Goal: Transaction & Acquisition: Purchase product/service

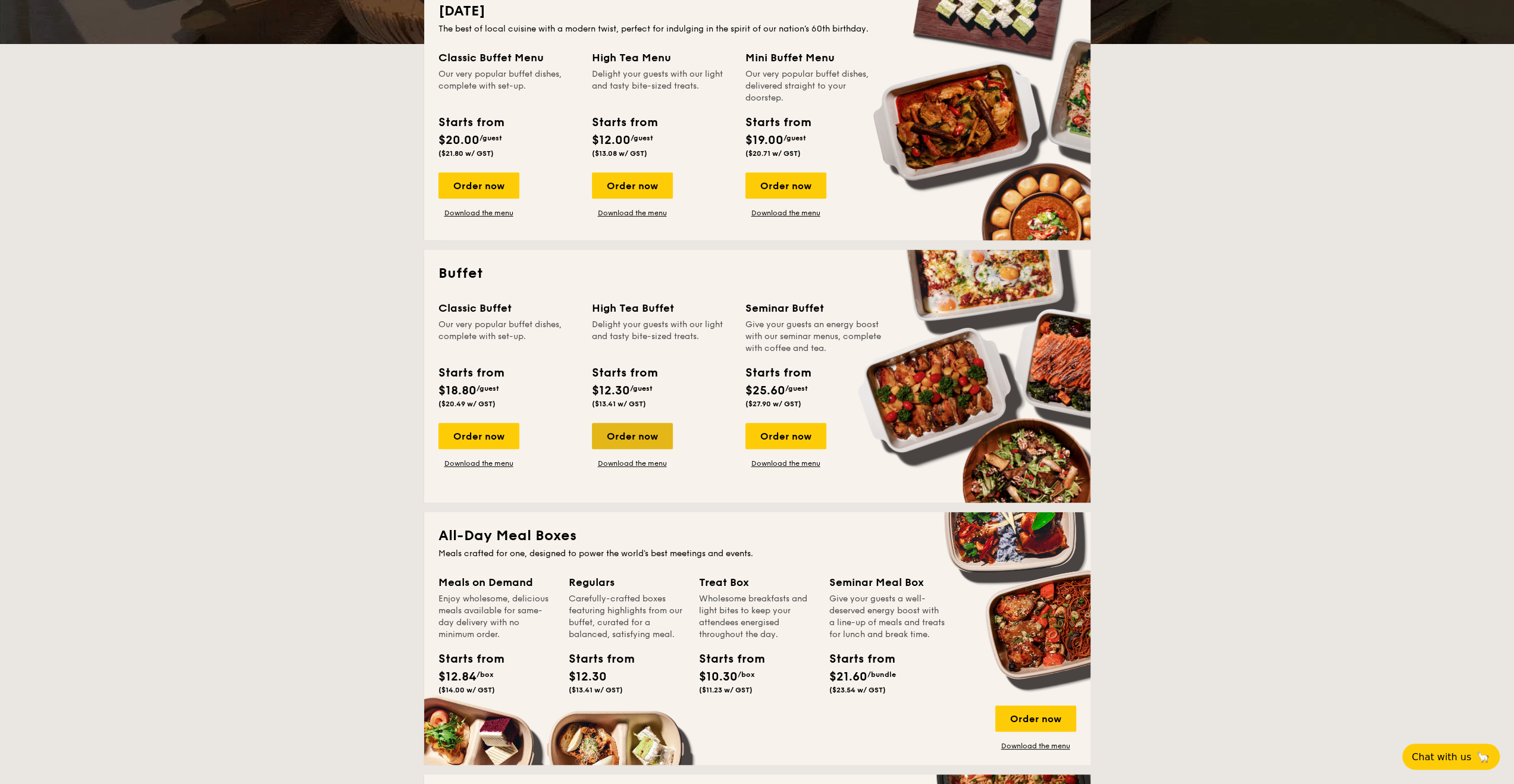
scroll to position [297, 0]
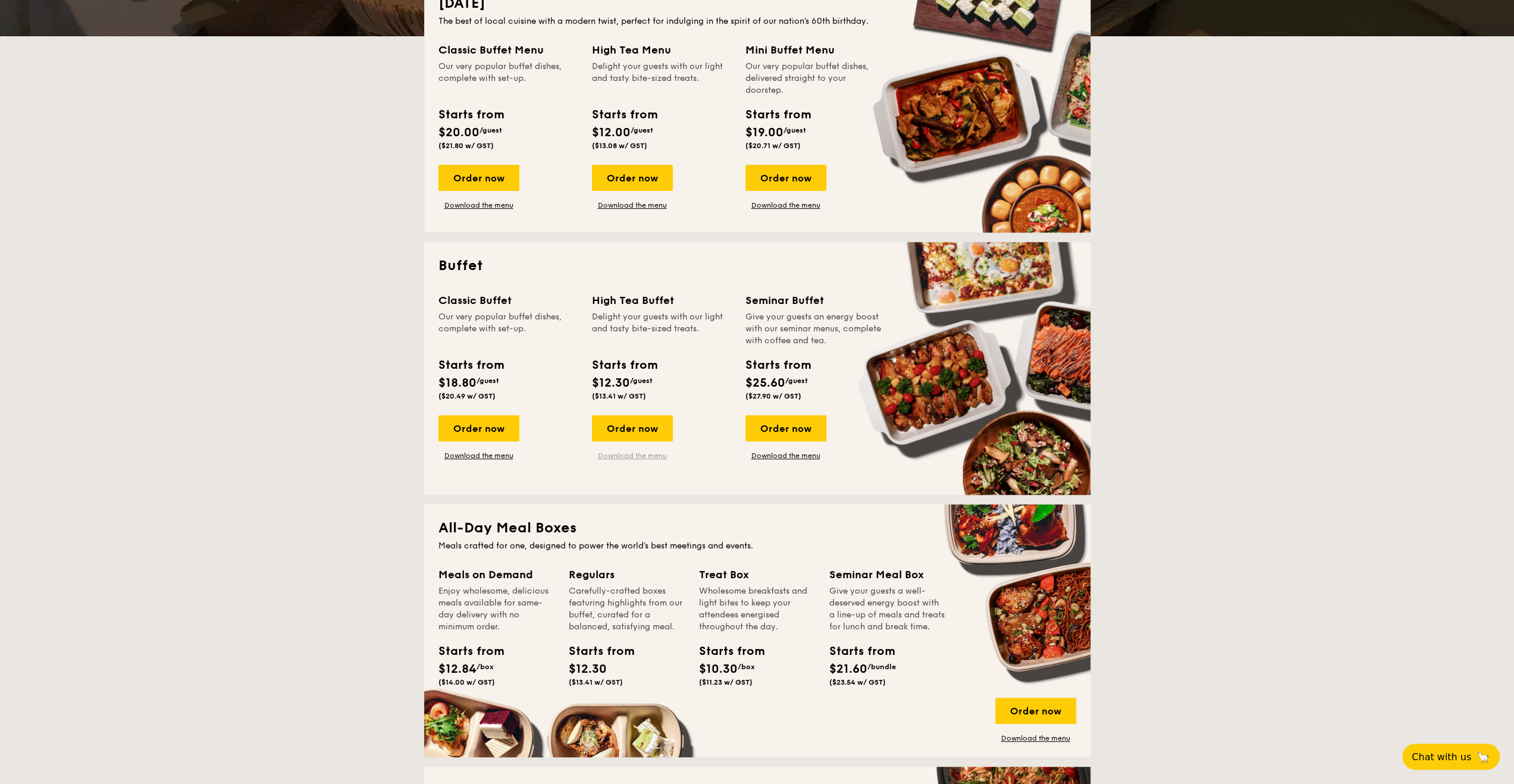
click at [630, 457] on link "Download the menu" at bounding box center [632, 455] width 81 height 9
click at [485, 451] on link "Download the menu" at bounding box center [479, 455] width 81 height 9
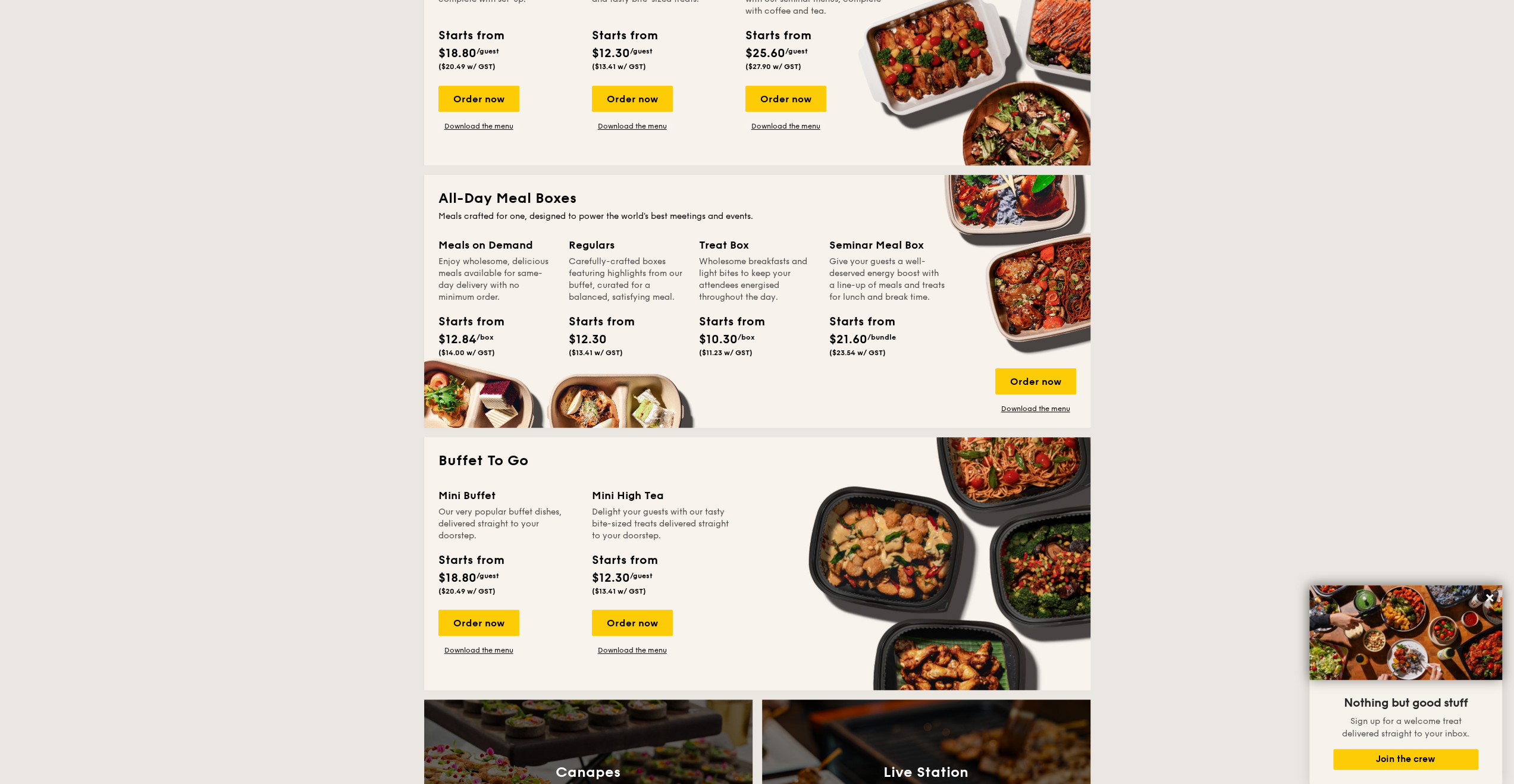
scroll to position [596, 0]
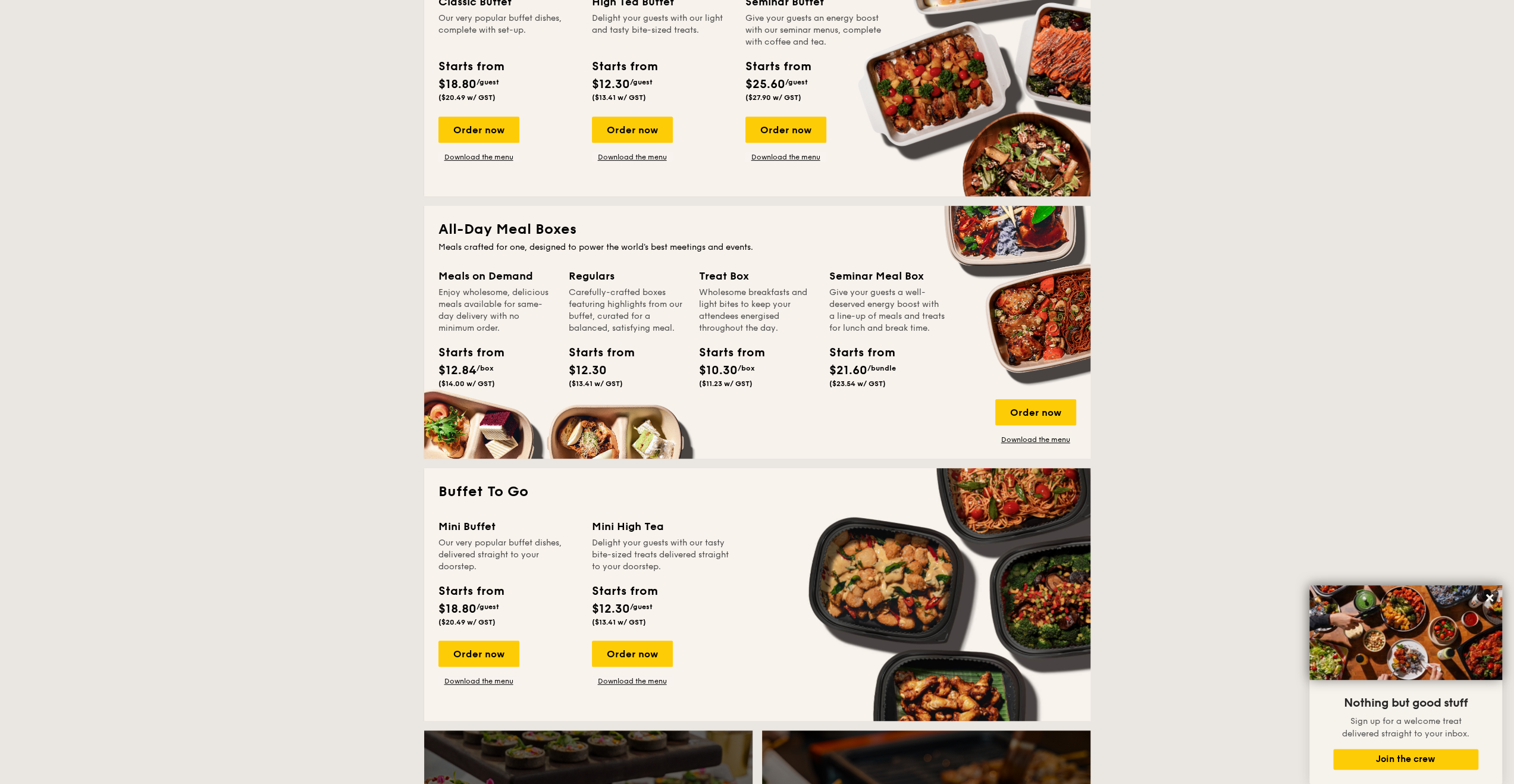
drag, startPoint x: 695, startPoint y: 283, endPoint x: 768, endPoint y: 331, distance: 87.4
click at [768, 330] on div "Meals on Demand Enjoy wholesome, delicious meals available for same-day deliver…" at bounding box center [757, 356] width 638 height 177
click at [440, 294] on div "Enjoy wholesome, delicious meals available for same-day delivery with no minimu…" at bounding box center [496, 310] width 116 height 48
drag, startPoint x: 431, startPoint y: 281, endPoint x: 545, endPoint y: 330, distance: 124.1
click at [545, 330] on div "All-Day Meal Boxes Meals crafted for one, designed to power the world's best me…" at bounding box center [757, 332] width 666 height 253
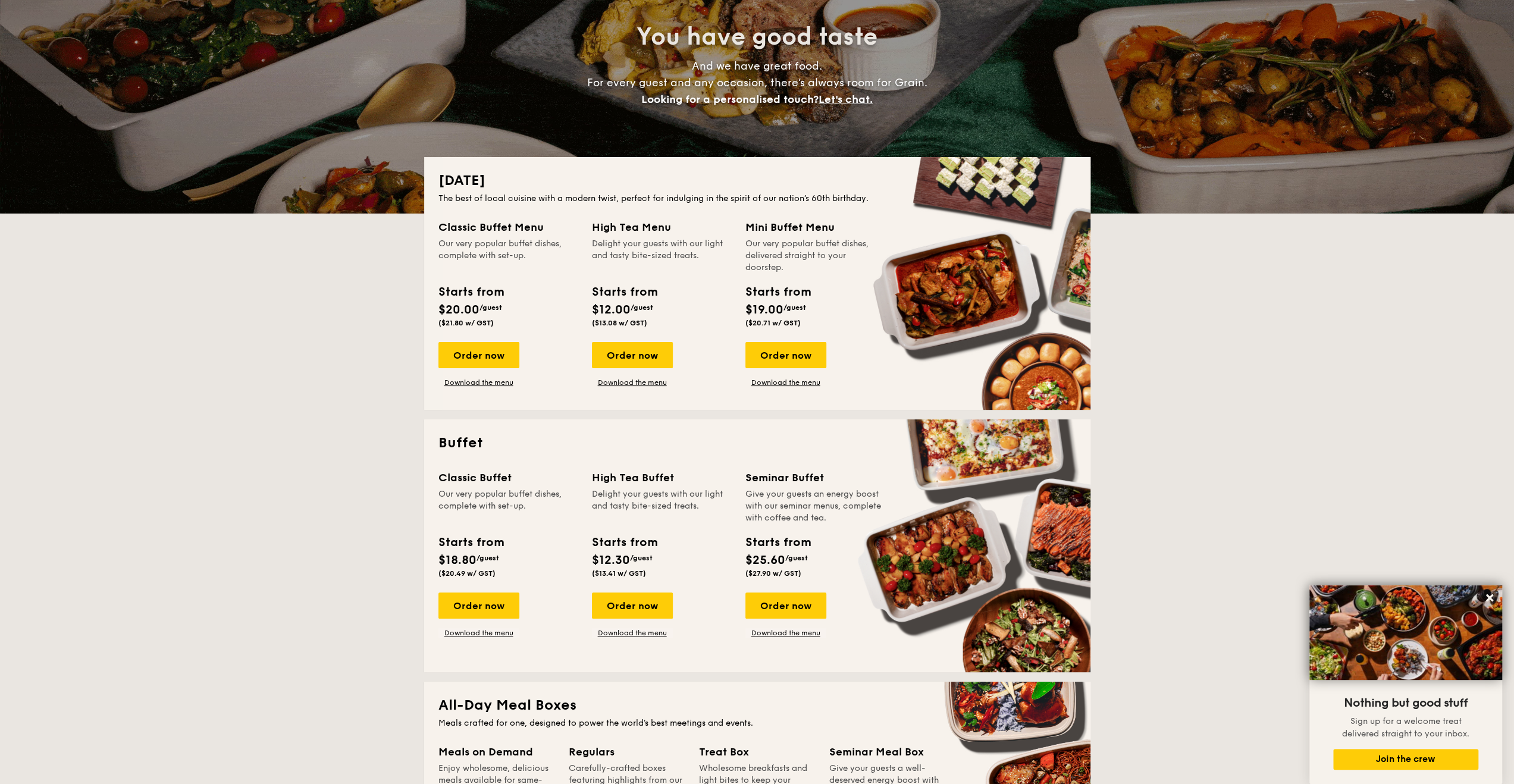
scroll to position [239, 0]
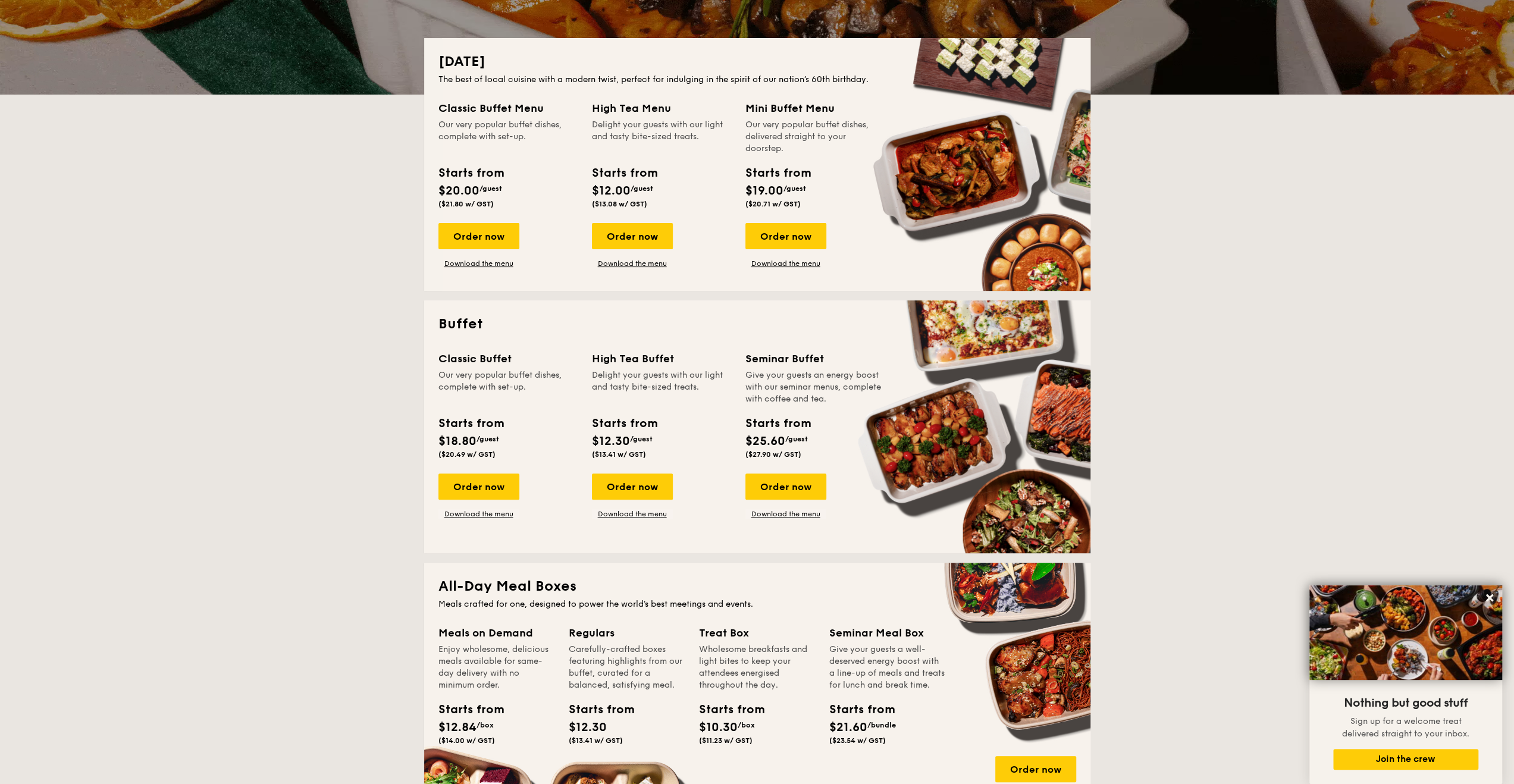
drag, startPoint x: 516, startPoint y: 356, endPoint x: 438, endPoint y: 352, distance: 78.1
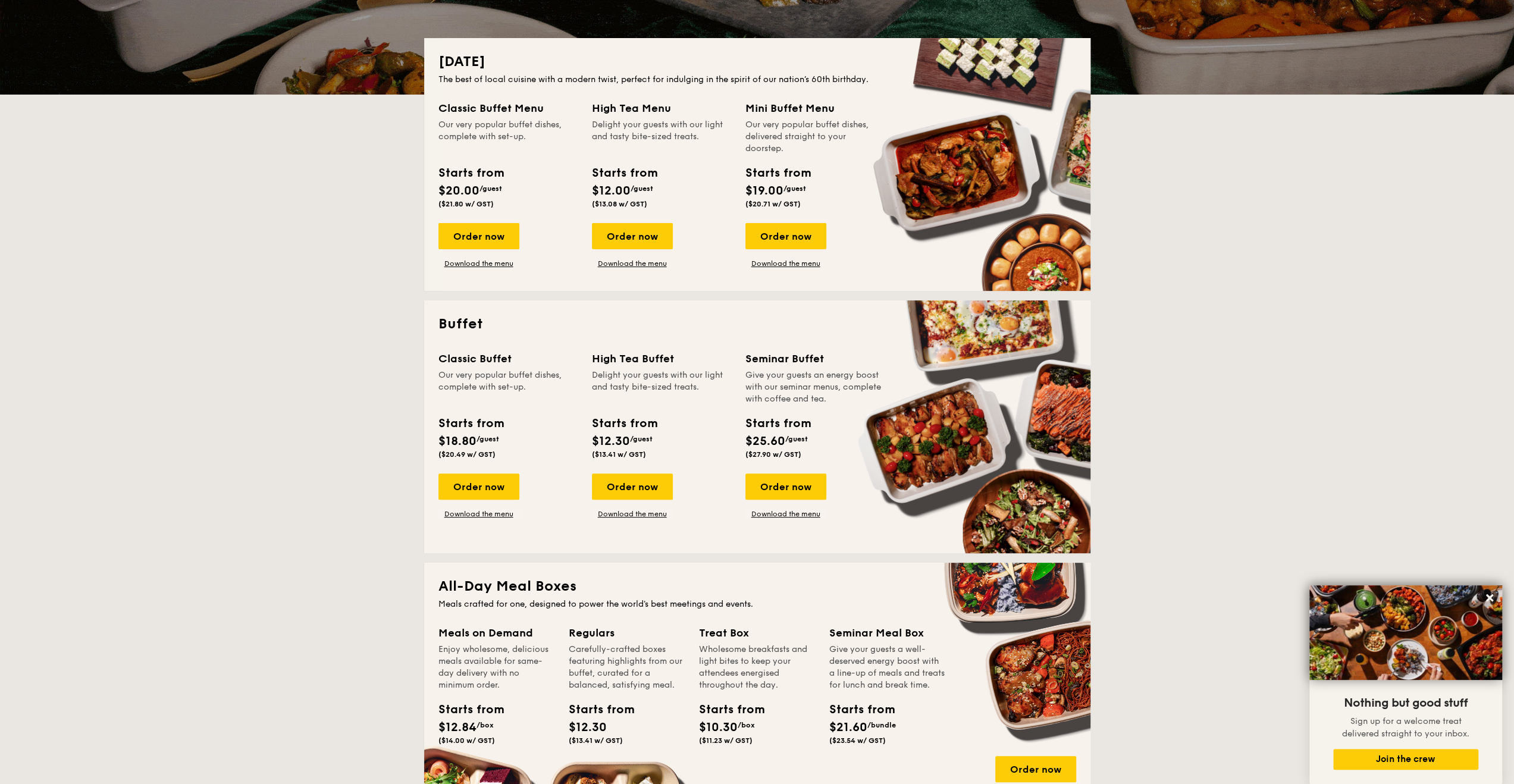
click at [438, 352] on div "Classic Buffet" at bounding box center [508, 359] width 139 height 17
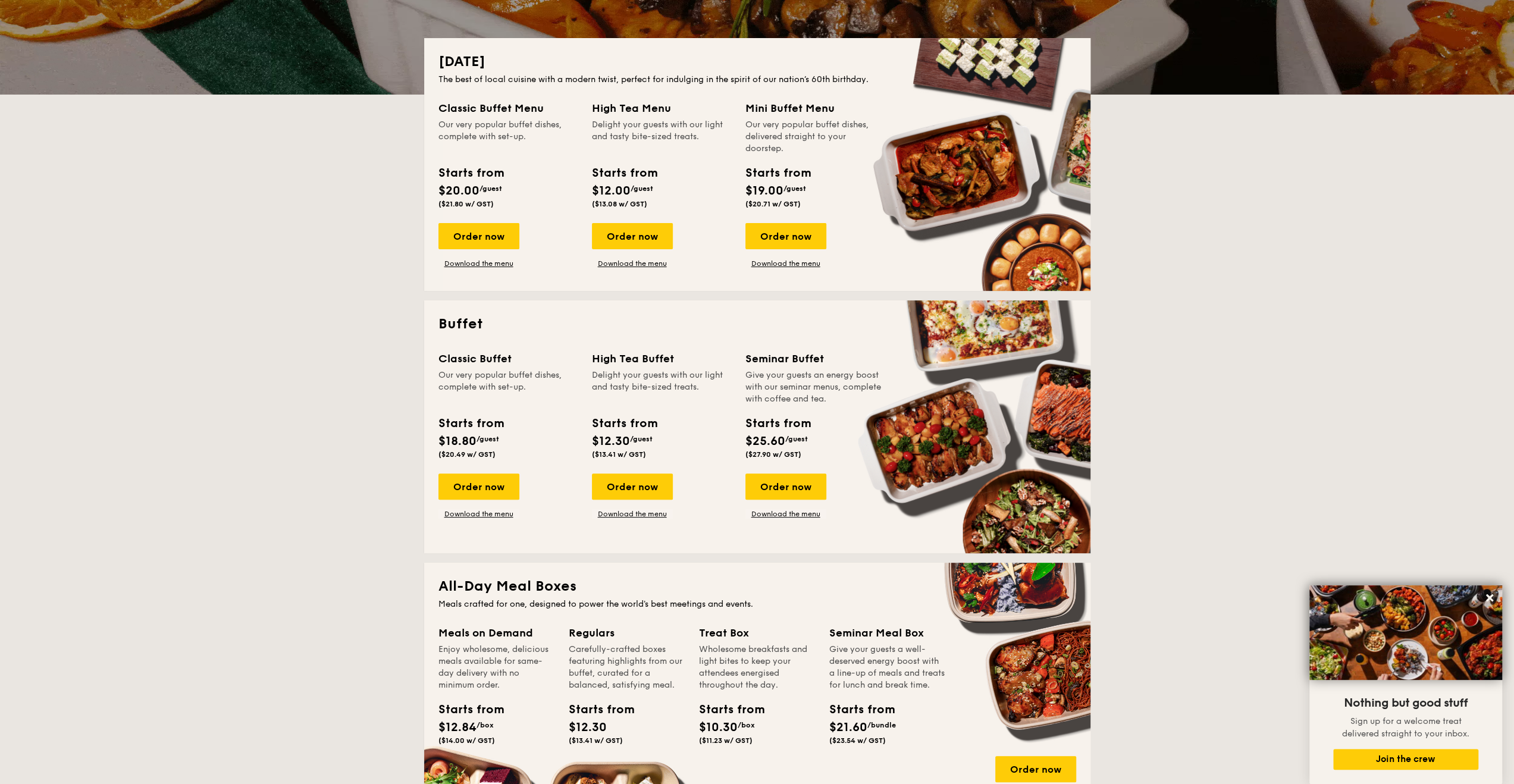
drag, startPoint x: 444, startPoint y: 454, endPoint x: 470, endPoint y: 454, distance: 26.0
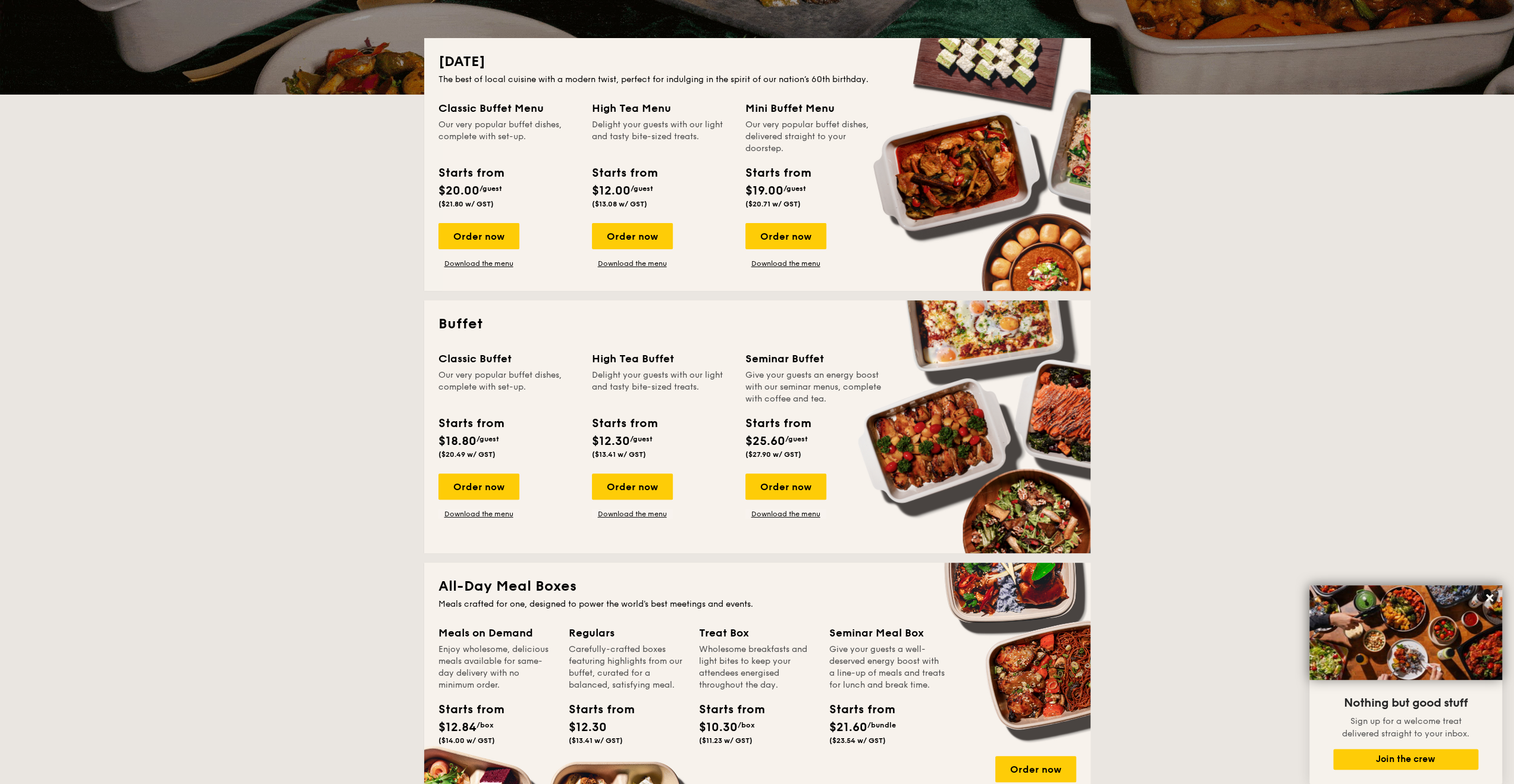
click at [470, 454] on span "($20.49 w/ GST)" at bounding box center [467, 454] width 57 height 8
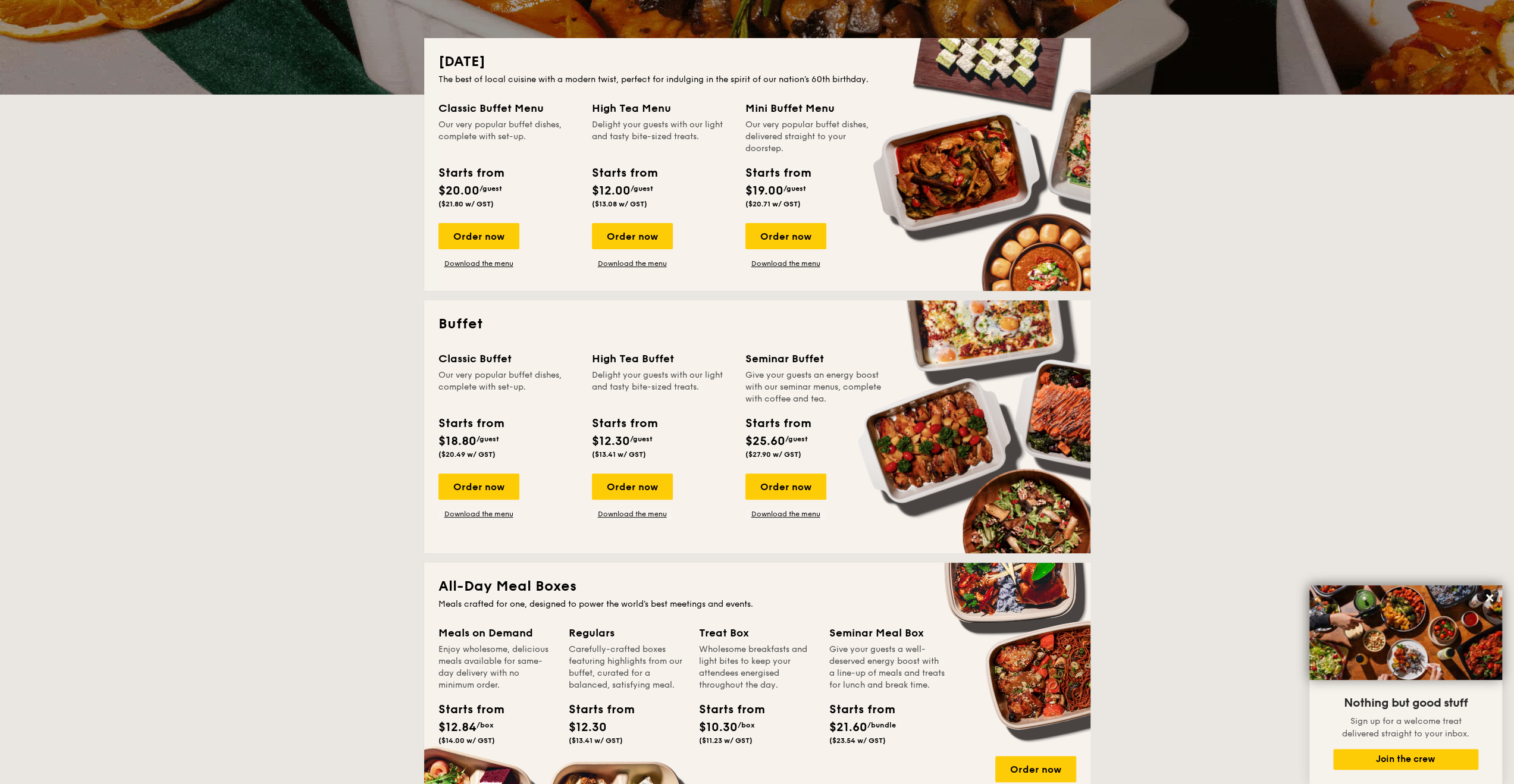
click at [557, 458] on div "Starts from $18.80 /guest ($20.49 w/ GST)" at bounding box center [508, 439] width 149 height 49
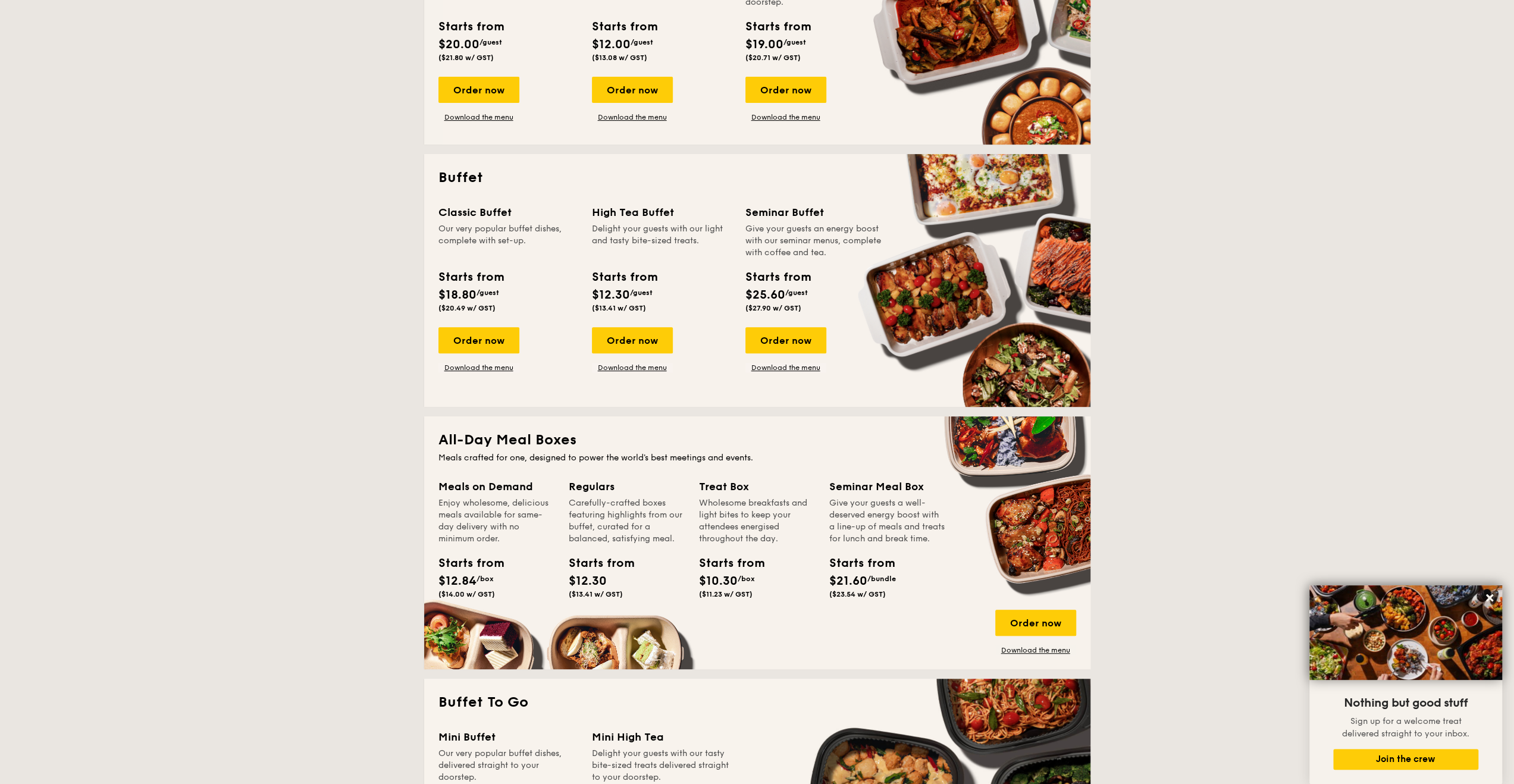
scroll to position [358, 0]
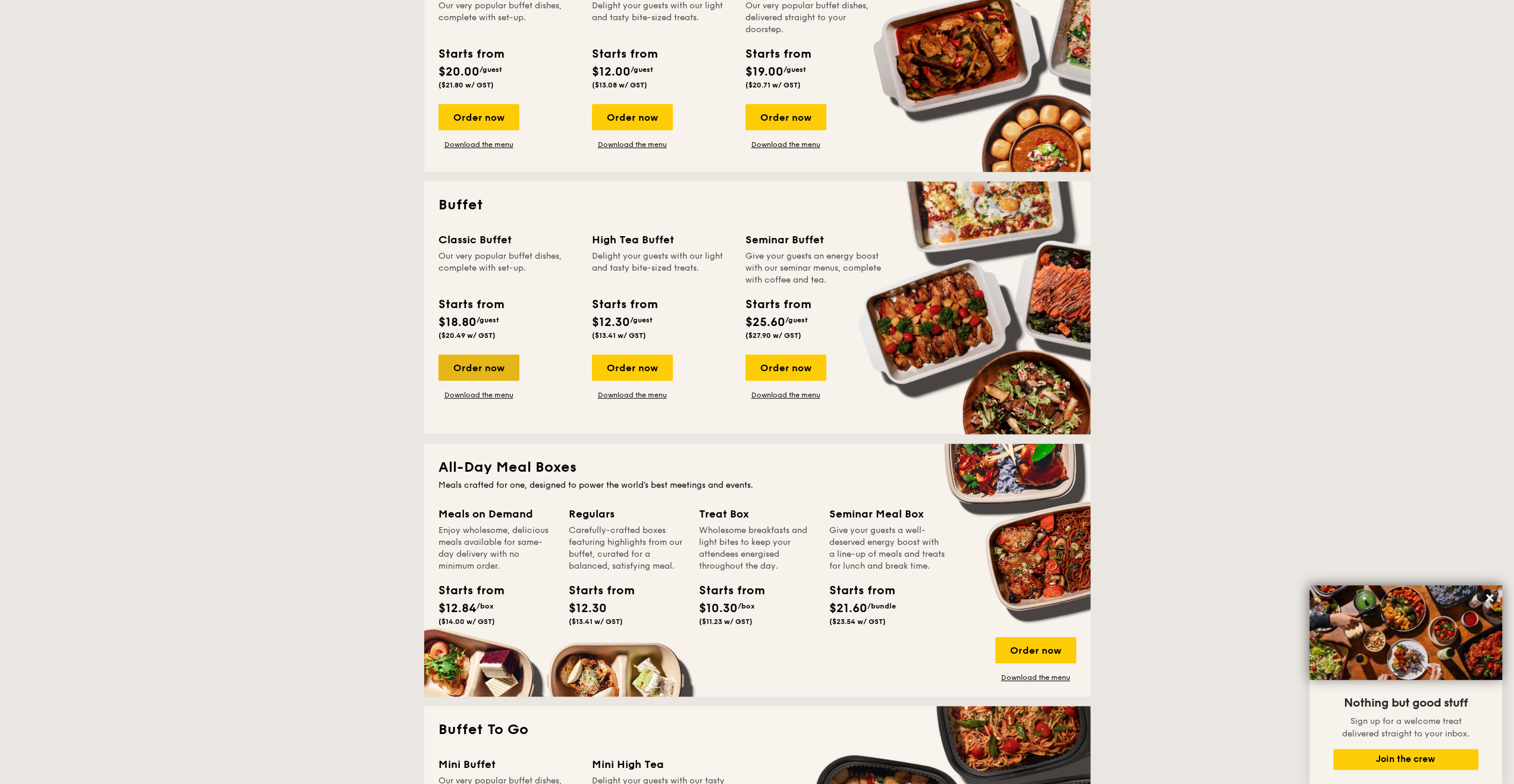
click at [486, 361] on div "Order now" at bounding box center [479, 368] width 81 height 26
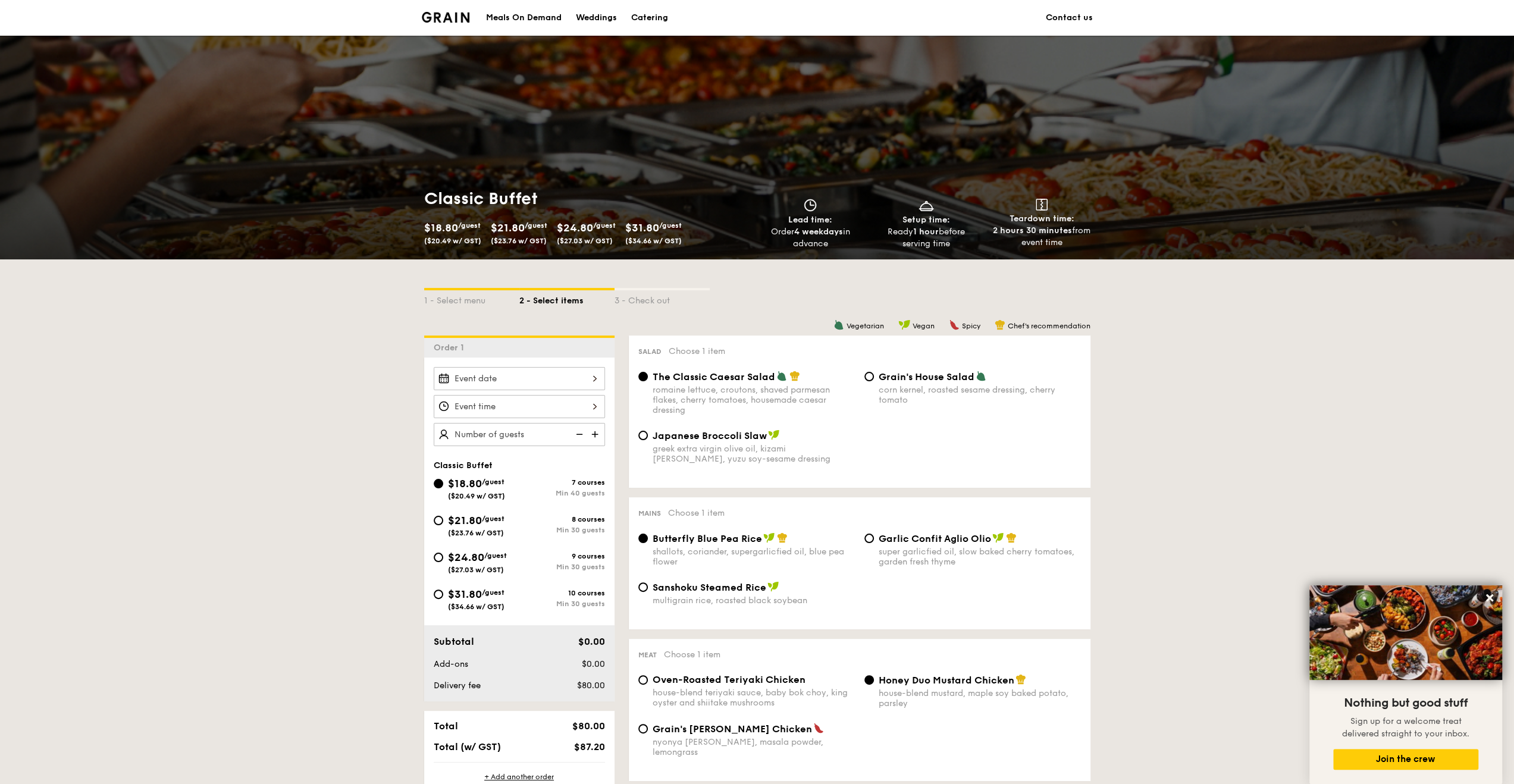
click at [527, 369] on div at bounding box center [519, 378] width 172 height 23
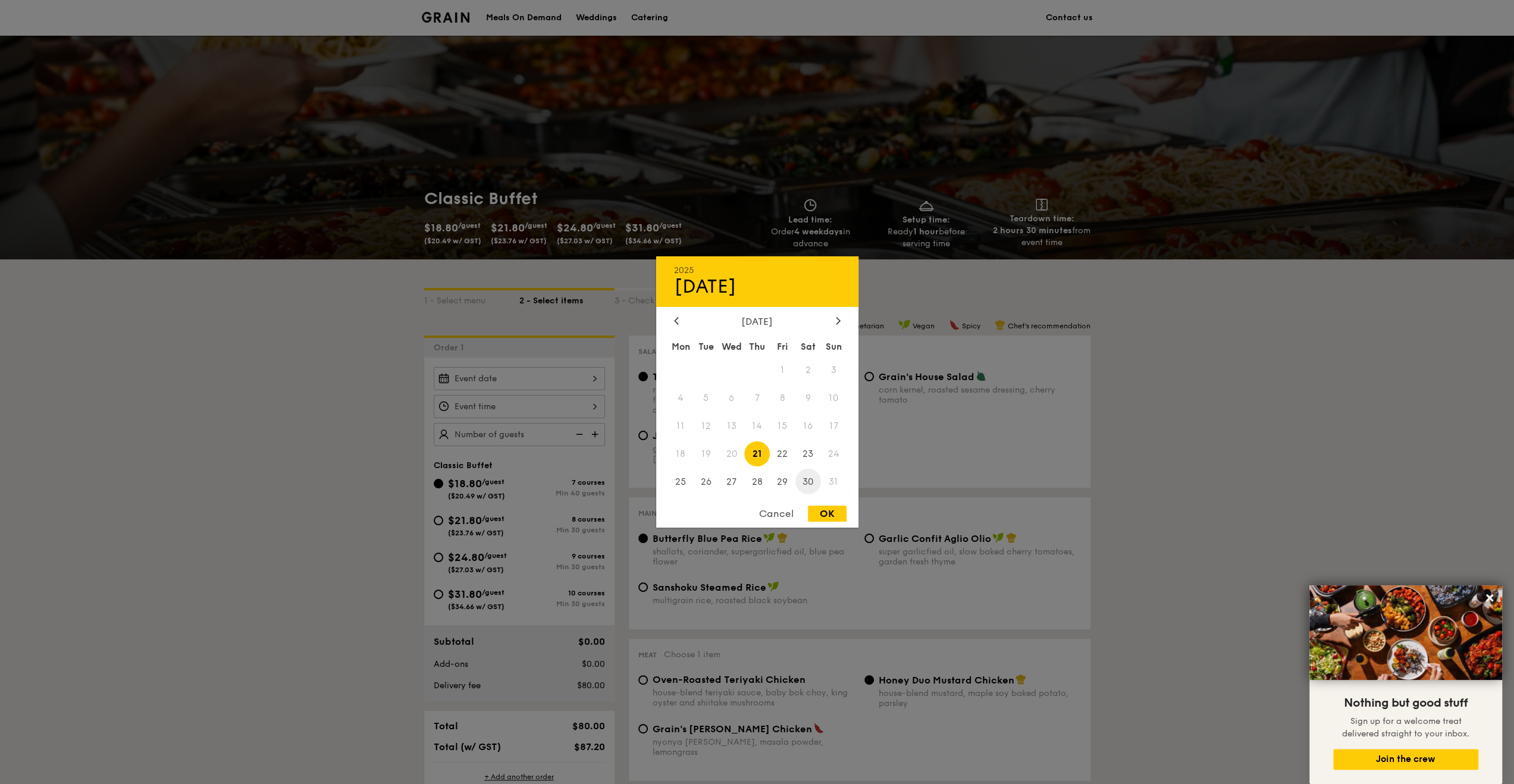
click at [804, 485] on span "30" at bounding box center [808, 481] width 26 height 26
click at [820, 513] on div "OK" at bounding box center [827, 514] width 39 height 16
type input "[DATE]"
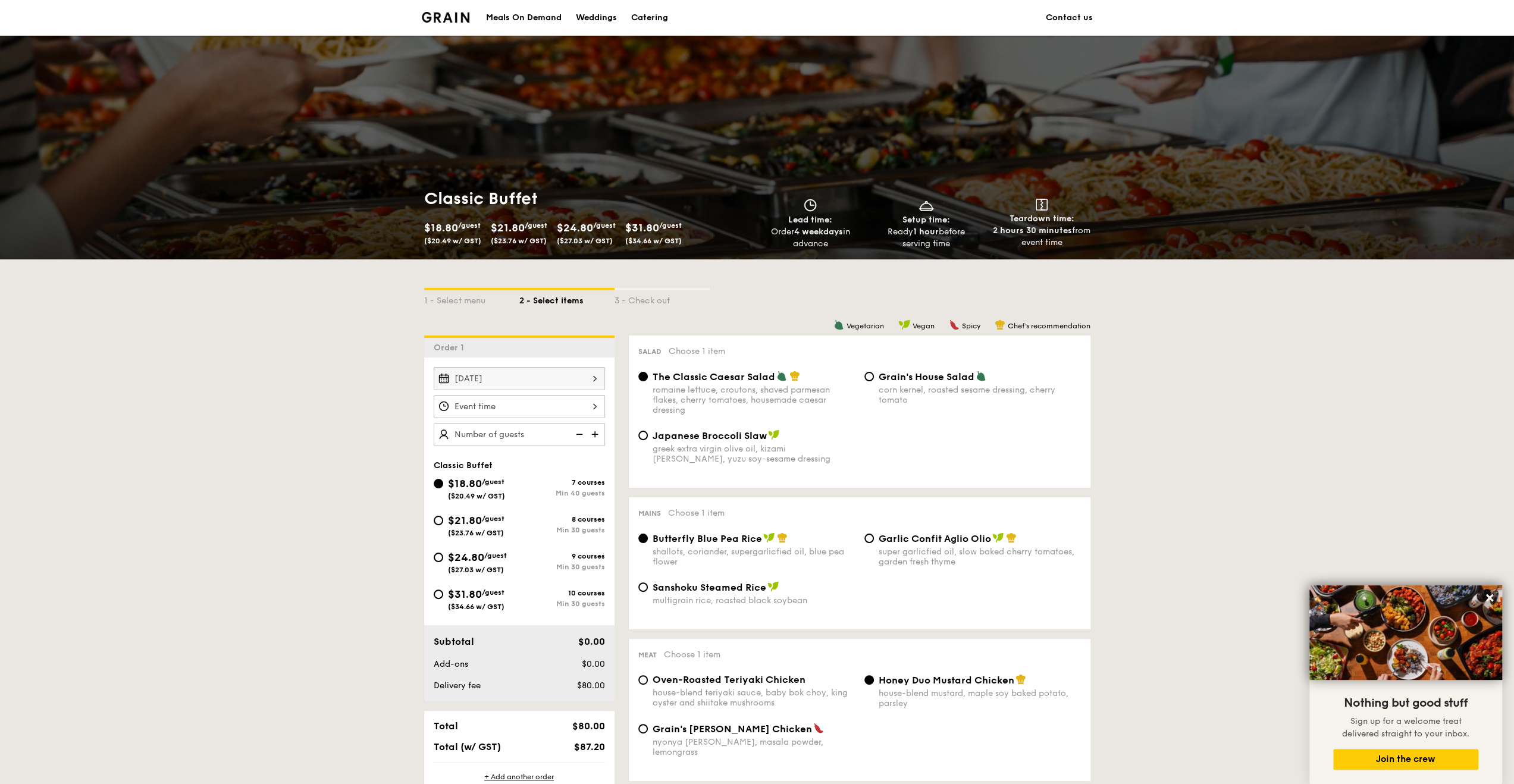
click at [582, 404] on div at bounding box center [519, 406] width 172 height 23
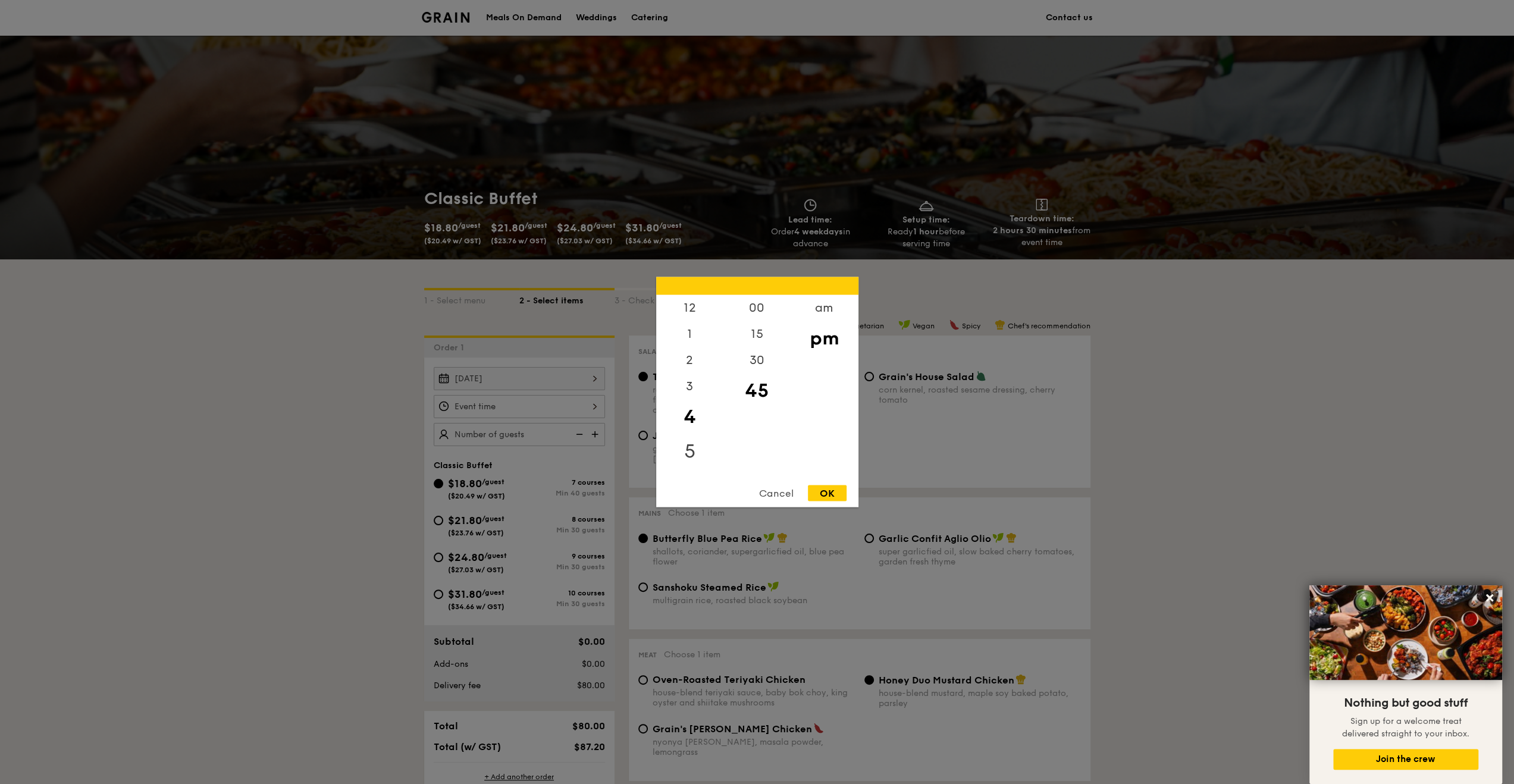
click at [694, 449] on div "5" at bounding box center [689, 451] width 67 height 35
click at [763, 307] on div "00" at bounding box center [756, 312] width 67 height 35
click at [822, 342] on div "pm" at bounding box center [824, 338] width 67 height 35
click at [827, 489] on div "OK" at bounding box center [827, 494] width 39 height 16
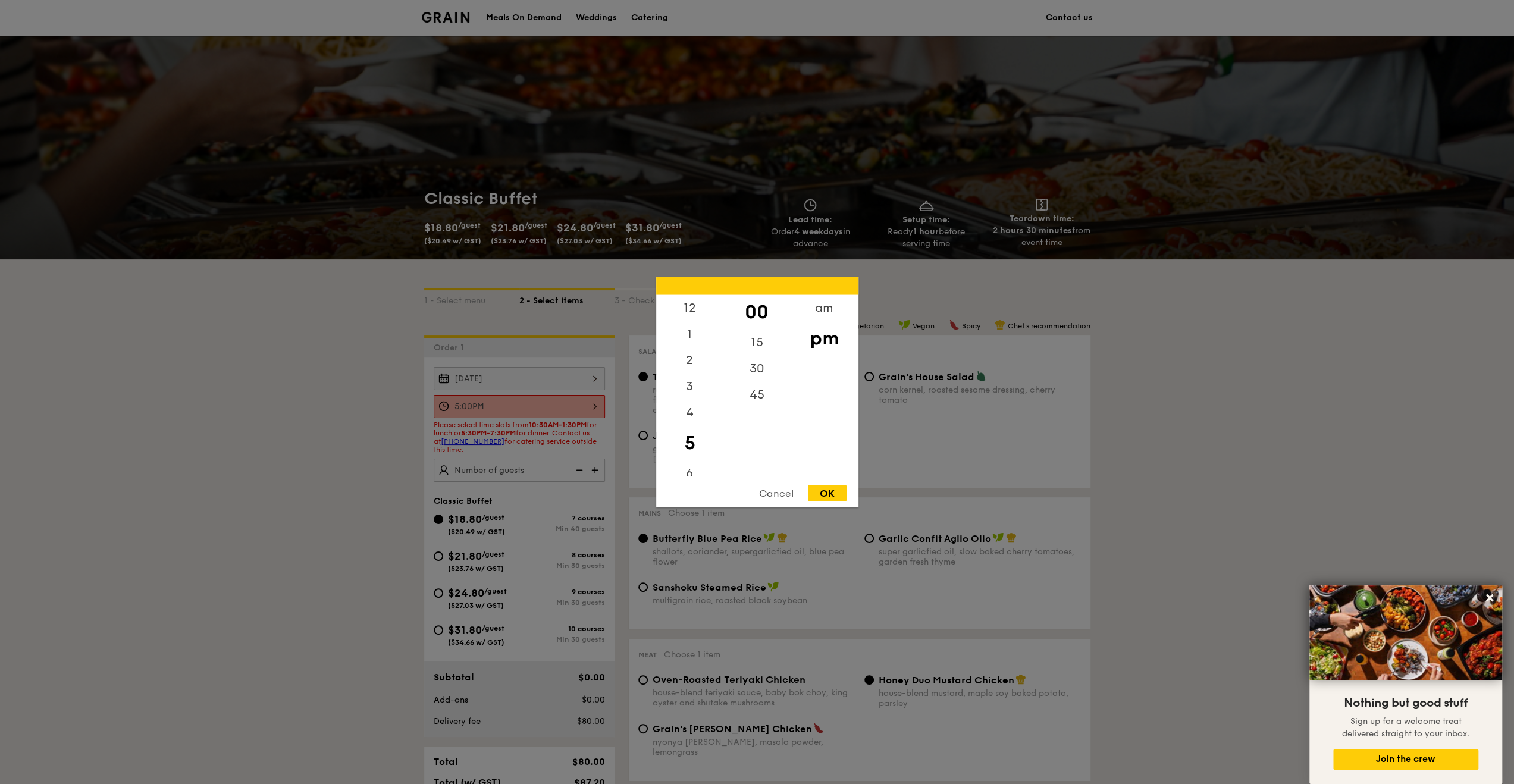
click at [534, 403] on div "5:00PM 12 1 2 3 4 5 6 7 8 9 10 11 00 15 30 45 am pm Cancel OK" at bounding box center [519, 406] width 172 height 23
click at [759, 359] on div "30" at bounding box center [756, 373] width 67 height 35
click at [827, 488] on div "OK" at bounding box center [827, 494] width 39 height 16
type input "5:30PM"
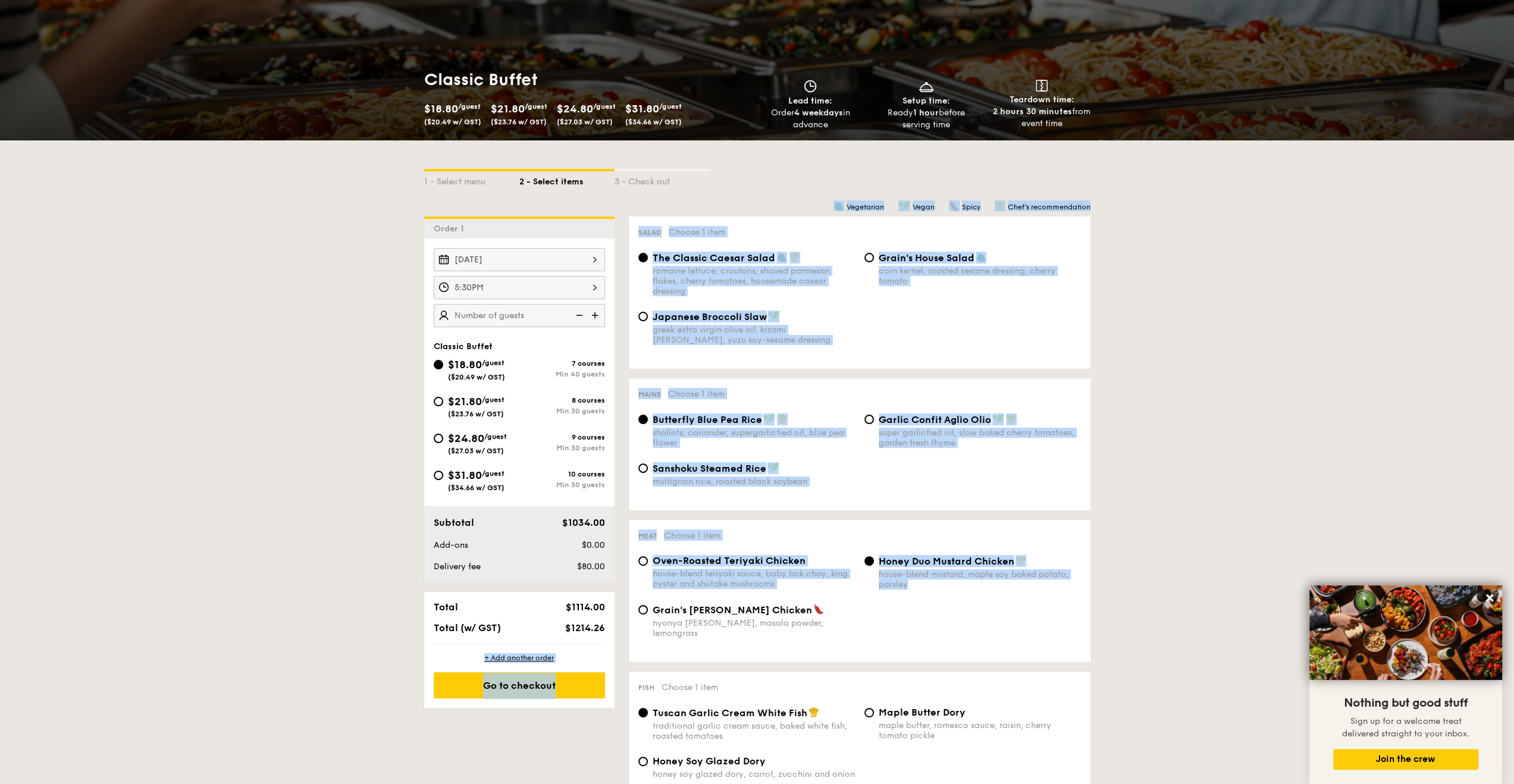
drag, startPoint x: 569, startPoint y: 630, endPoint x: 626, endPoint y: 628, distance: 57.0
click at [596, 629] on span "$1214.26" at bounding box center [584, 628] width 40 height 11
click at [579, 628] on span "$1214.26" at bounding box center [584, 628] width 40 height 11
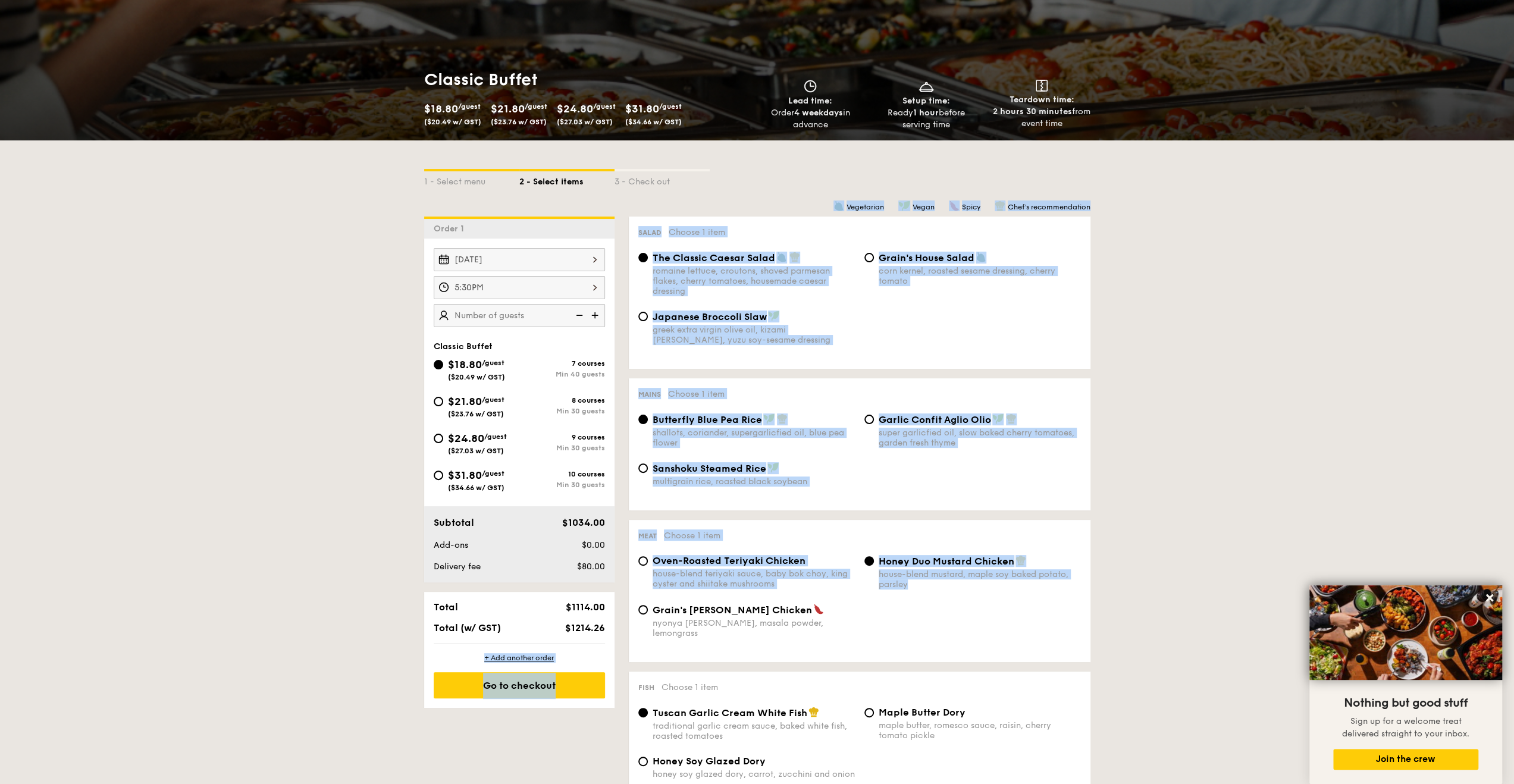
click at [426, 655] on div "+ Add another order Go to checkout" at bounding box center [519, 675] width 190 height 64
click at [430, 657] on div "+ Add another order Go to checkout" at bounding box center [519, 675] width 190 height 64
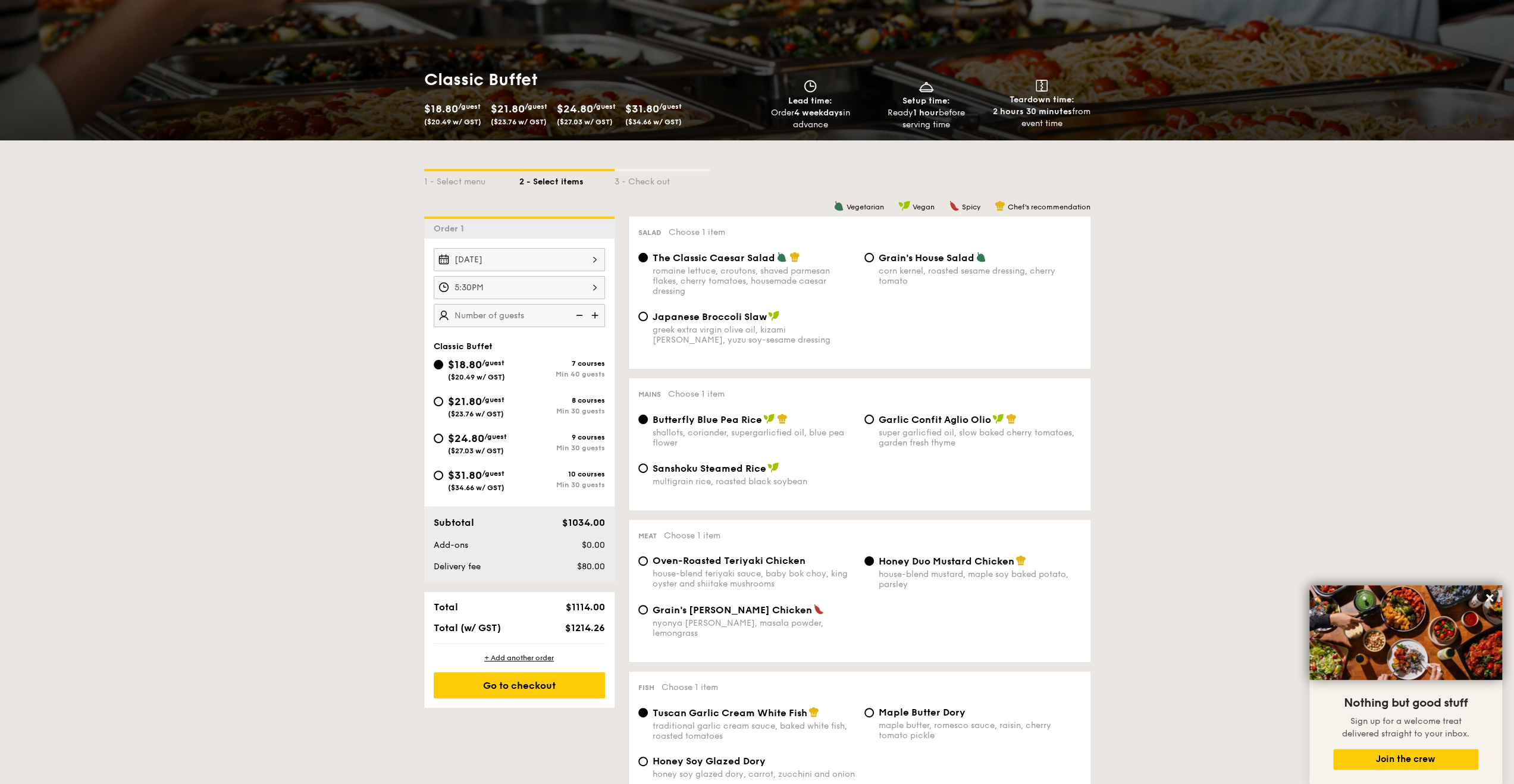
click at [575, 313] on img at bounding box center [578, 315] width 18 height 23
click at [594, 309] on img at bounding box center [596, 315] width 18 height 23
type input "50 guests"
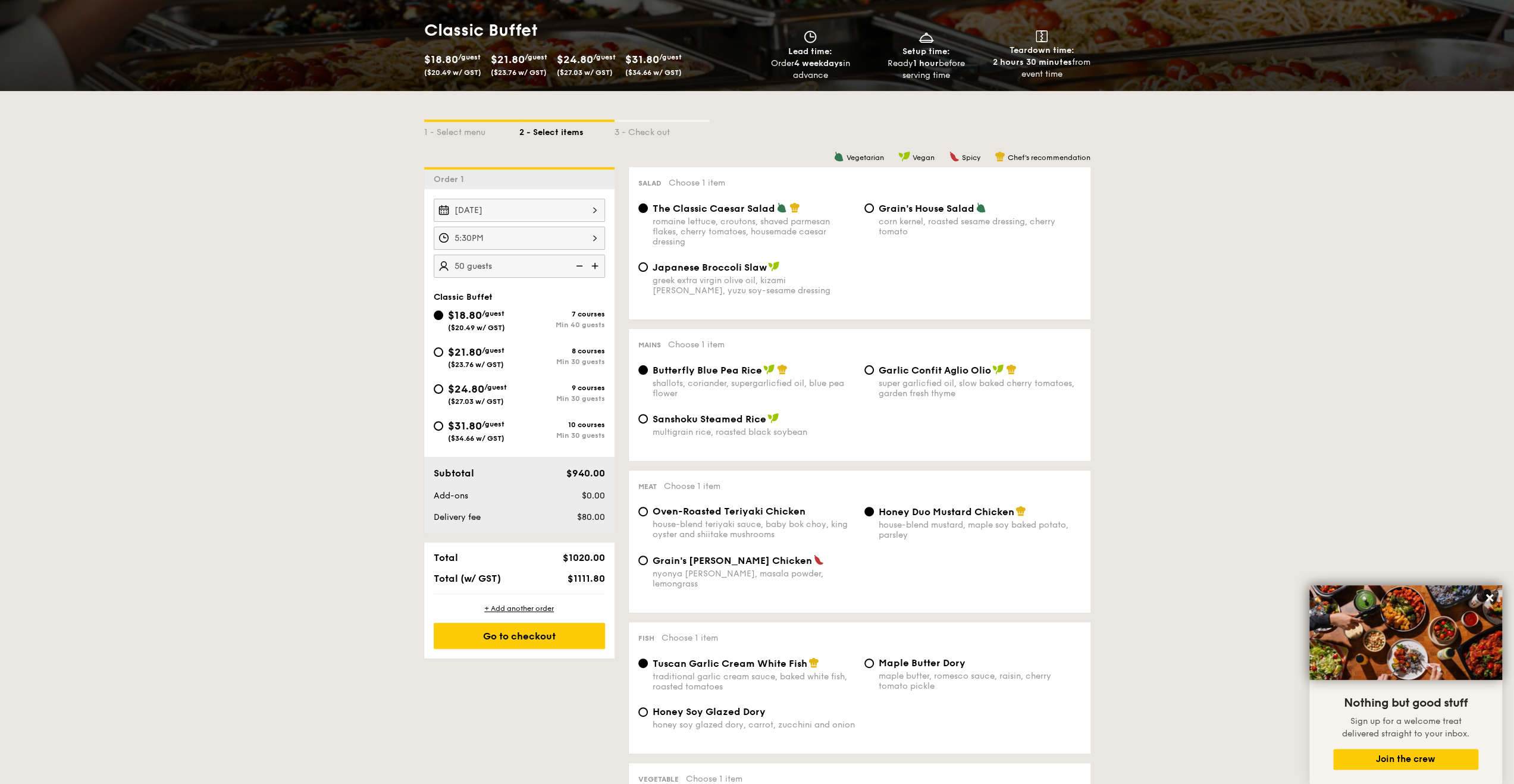
scroll to position [178, 0]
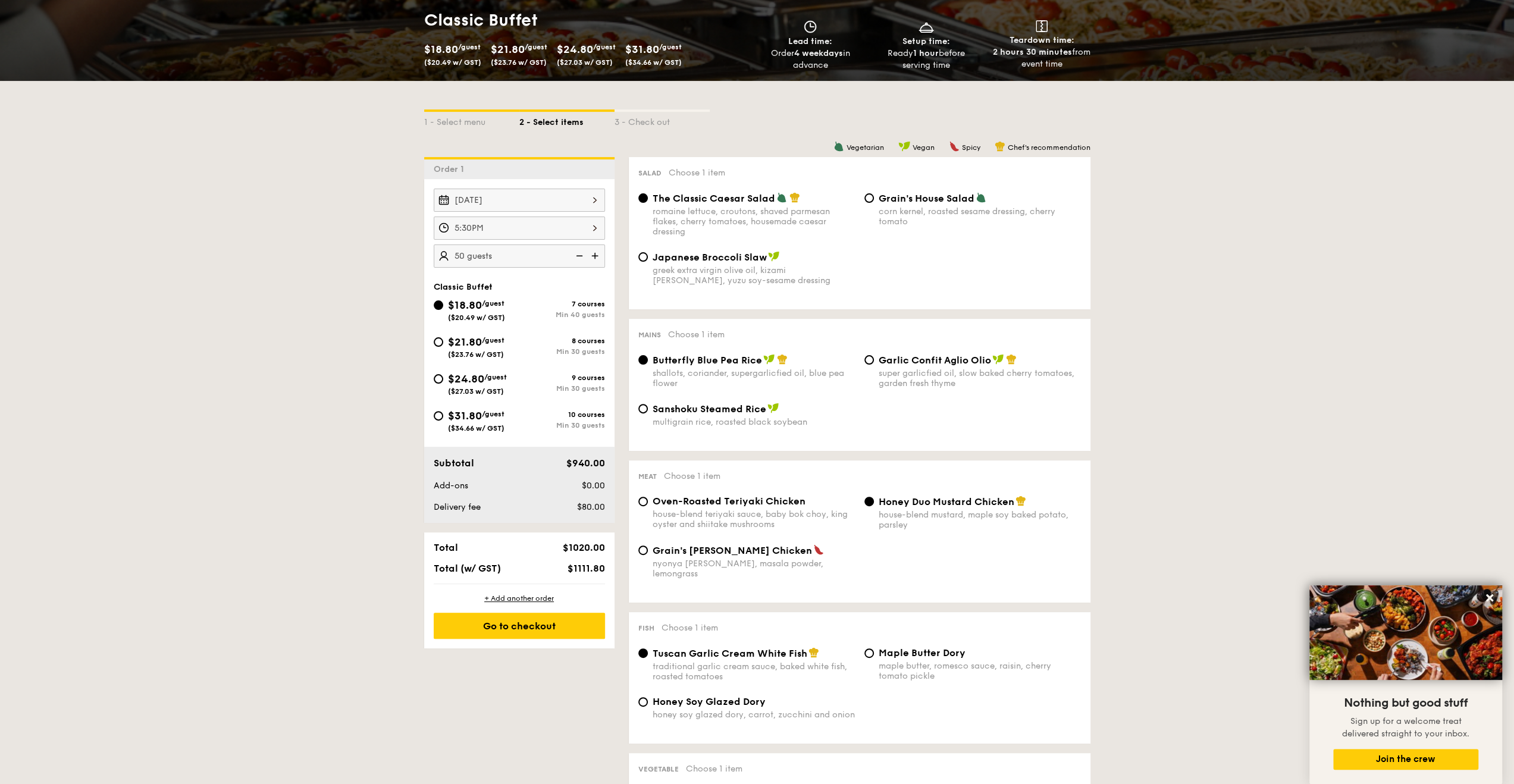
click at [901, 360] on span "Garlic Confit Aglio Olio" at bounding box center [934, 360] width 112 height 11
click at [874, 360] on input "Garlic Confit Aglio Olio super garlicfied oil, slow baked cherry tomatoes, gard…" at bounding box center [869, 359] width 9 height 9
radio input "true"
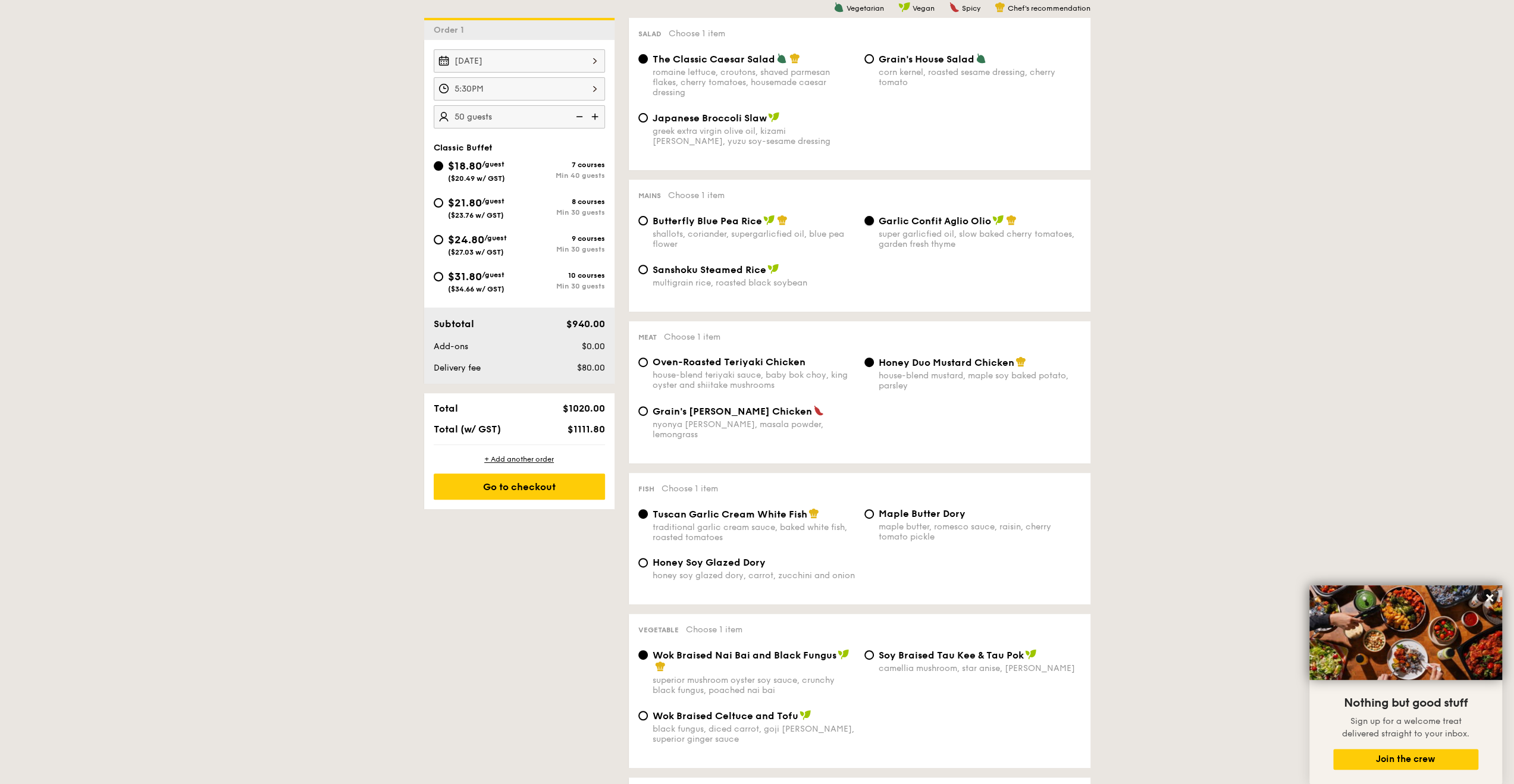
scroll to position [416, 0]
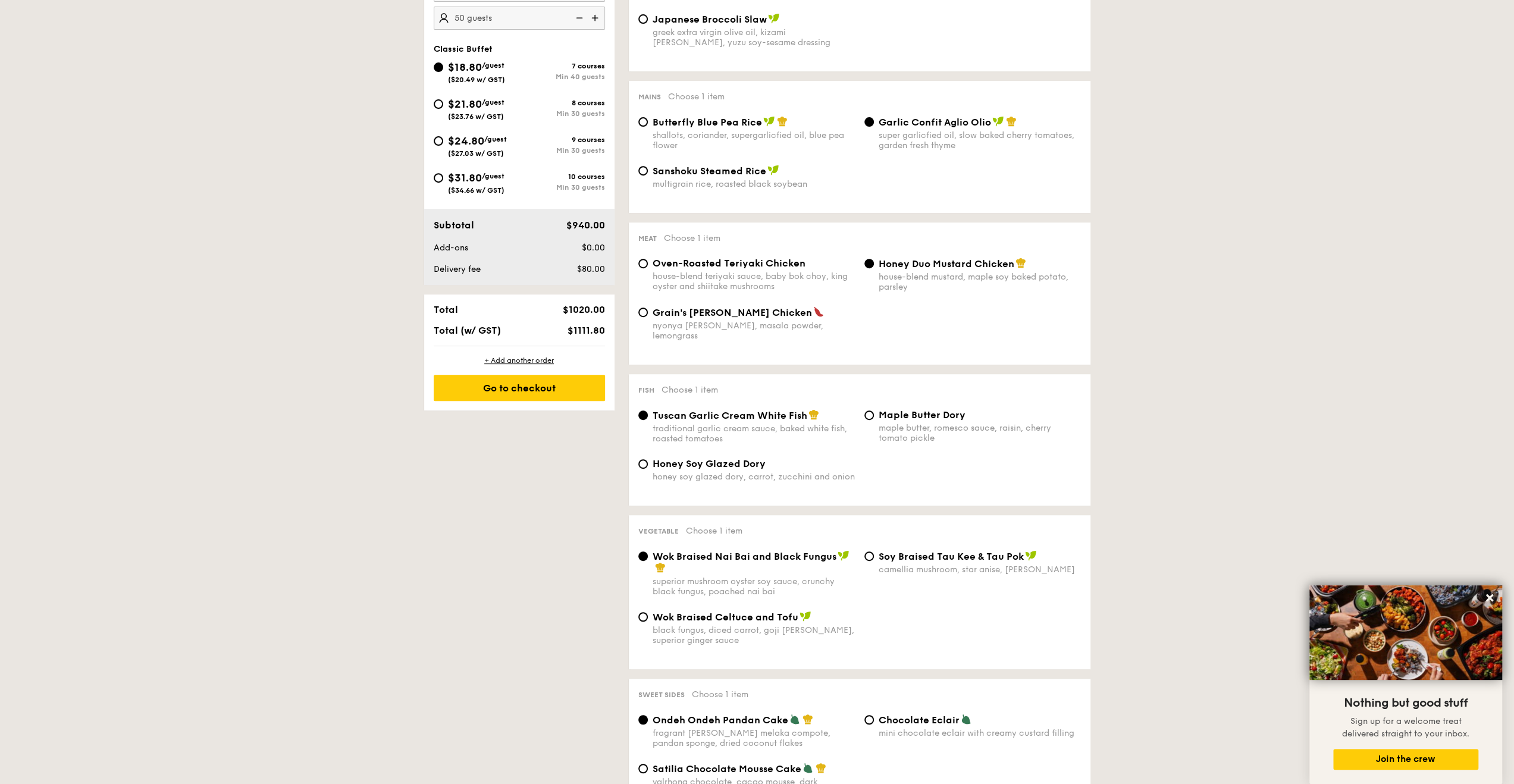
click at [752, 263] on span "Oven-Roasted Teriyaki Chicken" at bounding box center [729, 263] width 153 height 11
click at [648, 263] on input "Oven-Roasted Teriyaki Chicken house-blend teriyaki sauce, baby bok choy, king o…" at bounding box center [643, 263] width 9 height 9
radio input "true"
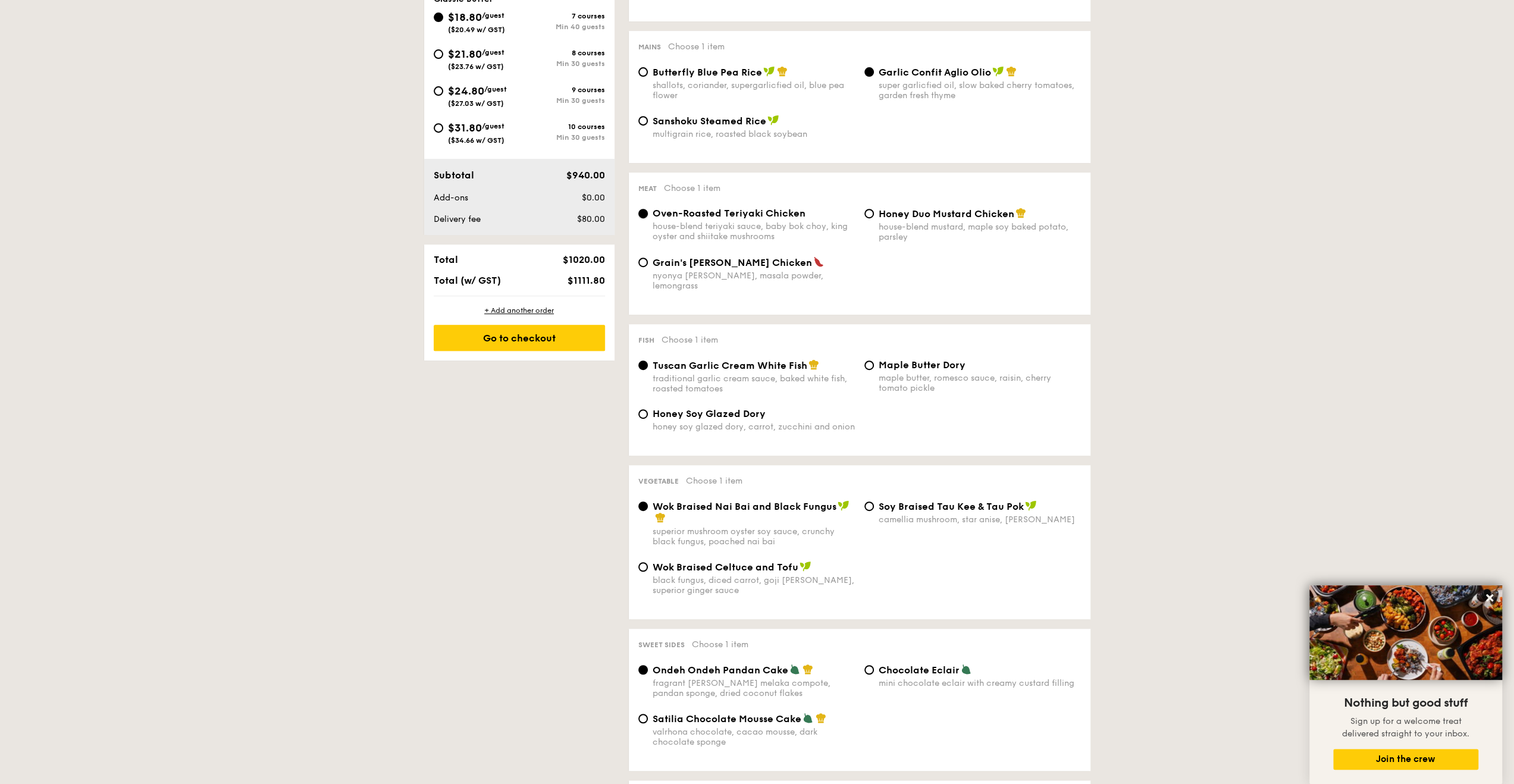
scroll to position [476, 0]
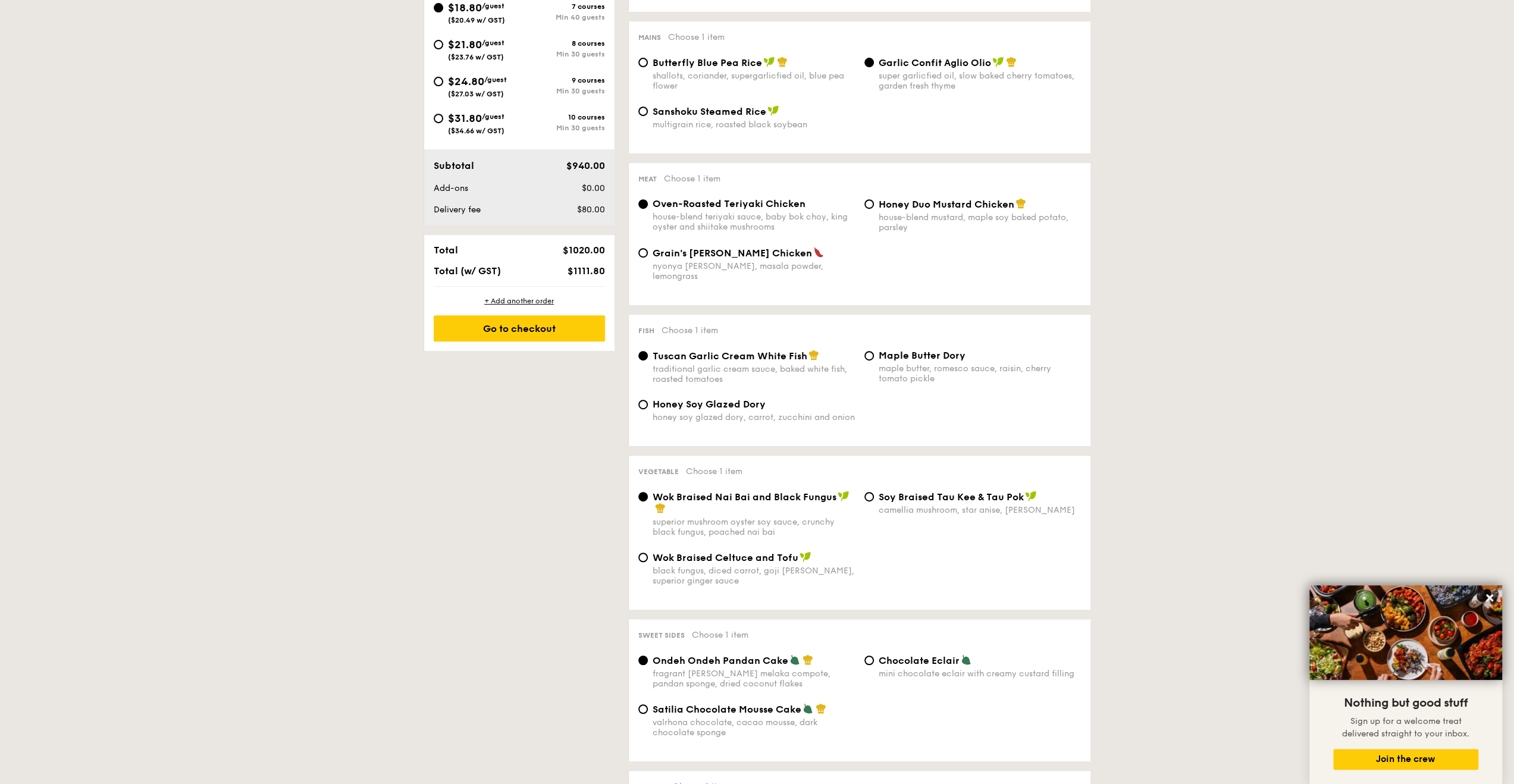
click at [743, 357] on div "Tuscan Garlic Cream White Fish traditional garlic cream sauce, baked white fish…" at bounding box center [754, 367] width 202 height 35
click at [648, 357] on input "Tuscan Garlic Cream White Fish traditional garlic cream sauce, baked white fish…" at bounding box center [643, 356] width 9 height 9
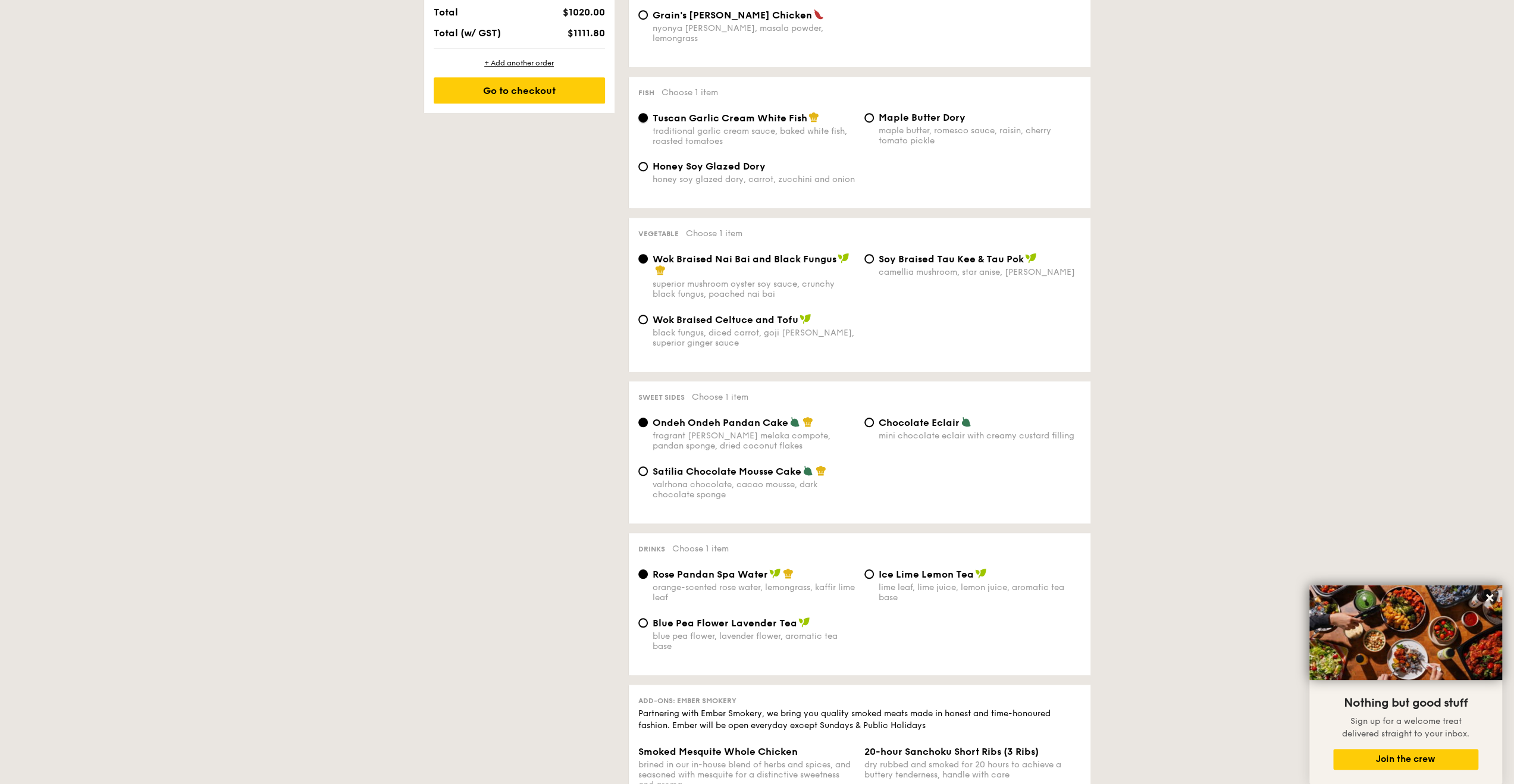
scroll to position [773, 0]
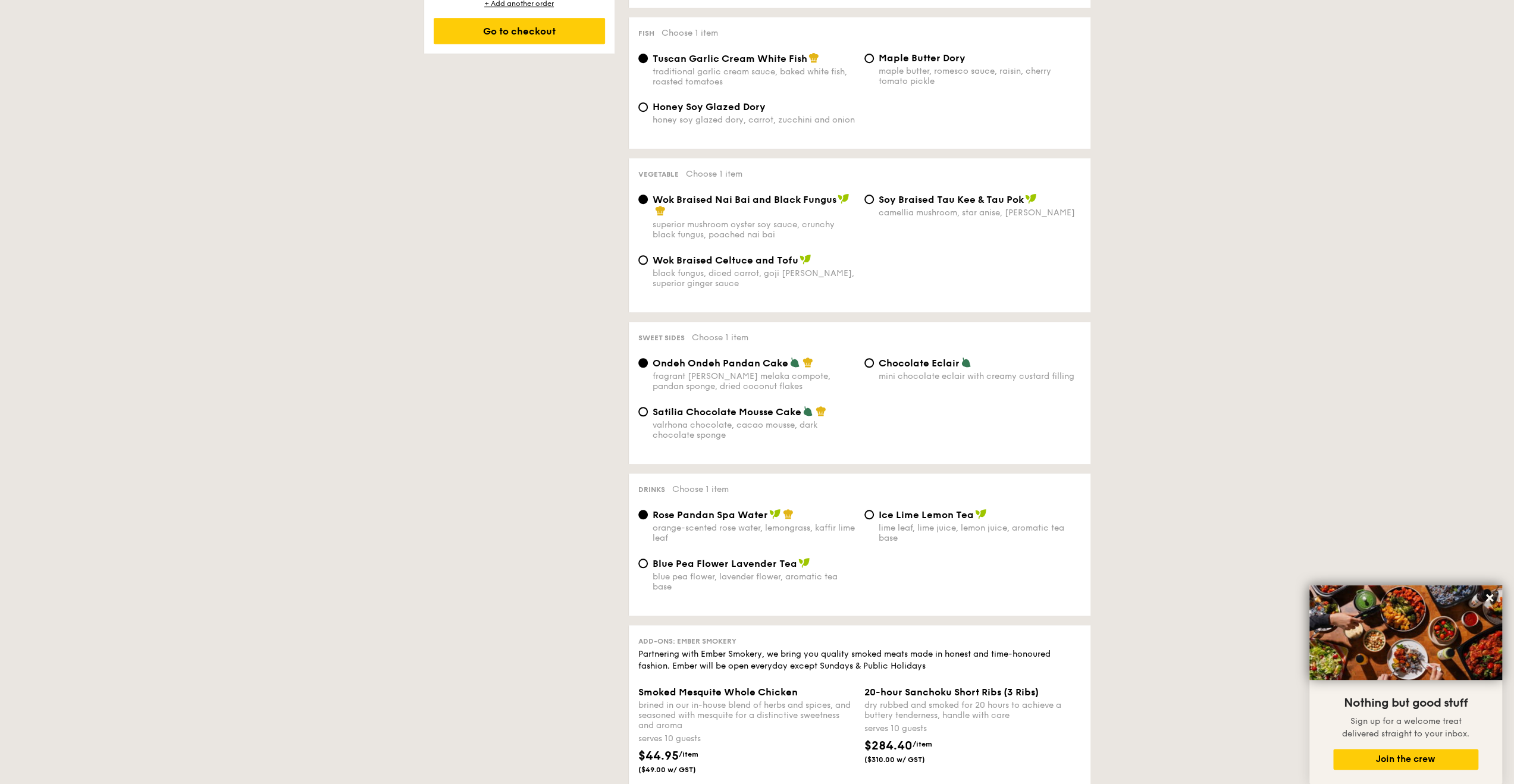
click at [937, 357] on span "Chocolate Eclair" at bounding box center [918, 363] width 81 height 11
click at [874, 358] on input "Chocolate Eclair mini chocolate eclair with creamy custard filling" at bounding box center [869, 362] width 9 height 9
radio input "true"
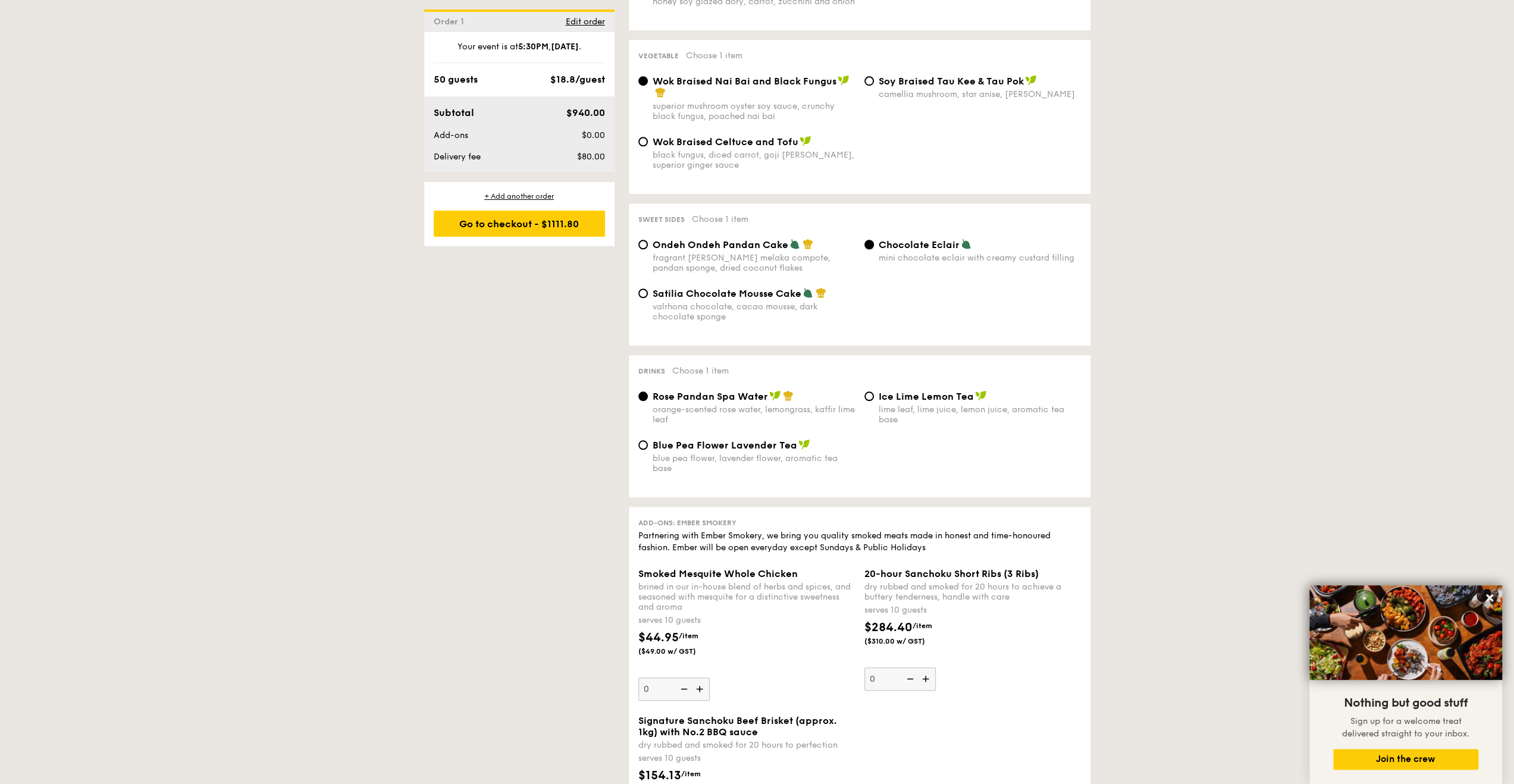
scroll to position [892, 0]
click at [756, 442] on span "Blue Pea Flower Lavender Tea" at bounding box center [725, 445] width 144 height 11
click at [648, 442] on input "Blue Pea Flower Lavender Tea blue pea flower, lavender flower, aromatic tea base" at bounding box center [643, 444] width 9 height 9
radio input "true"
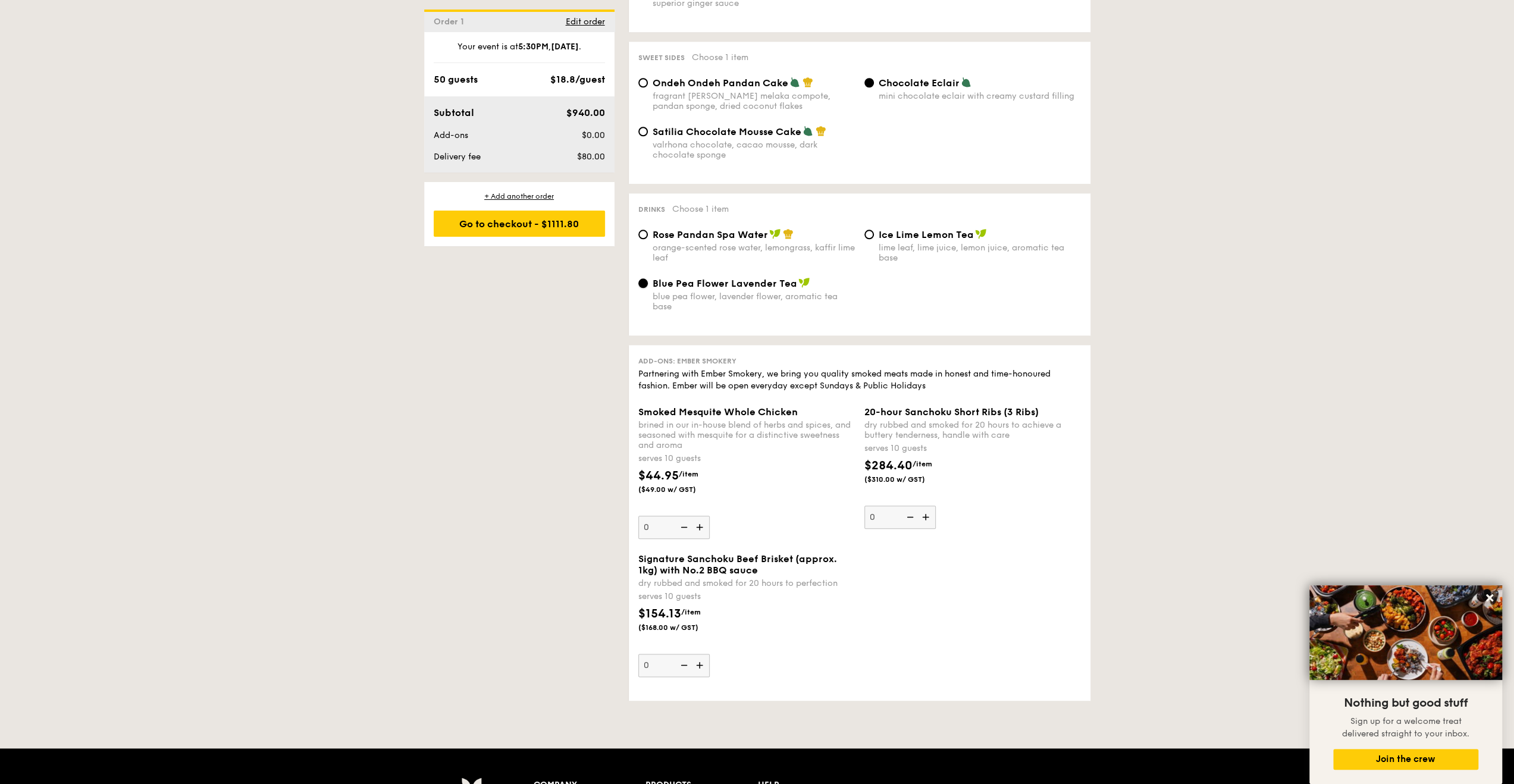
scroll to position [1011, 0]
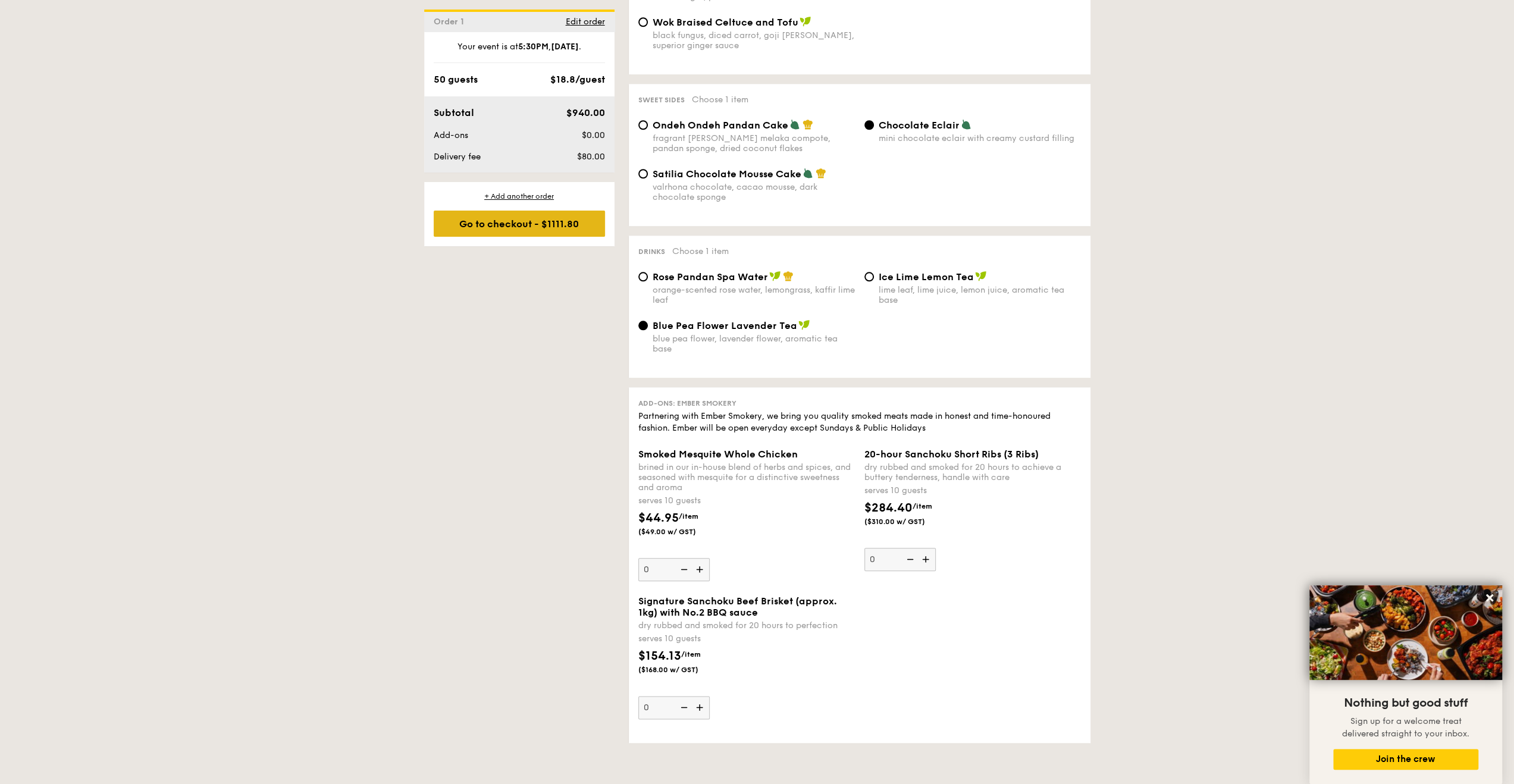
click at [536, 215] on div "Go to checkout - $1111.80" at bounding box center [519, 224] width 172 height 26
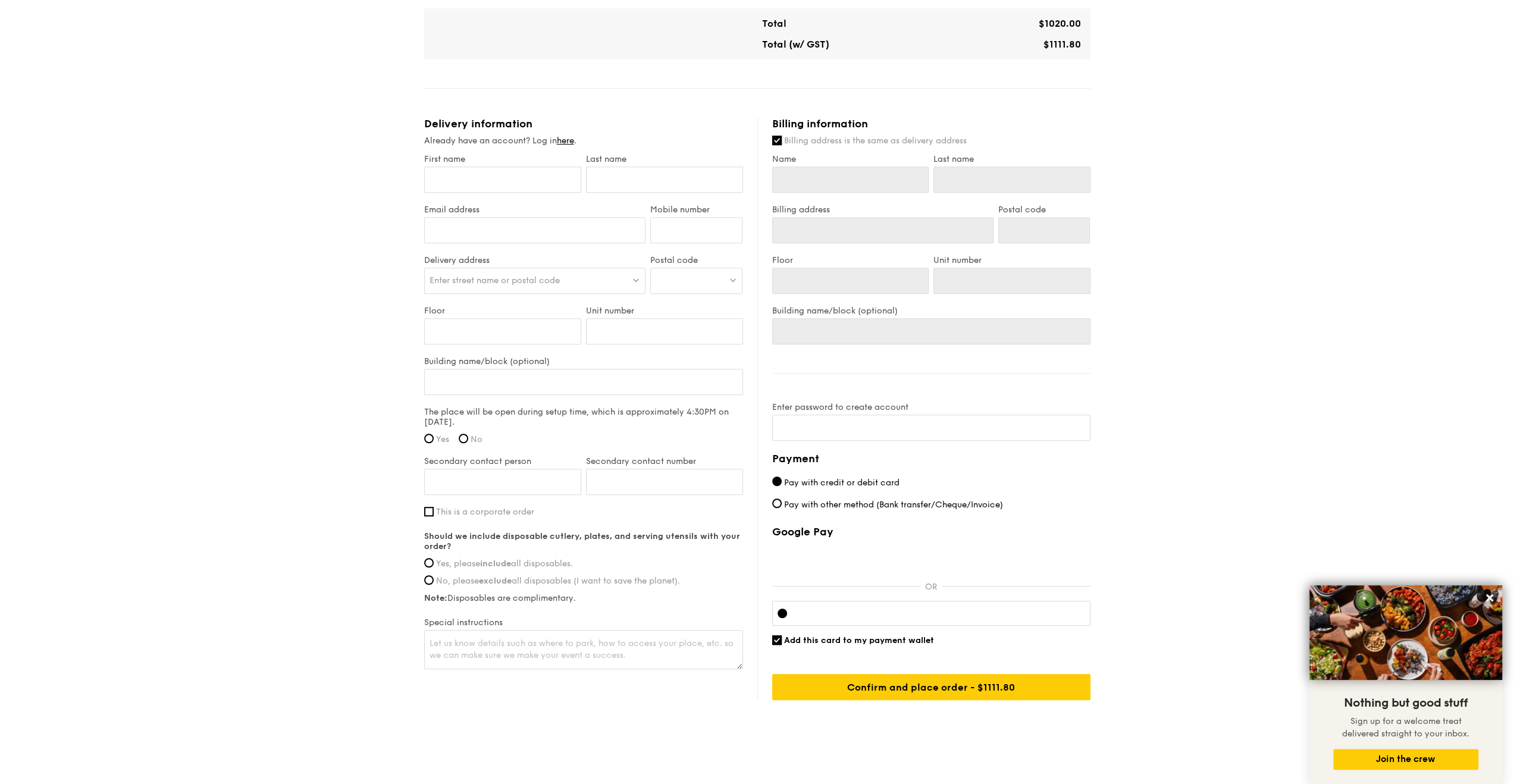
scroll to position [594, 0]
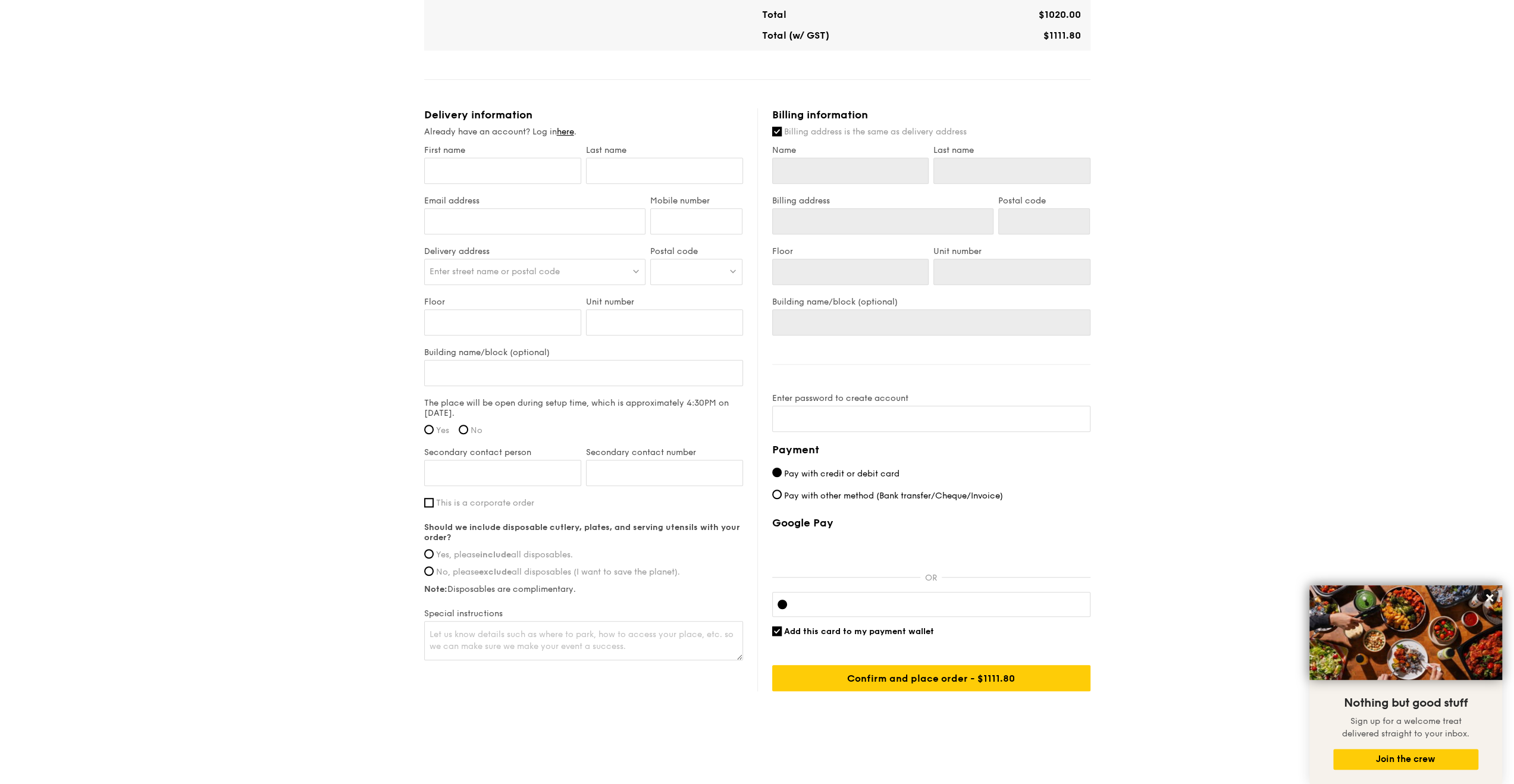
click at [824, 469] on span "Pay with credit or debit card" at bounding box center [842, 474] width 116 height 10
click at [782, 469] on input "Pay with credit or debit card" at bounding box center [776, 472] width 9 height 9
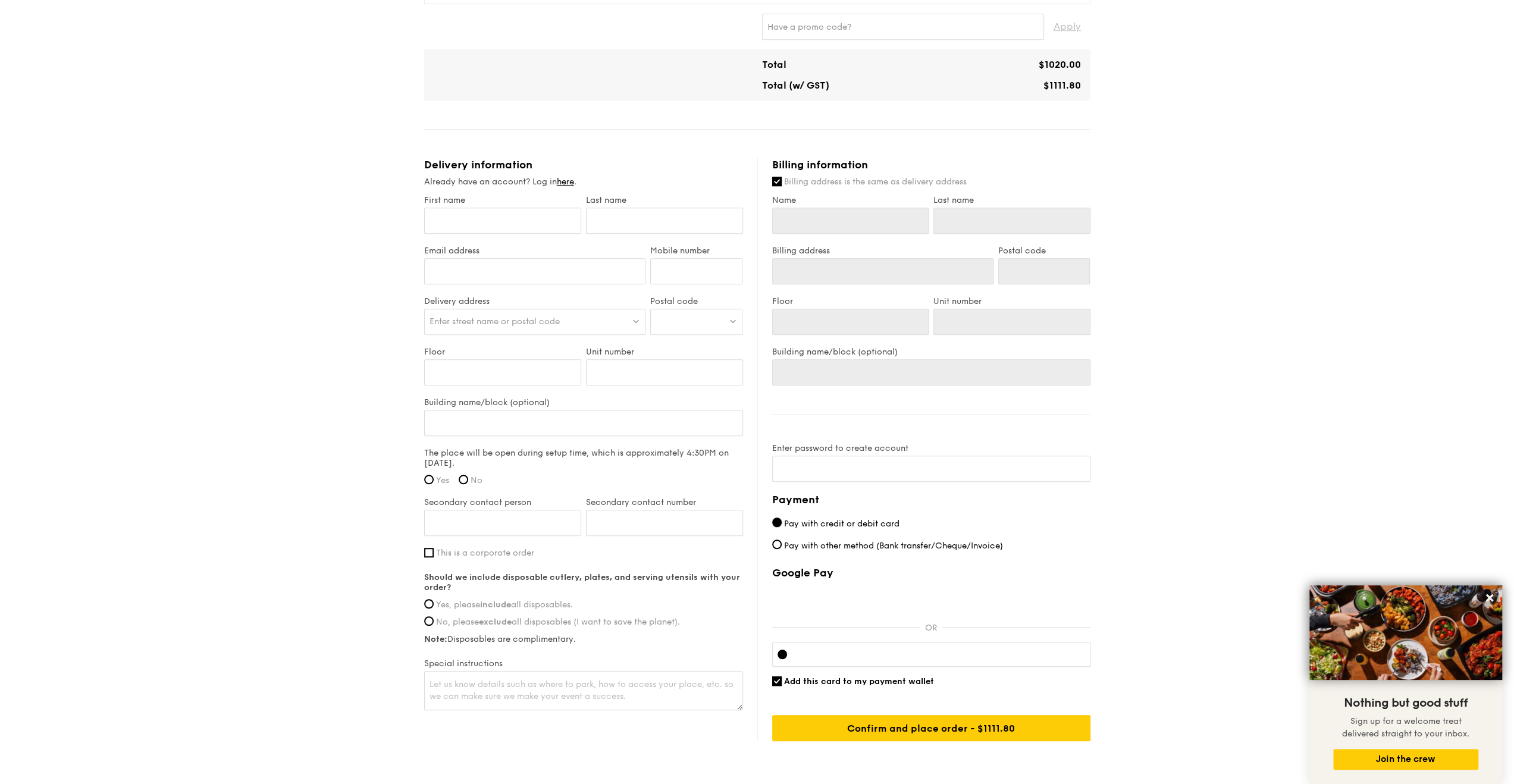
scroll to position [534, 0]
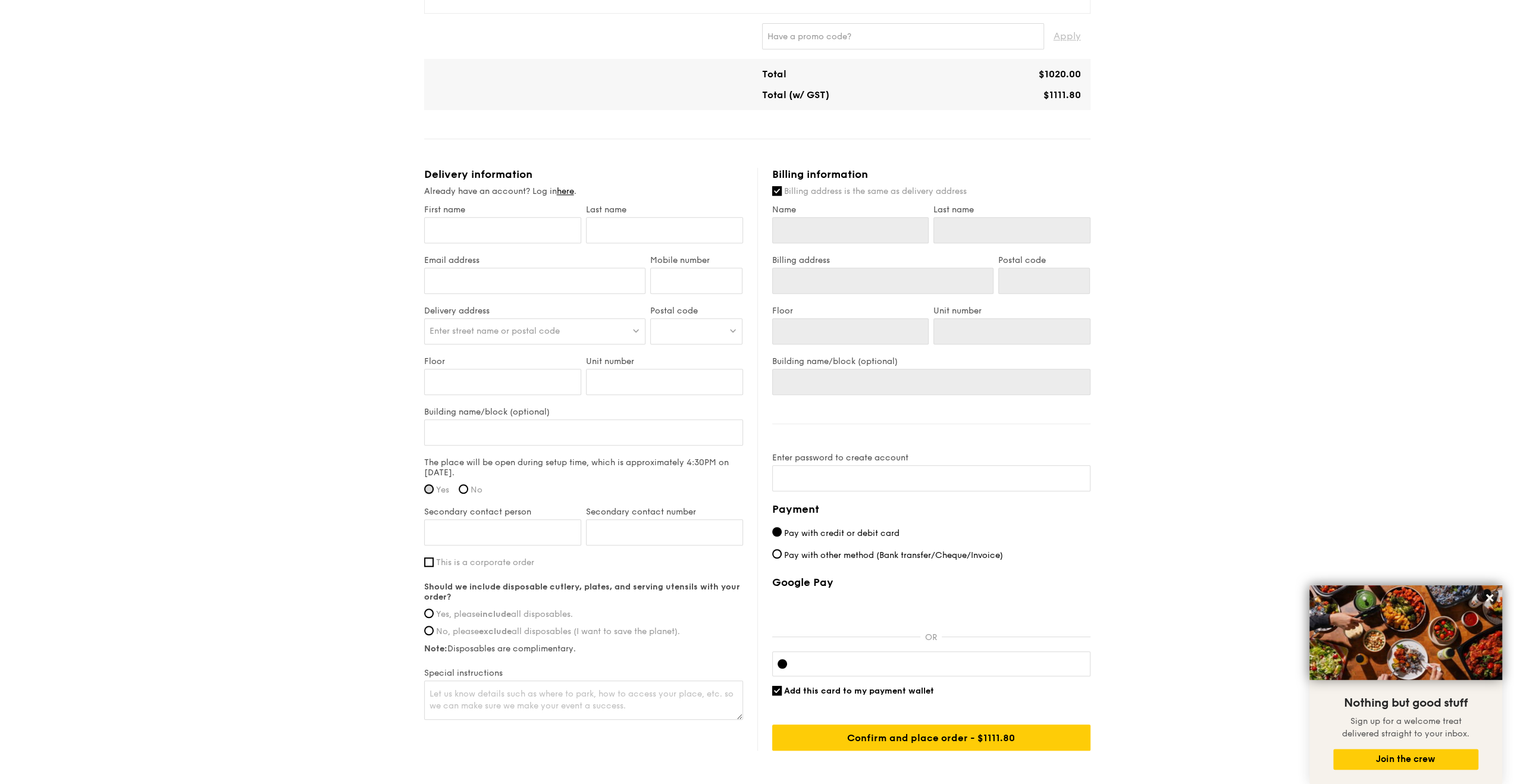
click at [433, 487] on input "Yes" at bounding box center [428, 489] width 9 height 9
radio input "true"
click at [485, 611] on strong "include" at bounding box center [495, 614] width 31 height 10
click at [433, 611] on input "Yes, please include all disposables." at bounding box center [428, 613] width 9 height 9
radio input "true"
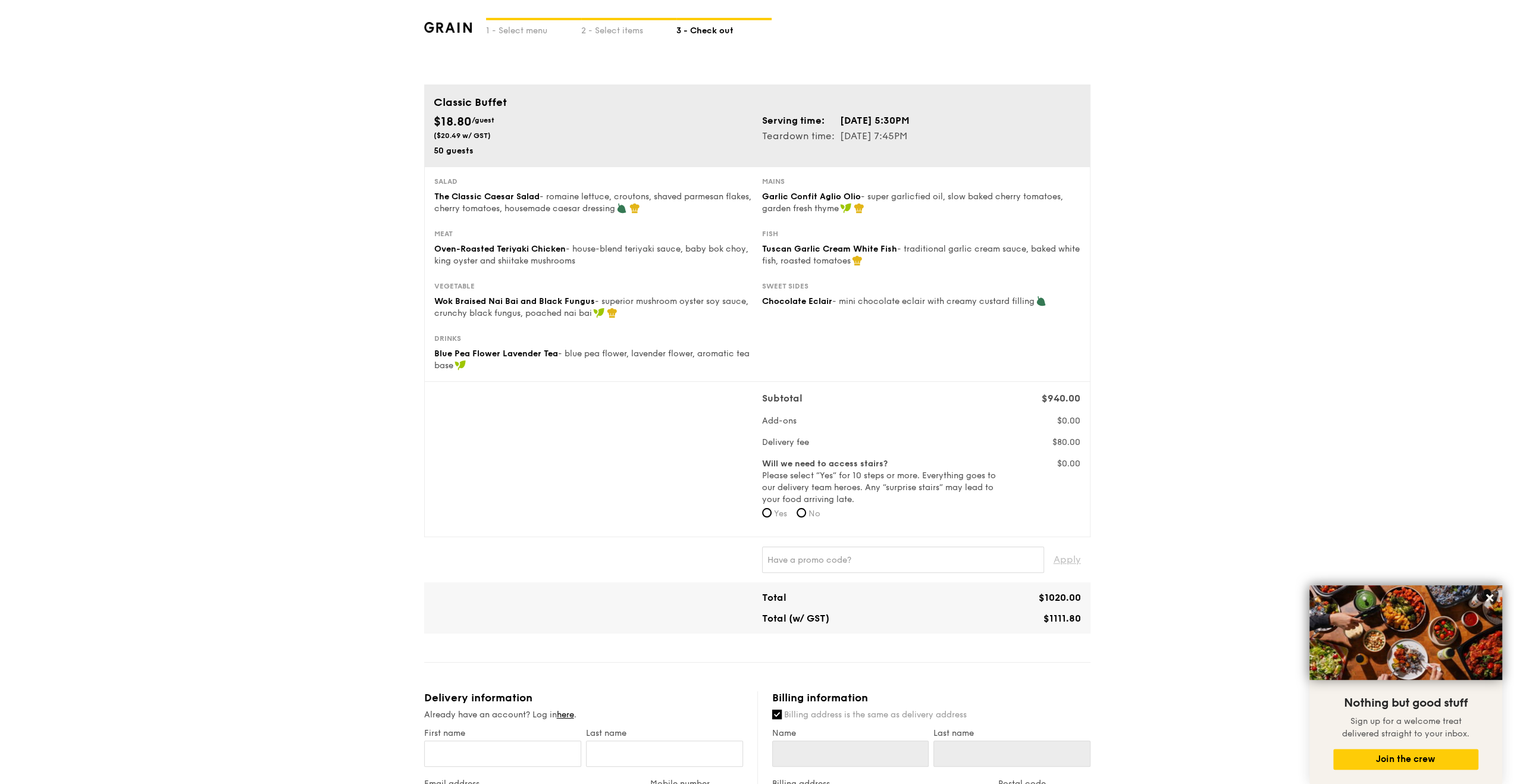
scroll to position [0, 0]
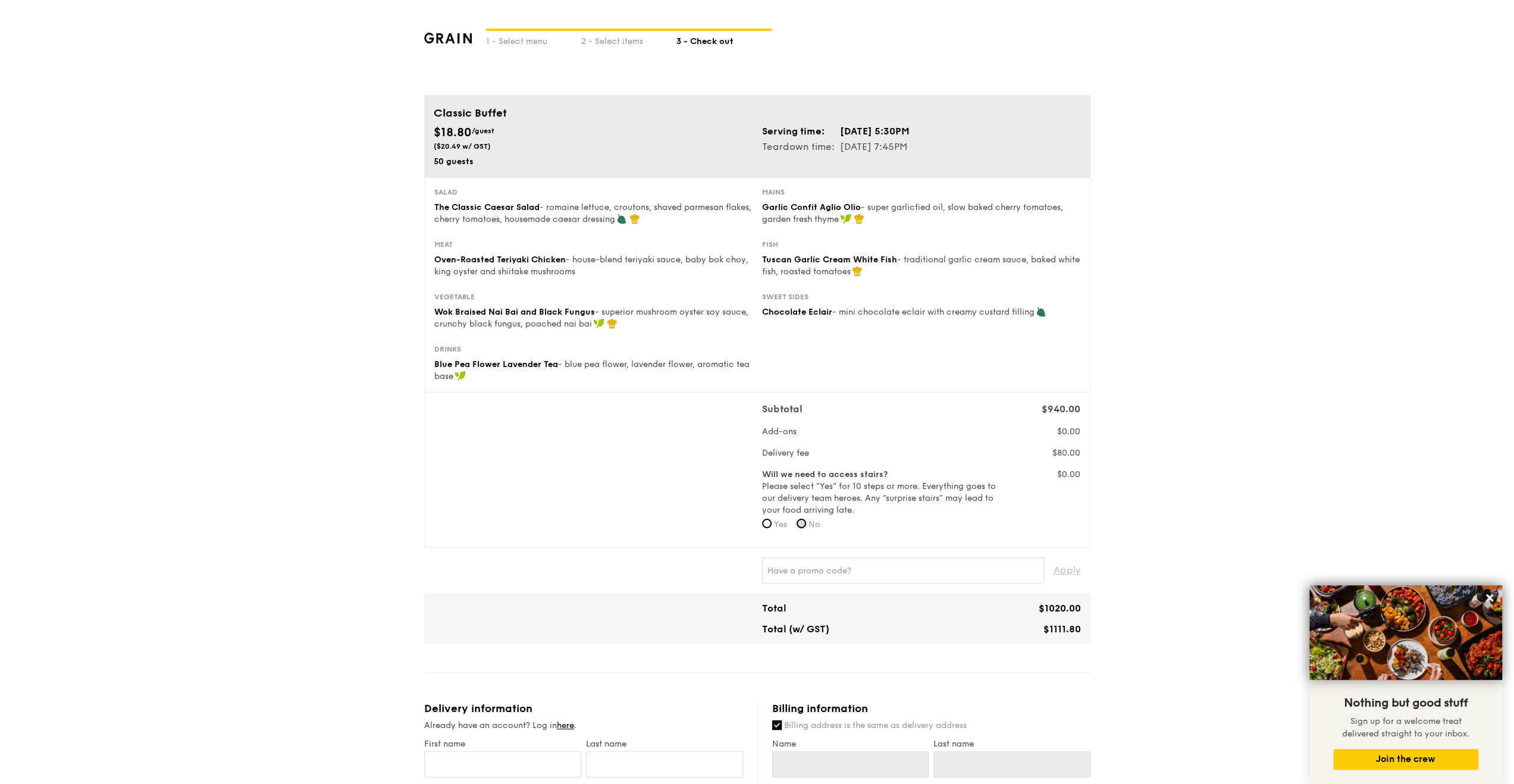
click at [800, 524] on input "No" at bounding box center [801, 523] width 9 height 9
radio input "true"
click at [806, 521] on input "No" at bounding box center [801, 523] width 9 height 9
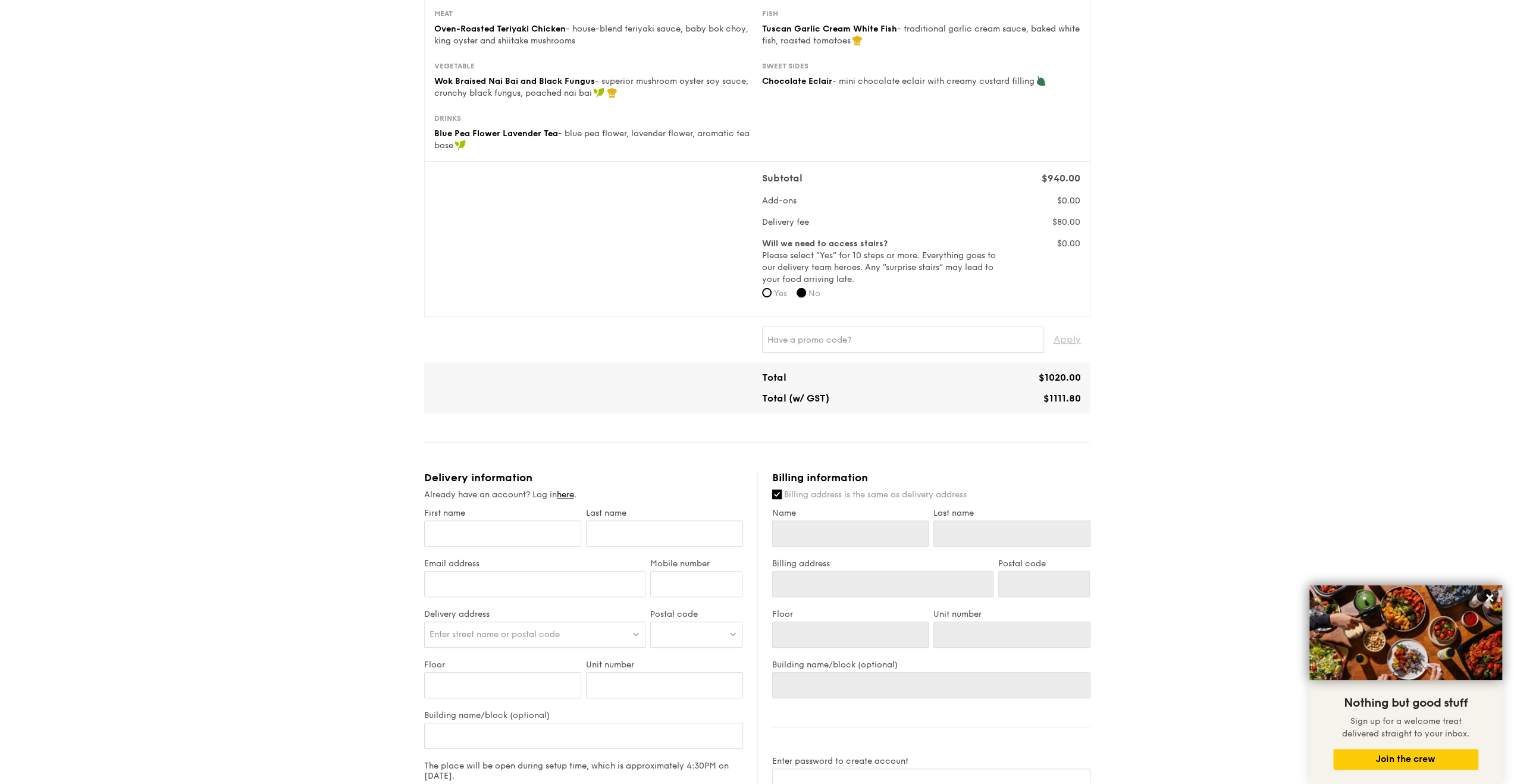
scroll to position [238, 0]
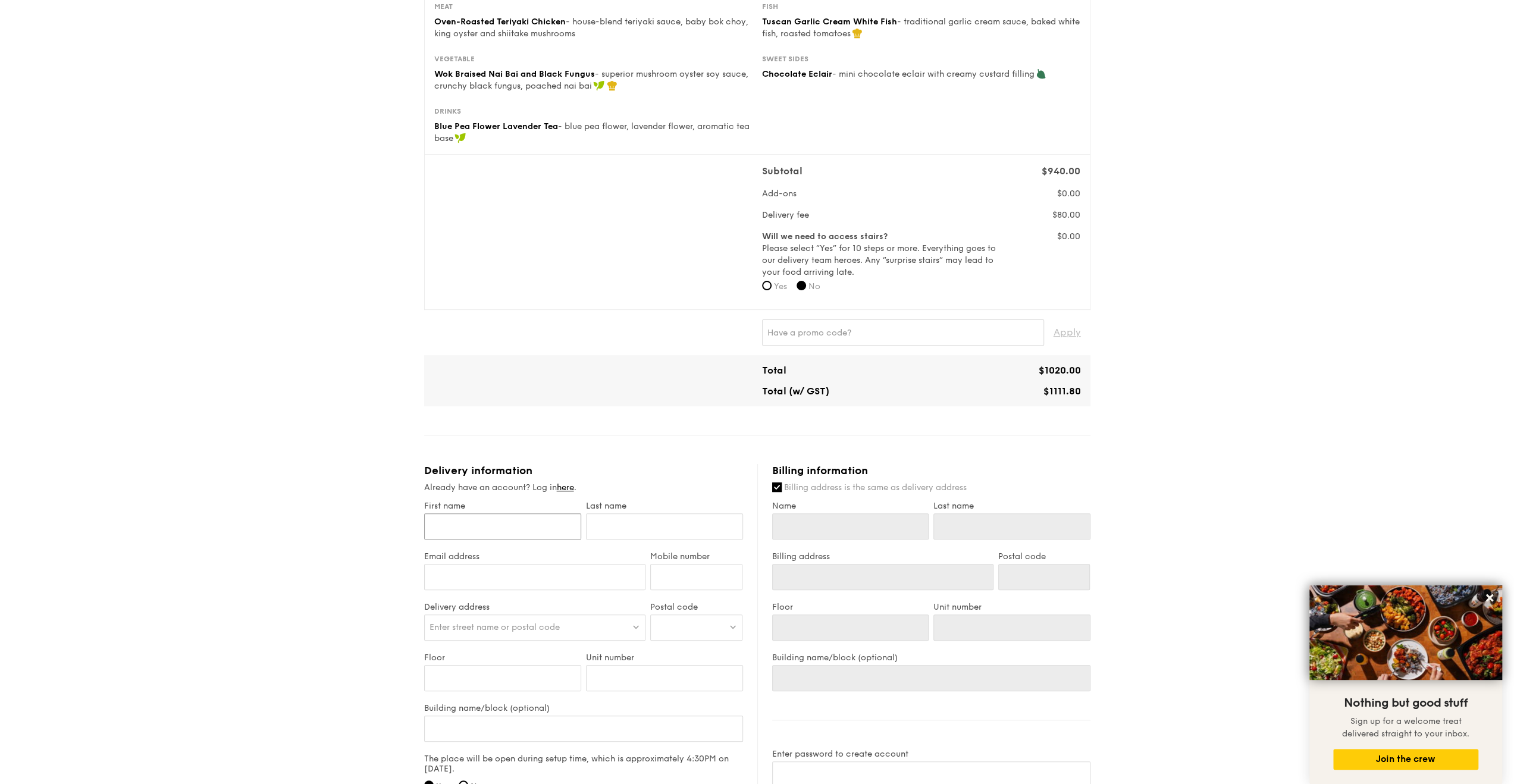
click at [486, 521] on input "First name" at bounding box center [503, 526] width 157 height 26
type input "[PERSON_NAME]"
type input "[EMAIL_ADDRESS][DOMAIN_NAME]"
type input "96356223"
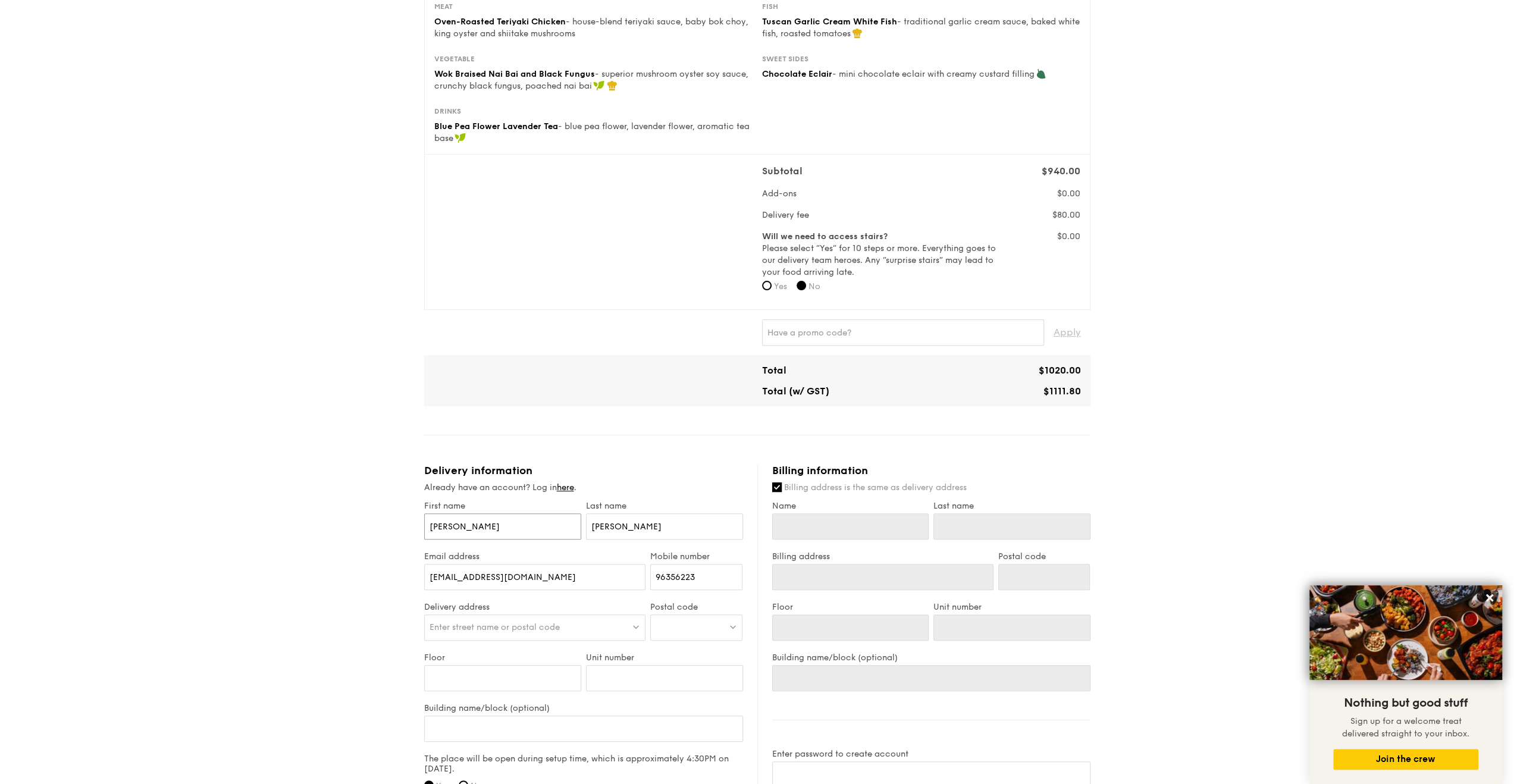
type input "[PERSON_NAME]"
click at [558, 581] on input "[EMAIL_ADDRESS][DOMAIN_NAME]" at bounding box center [535, 577] width 222 height 26
click at [328, 594] on div "1 - Select menu 2 - Select items 3 - Check out Classic Buffet $18.80 /guest ($2…" at bounding box center [757, 428] width 1514 height 1332
click at [587, 572] on input "[EMAIL_ADDRESS][DOMAIN_NAME]" at bounding box center [535, 577] width 222 height 26
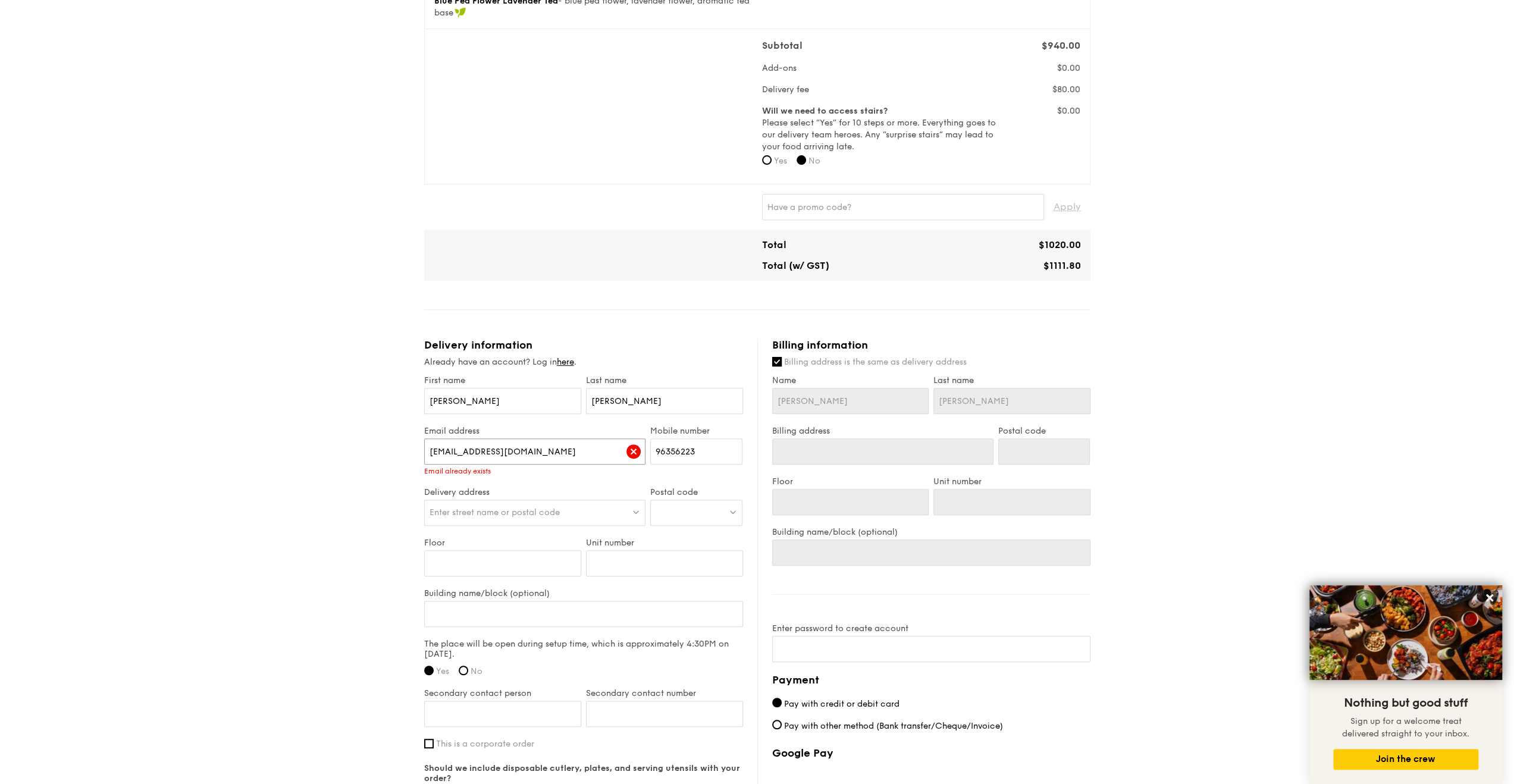
scroll to position [416, 0]
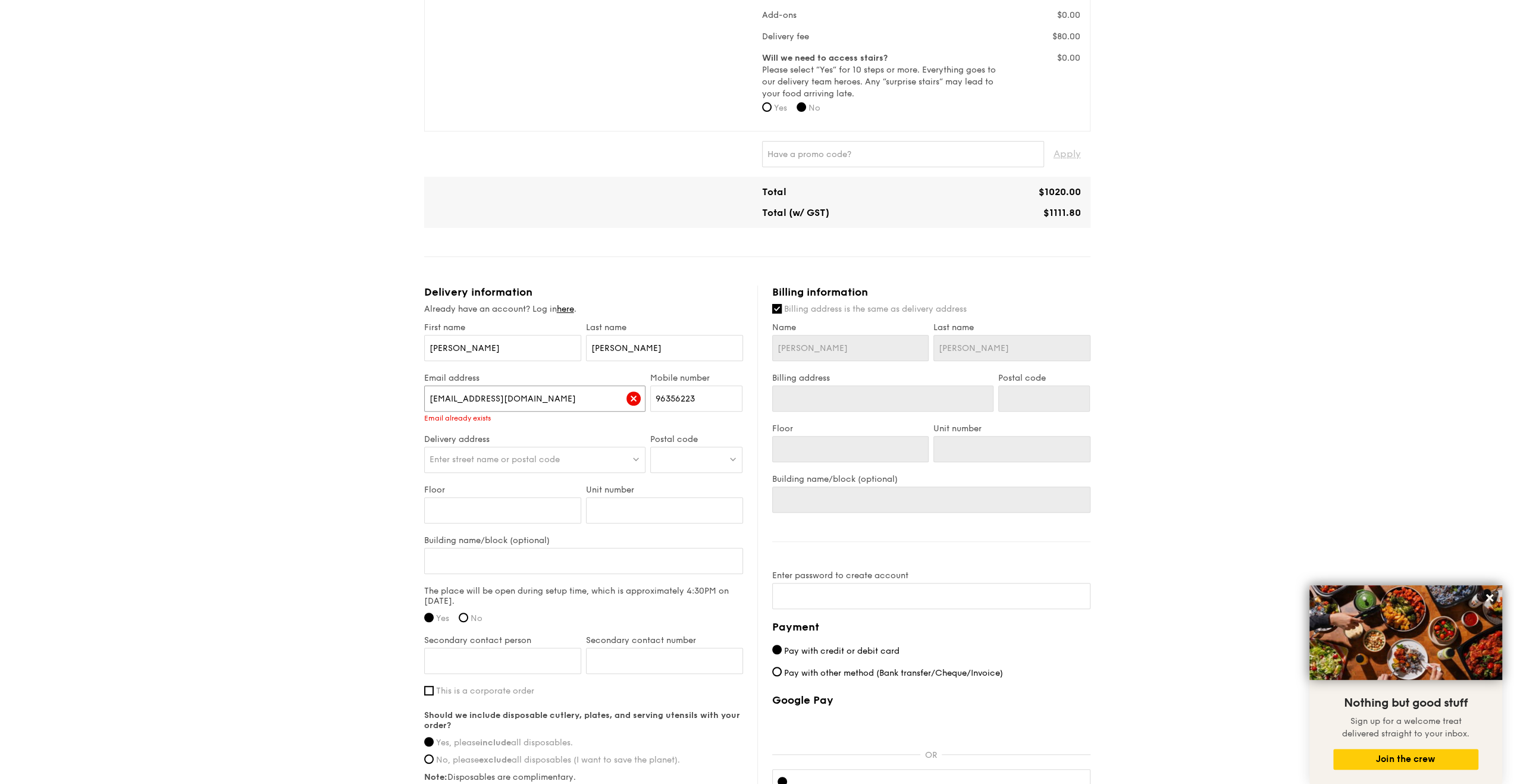
click at [496, 402] on input "[EMAIL_ADDRESS][DOMAIN_NAME]" at bounding box center [535, 399] width 222 height 26
click at [627, 393] on img at bounding box center [633, 398] width 14 height 14
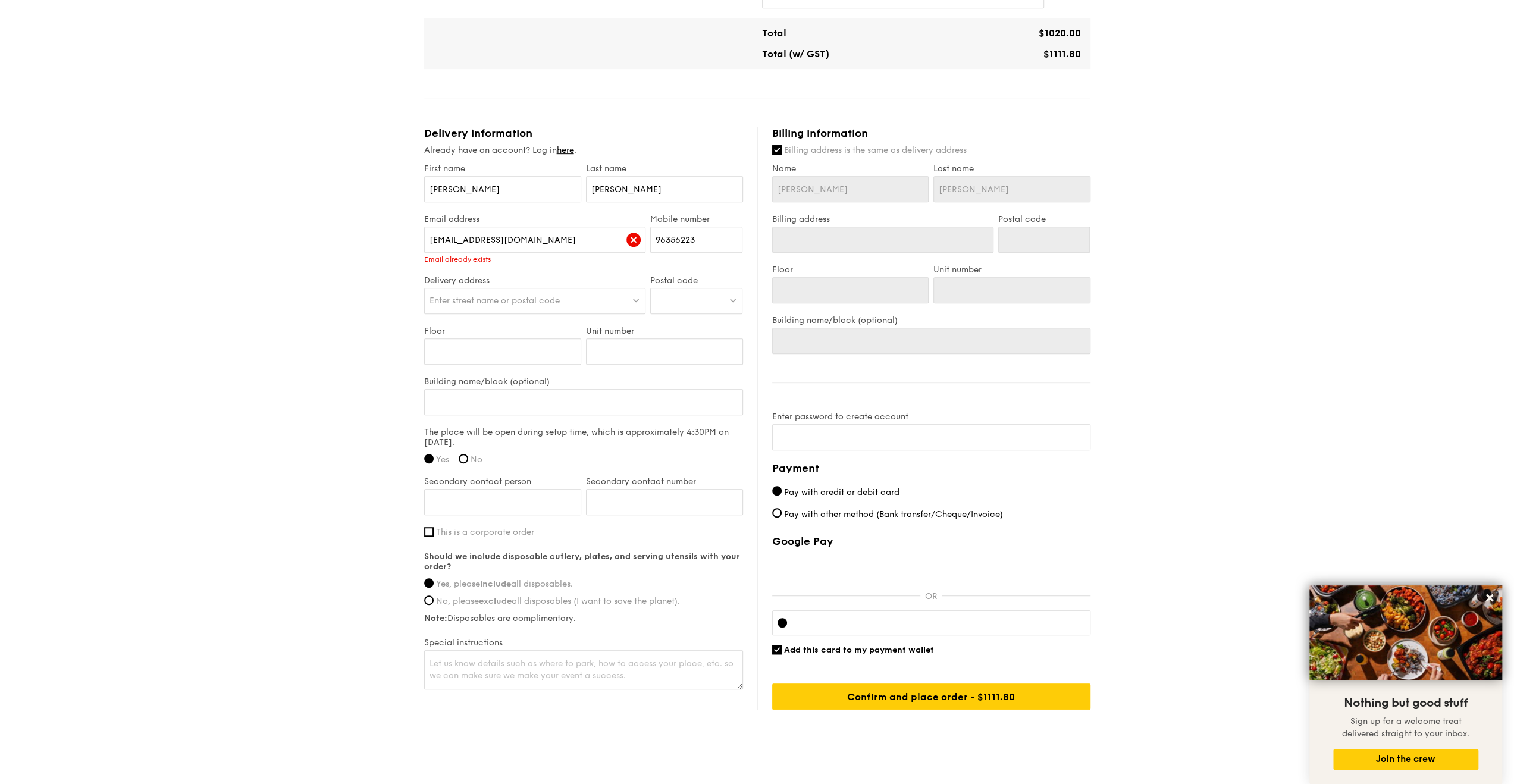
scroll to position [594, 0]
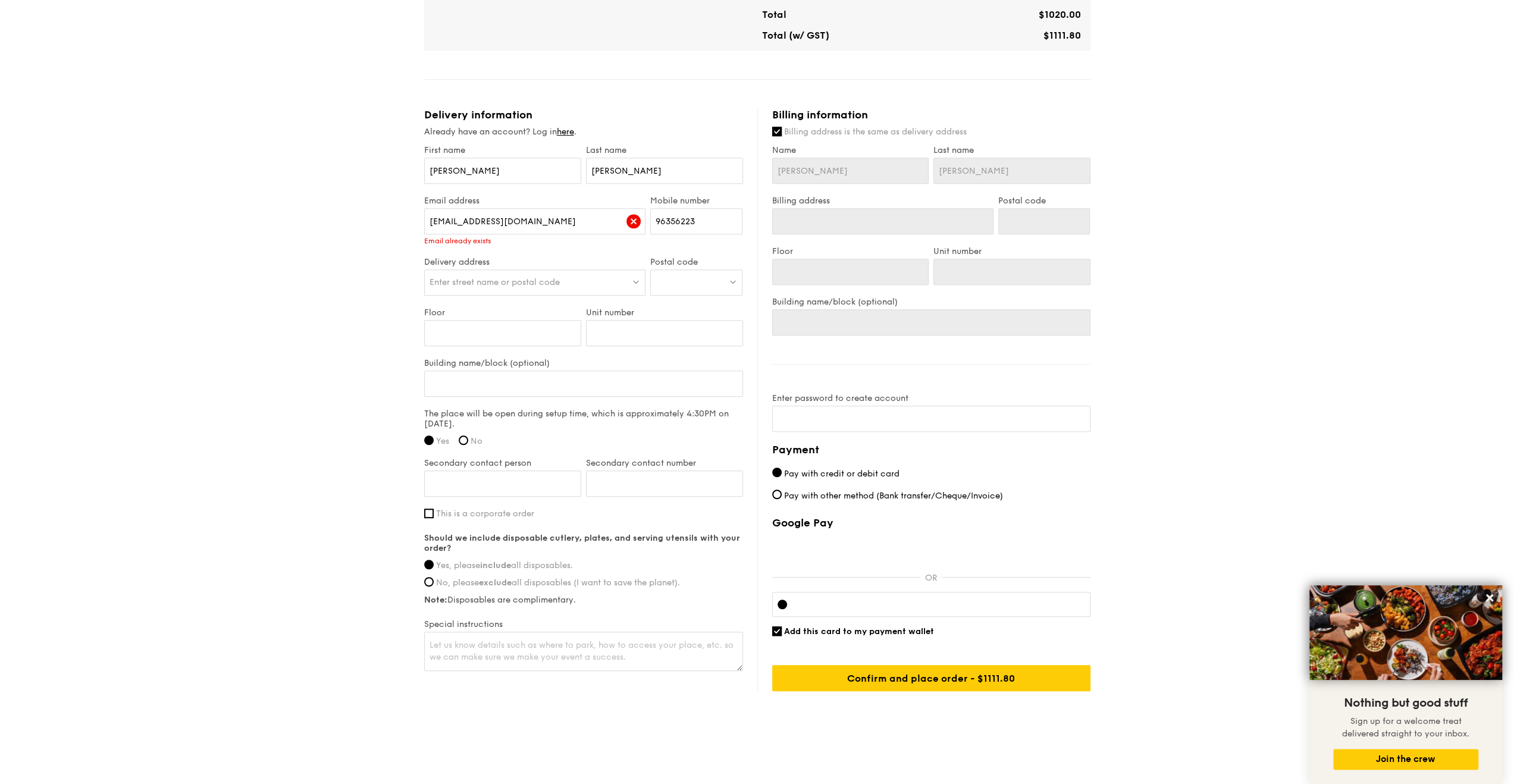
click at [475, 288] on div "Enter street name or postal code" at bounding box center [535, 283] width 222 height 26
click at [489, 280] on input "search" at bounding box center [535, 283] width 221 height 26
click at [511, 280] on input "search" at bounding box center [535, 283] width 221 height 26
click at [484, 283] on input "search" at bounding box center [535, 283] width 221 height 26
paste input "[GEOGRAPHIC_DATA], [STREET_ADDRESS], Access via Lobby C"
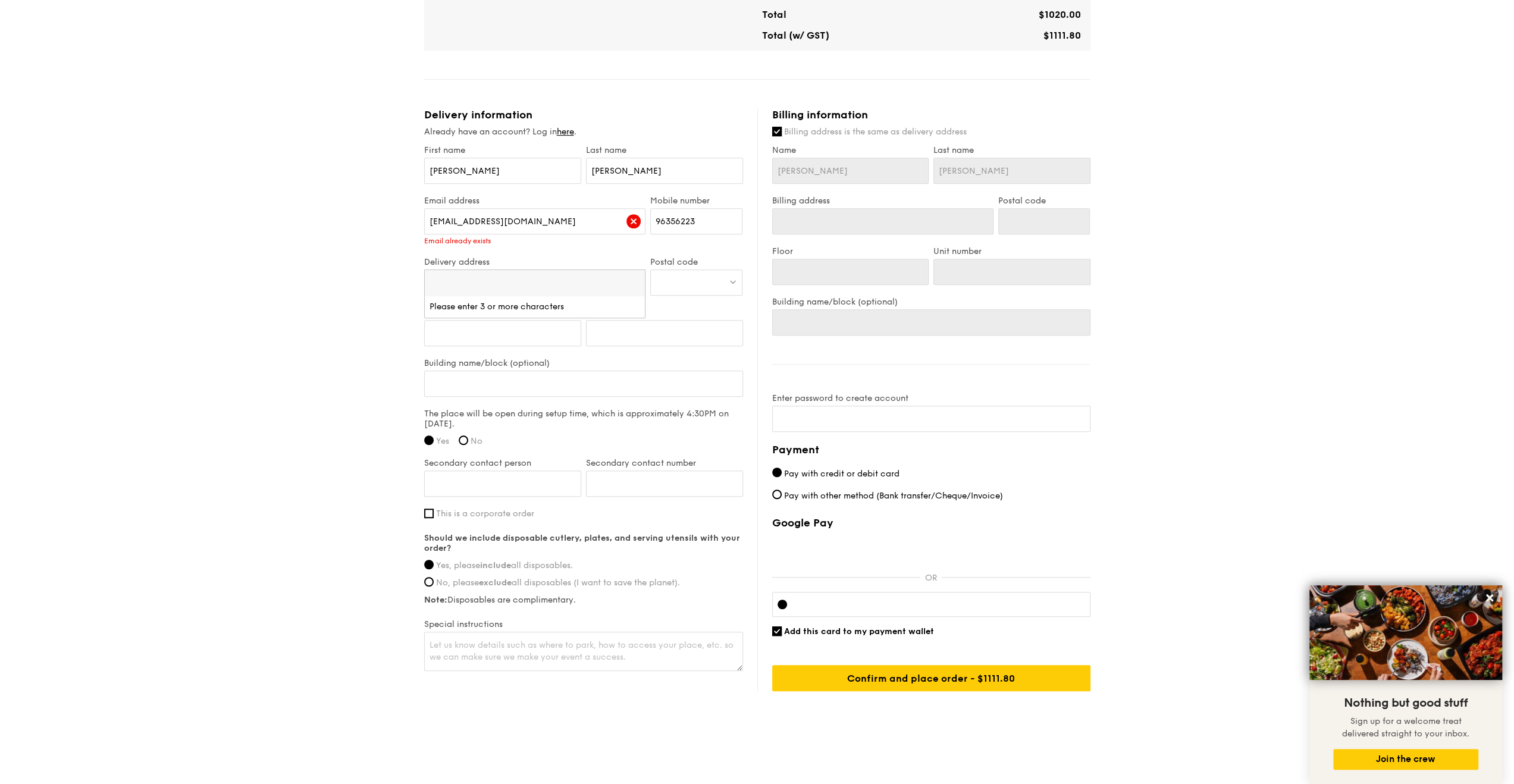
type input "[GEOGRAPHIC_DATA], [STREET_ADDRESS], Access via Lobby C"
drag, startPoint x: 442, startPoint y: 284, endPoint x: 354, endPoint y: 284, distance: 88.0
click at [354, 284] on div "1 - Select menu 2 - Select items 3 - Check out Classic Buffet $18.80 /guest ($2…" at bounding box center [757, 72] width 1514 height 1332
click at [484, 274] on div "Enter street name or postal code" at bounding box center [535, 283] width 222 height 26
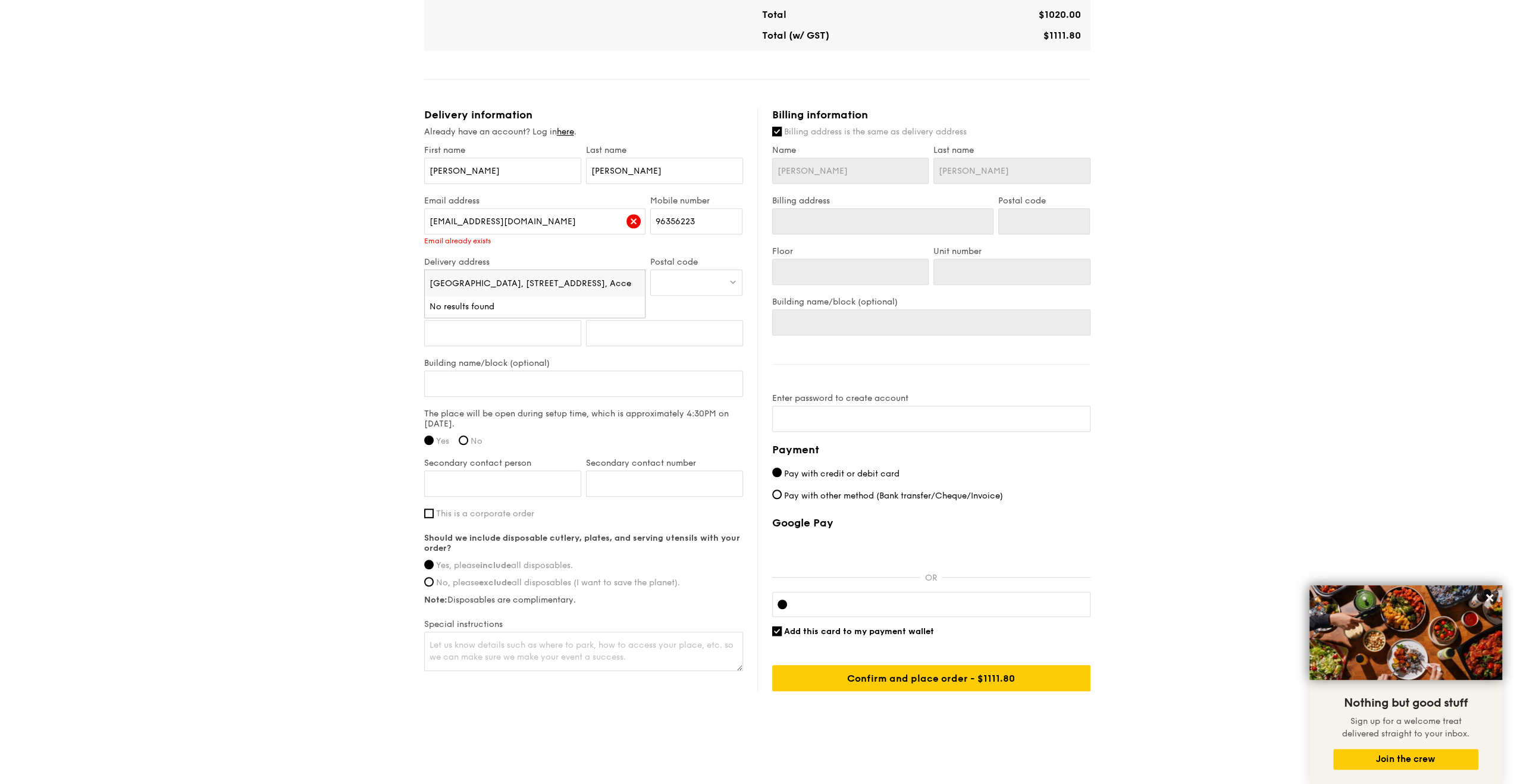
scroll to position [0, 153]
click at [526, 284] on input "[GEOGRAPHIC_DATA], [STREET_ADDRESS], Access via Lobby C" at bounding box center [535, 283] width 221 height 26
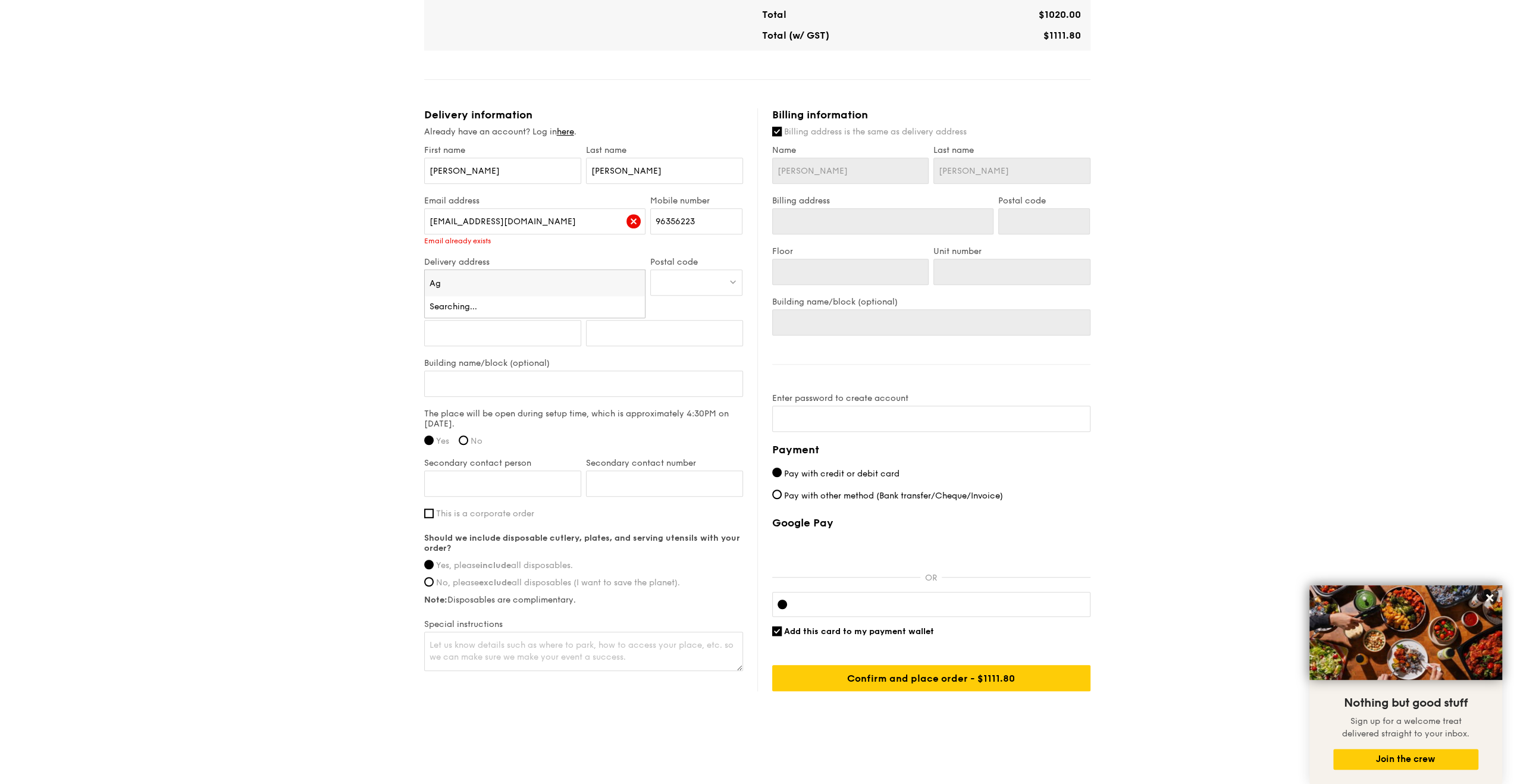
type input "A"
click at [677, 277] on div at bounding box center [696, 283] width 92 height 26
click at [683, 275] on input "search" at bounding box center [696, 283] width 91 height 26
type input "099253"
click at [689, 318] on li "[STREET_ADDRESS] 099253" at bounding box center [696, 307] width 91 height 21
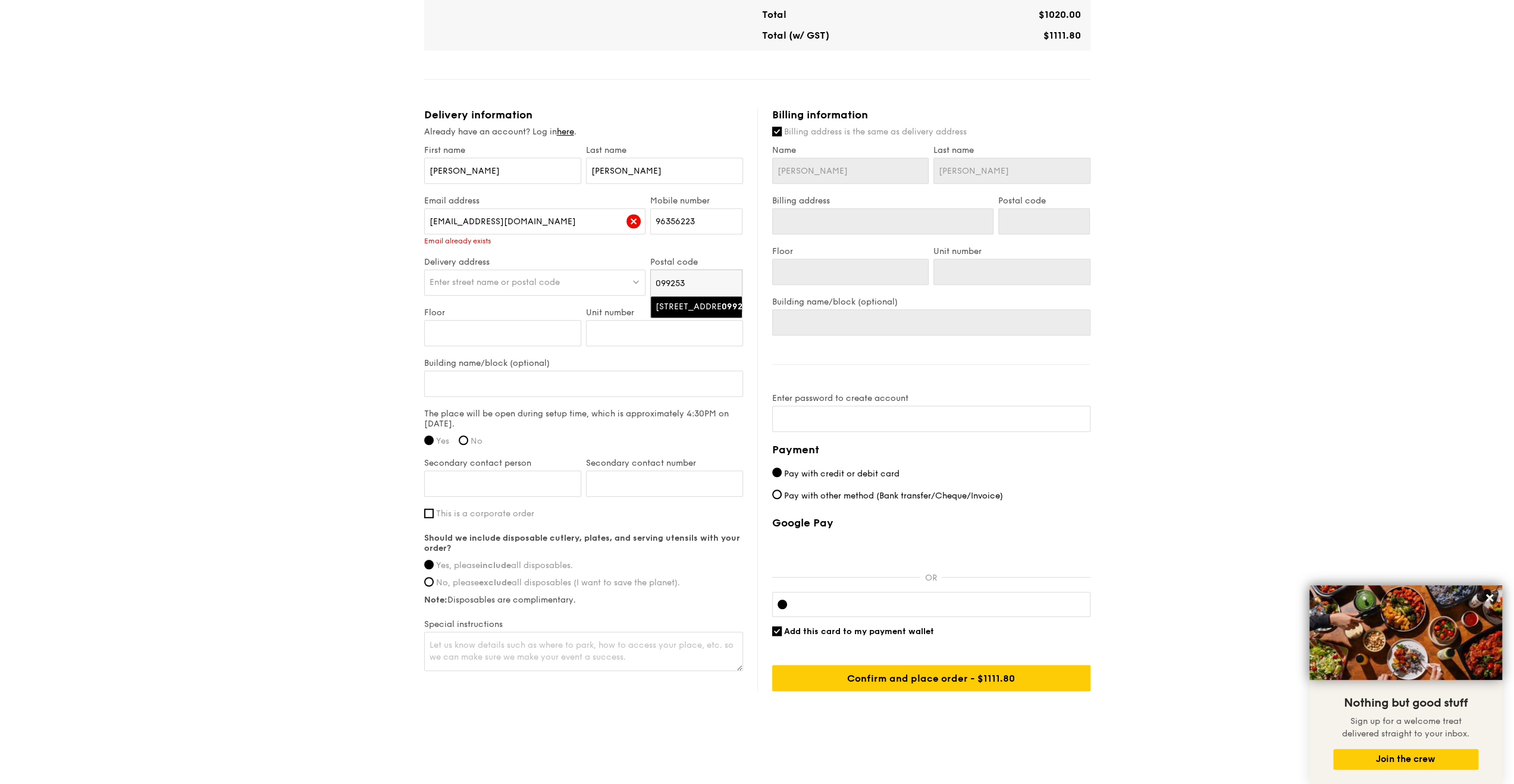
type input "[STREET_ADDRESS]"
type input "099253"
click at [494, 332] on input "Floor" at bounding box center [503, 333] width 157 height 26
click at [525, 479] on input "Secondary contact person" at bounding box center [503, 484] width 157 height 26
click at [533, 334] on input "Floor" at bounding box center [503, 333] width 157 height 26
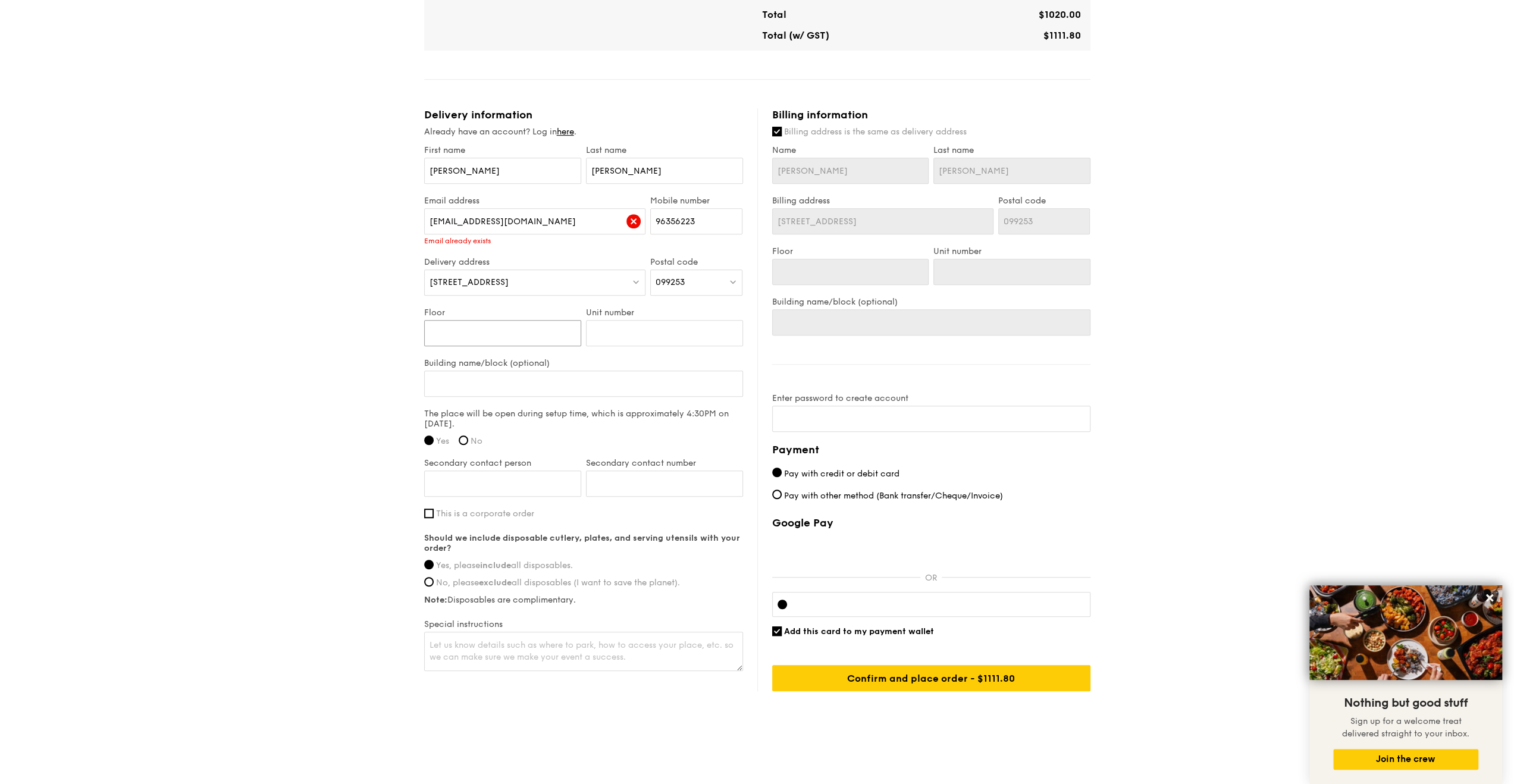
type input "0"
type input "04"
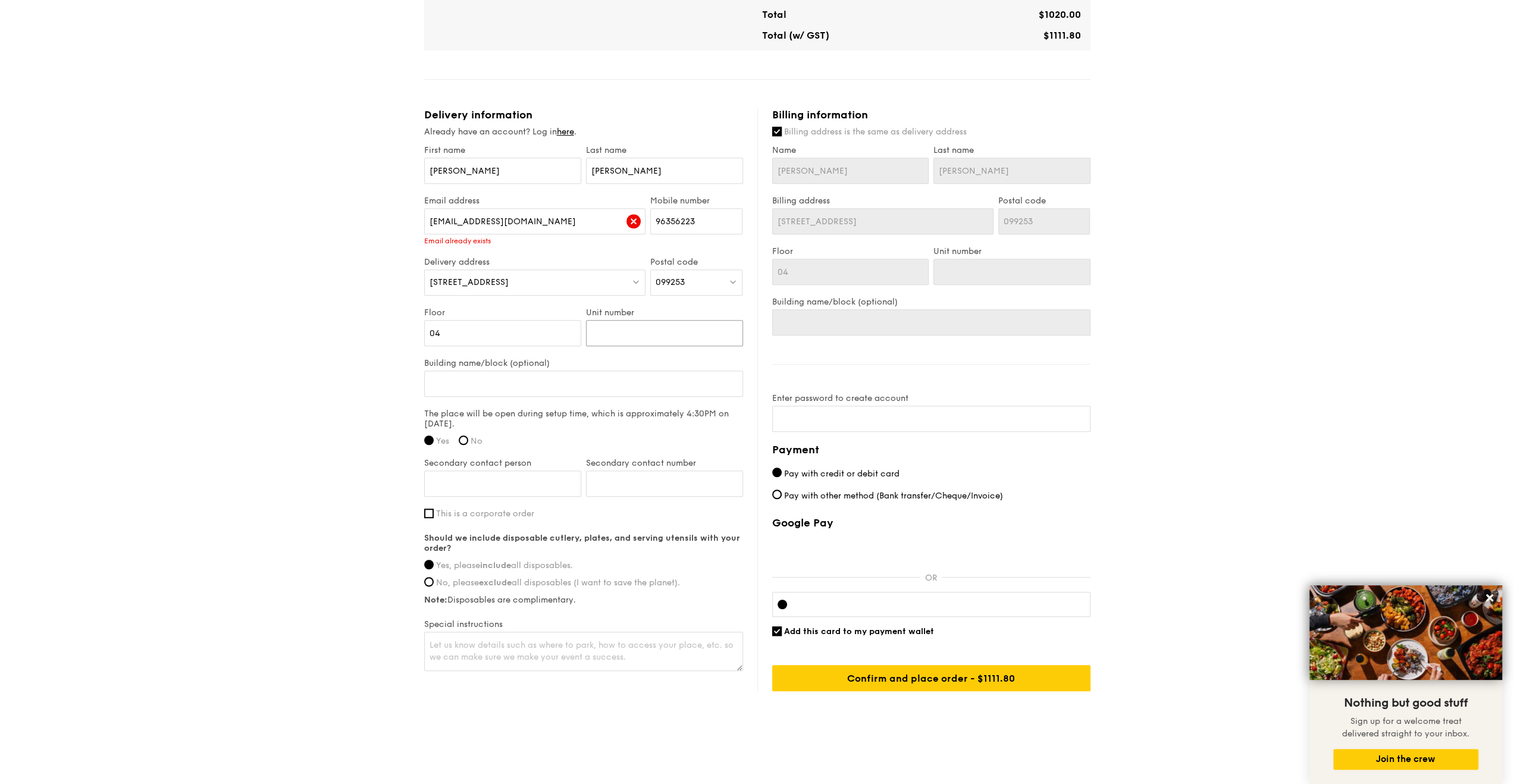
type input "0"
type input "01"
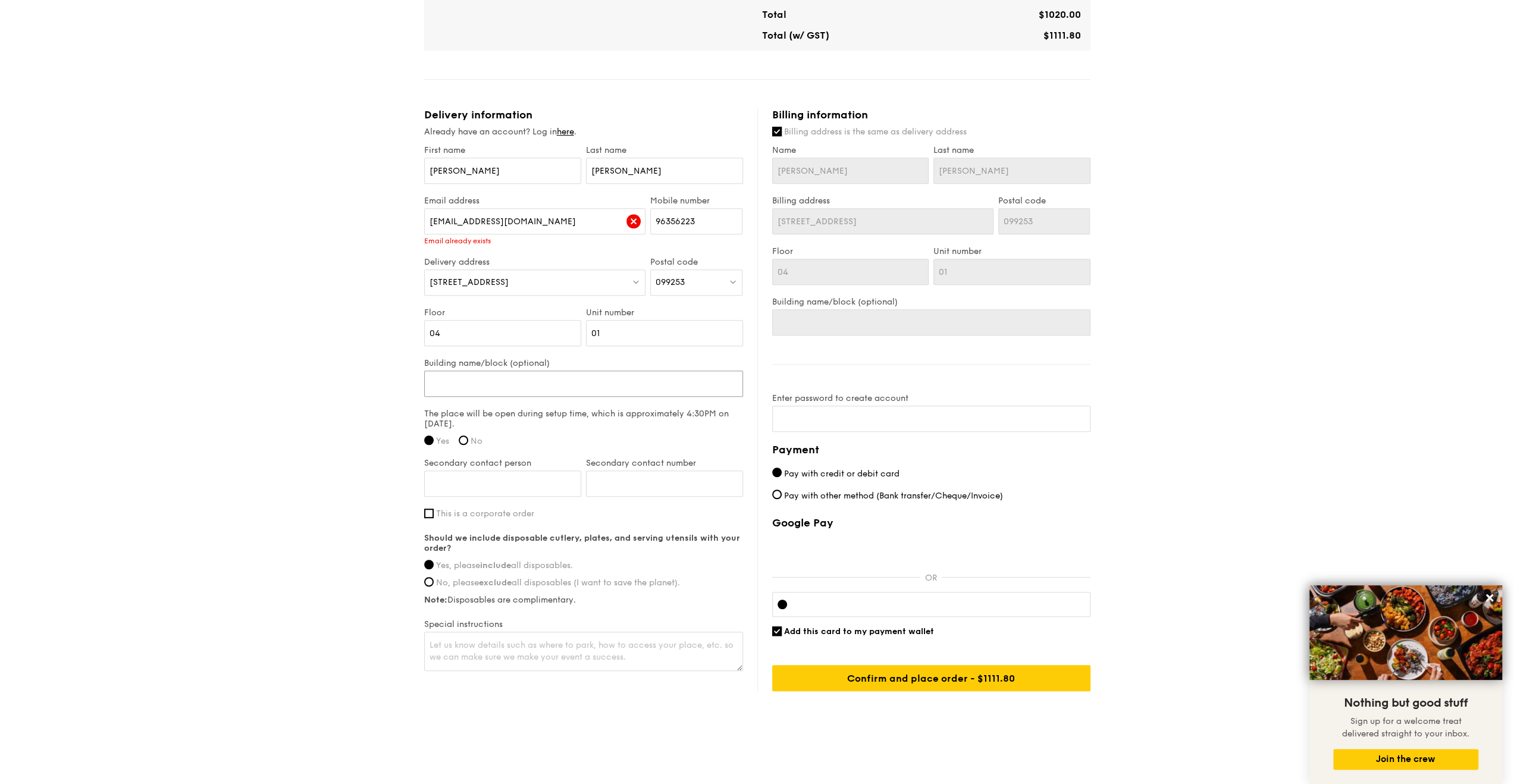
click at [497, 380] on input "Building name/block (optional)" at bounding box center [583, 384] width 319 height 26
type input "A"
type input "Ag"
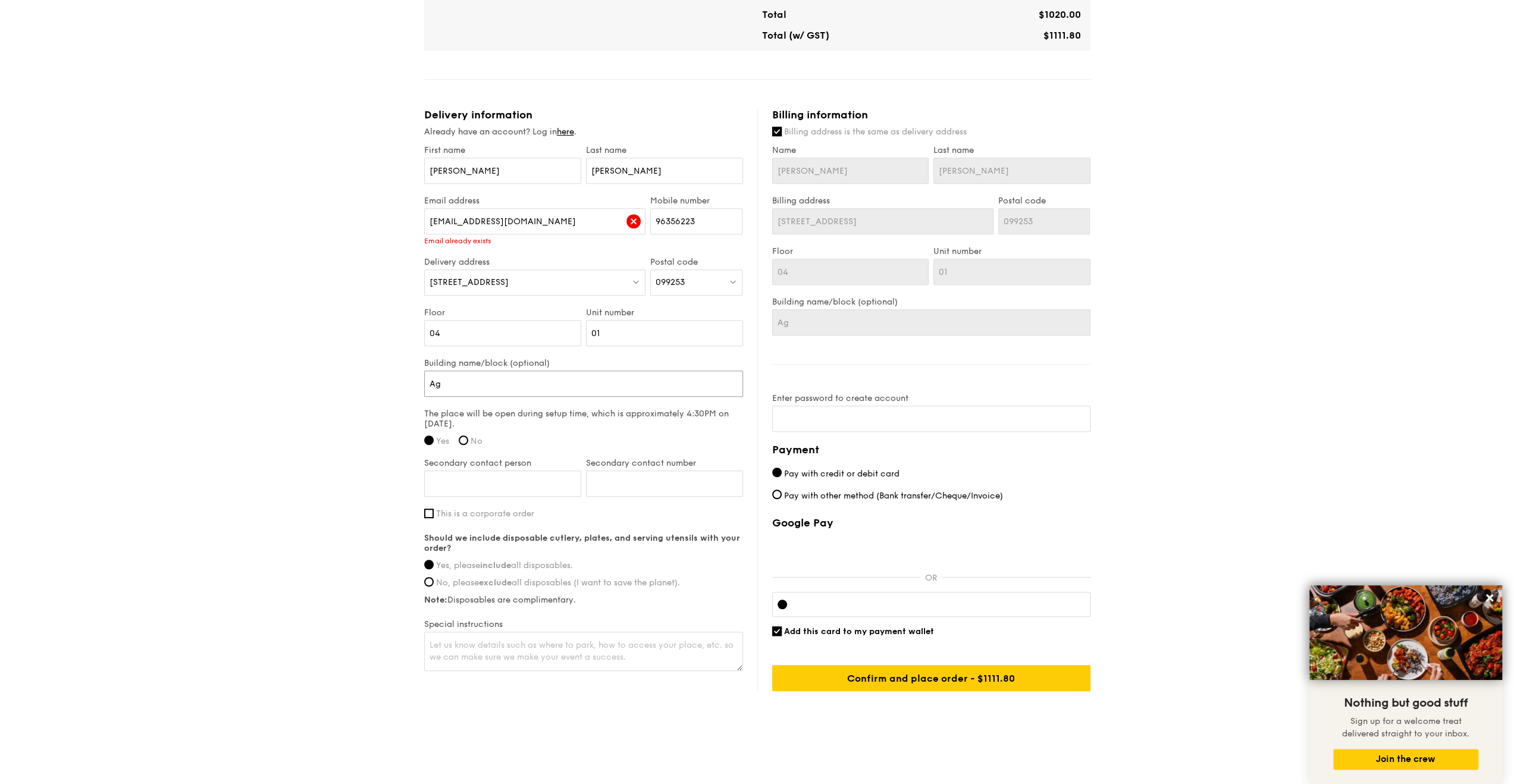
type input "Ago"
type input "Agor"
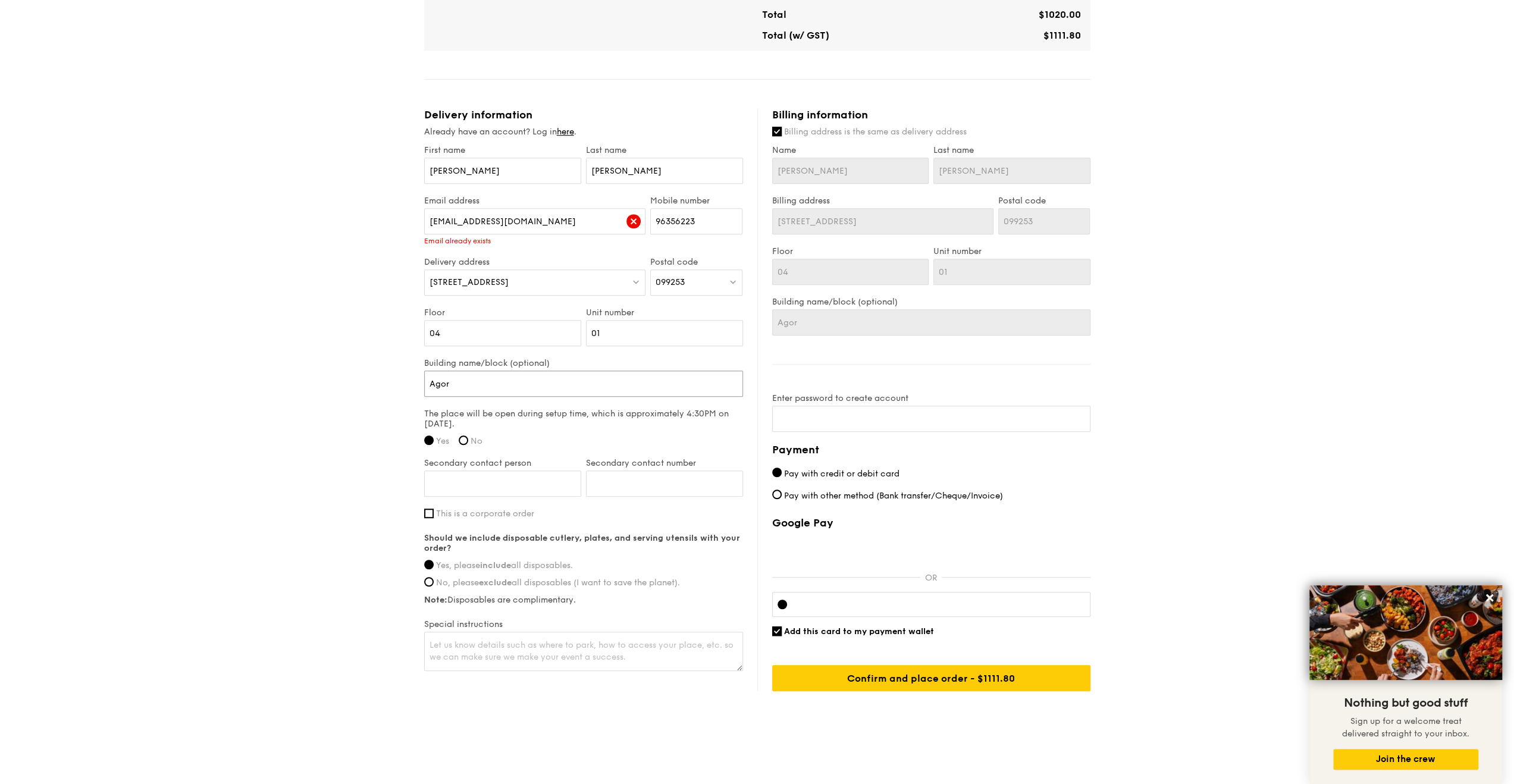
type input "Agor"
type input "Agora"
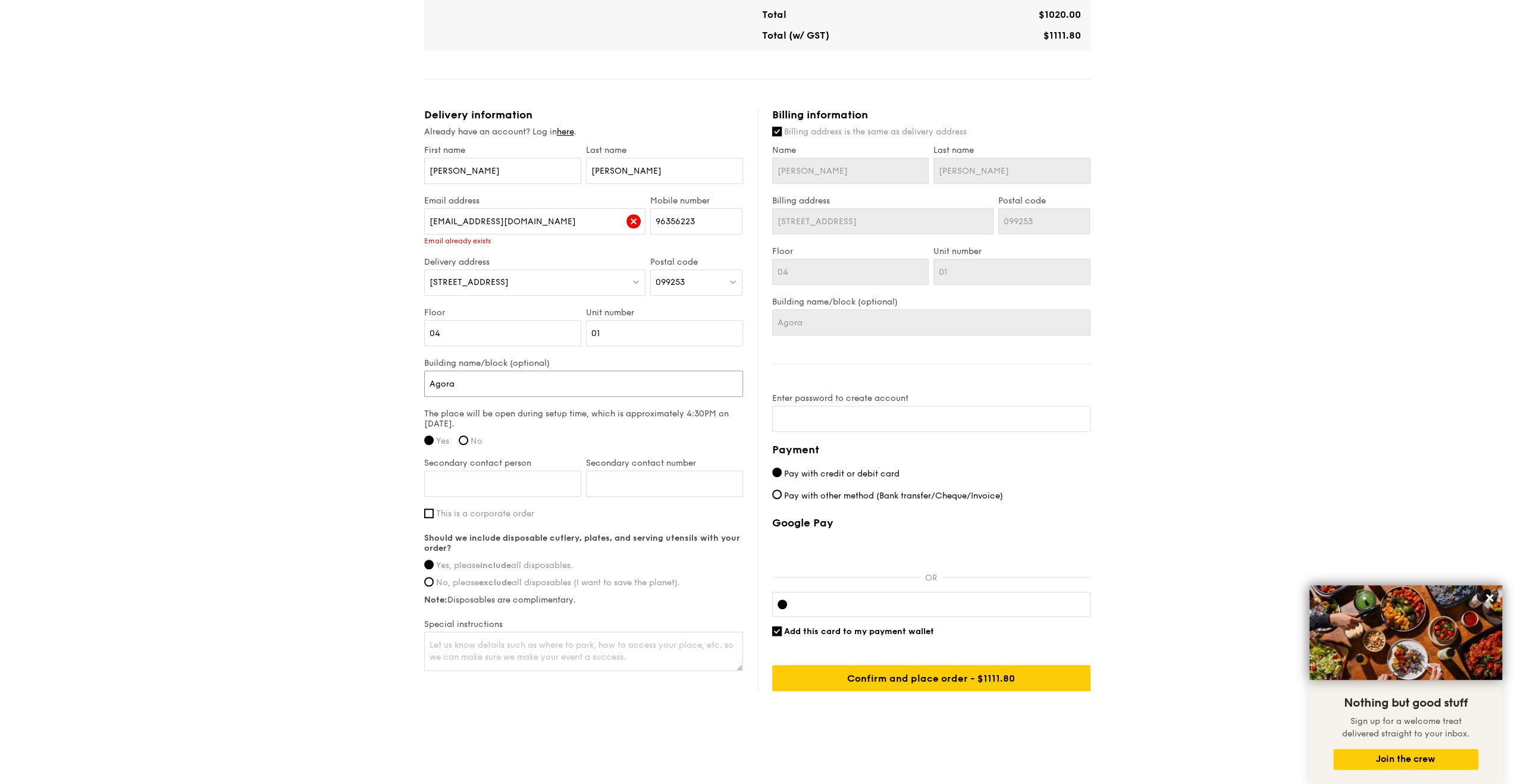
type input "Agora"
type input "Agora c"
type input "Agora"
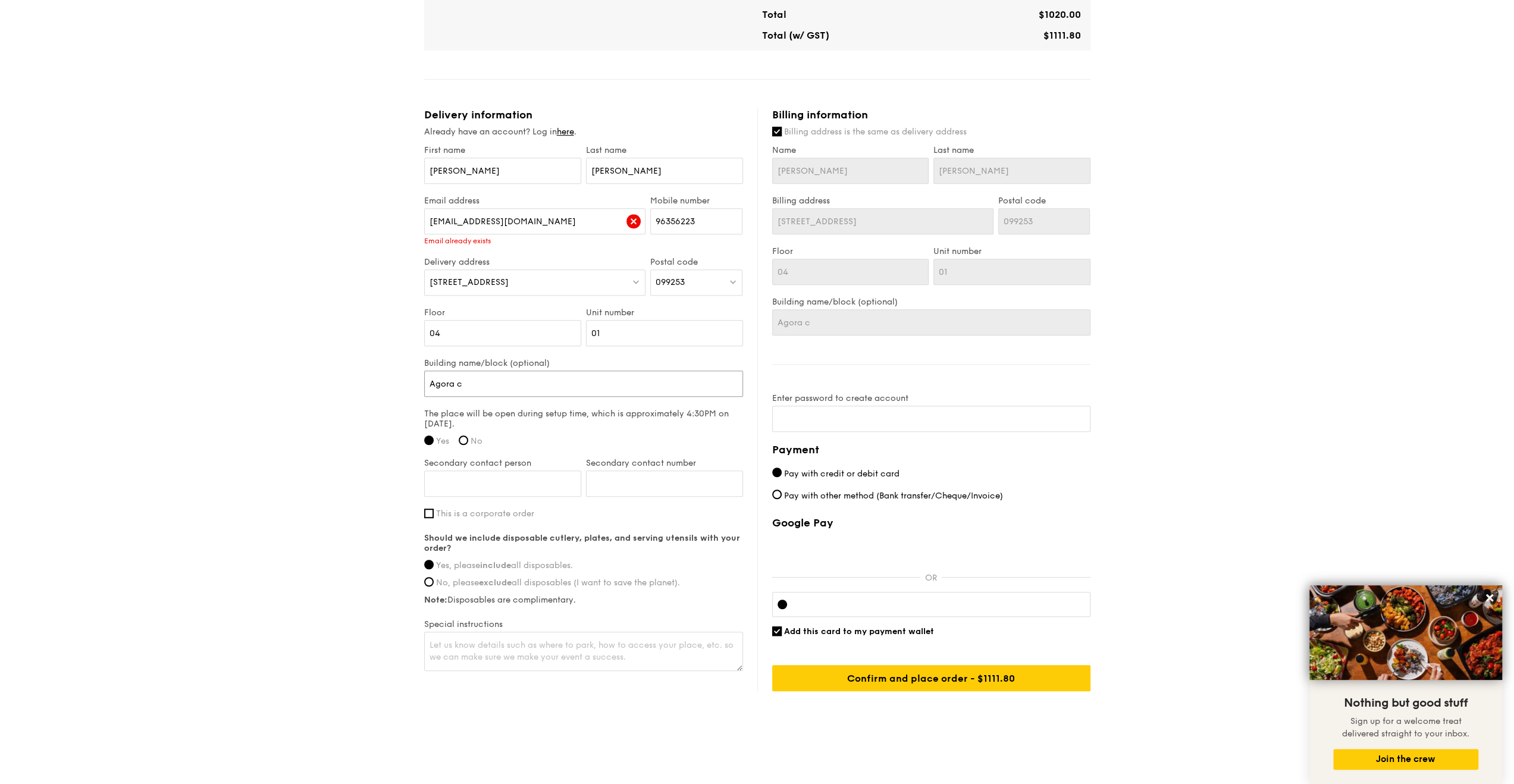
type input "Agora"
type input "Agora C"
type input "Agora Cl"
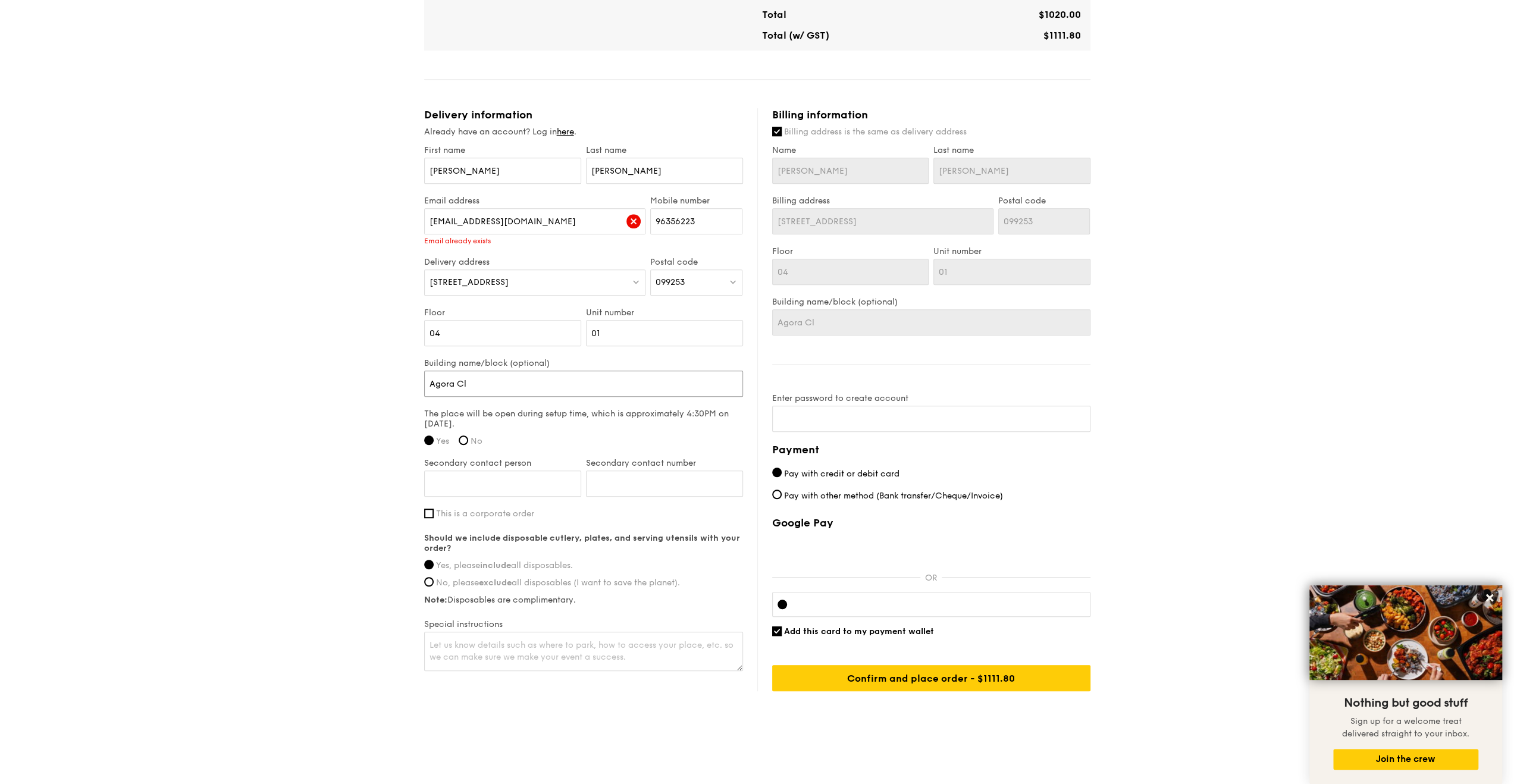
type input "Agora Cle"
type input "Agora Clea"
type input "Agora Clear"
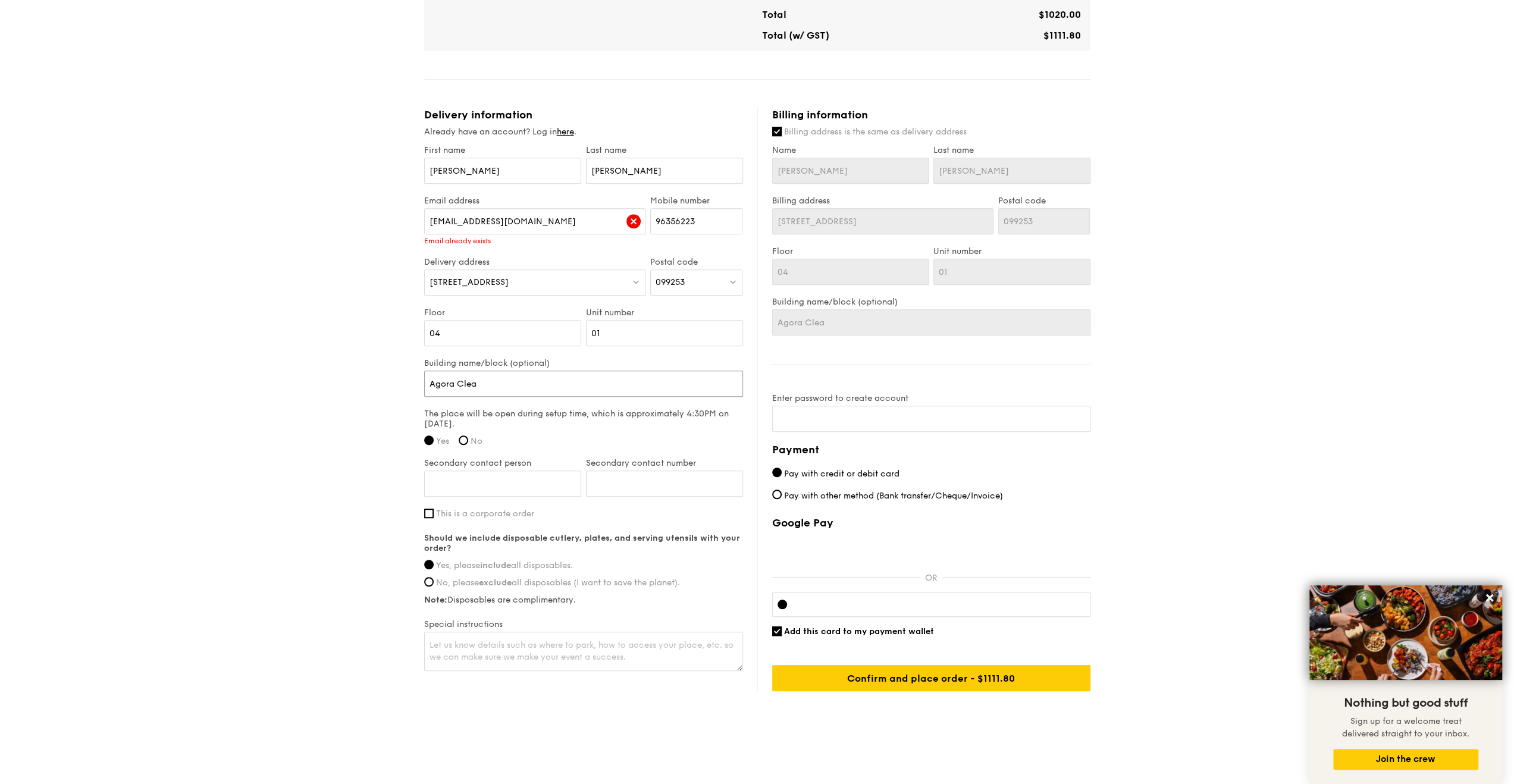
type input "Agora Clear"
type input "Agora Clearn"
type input "Agora Clearni"
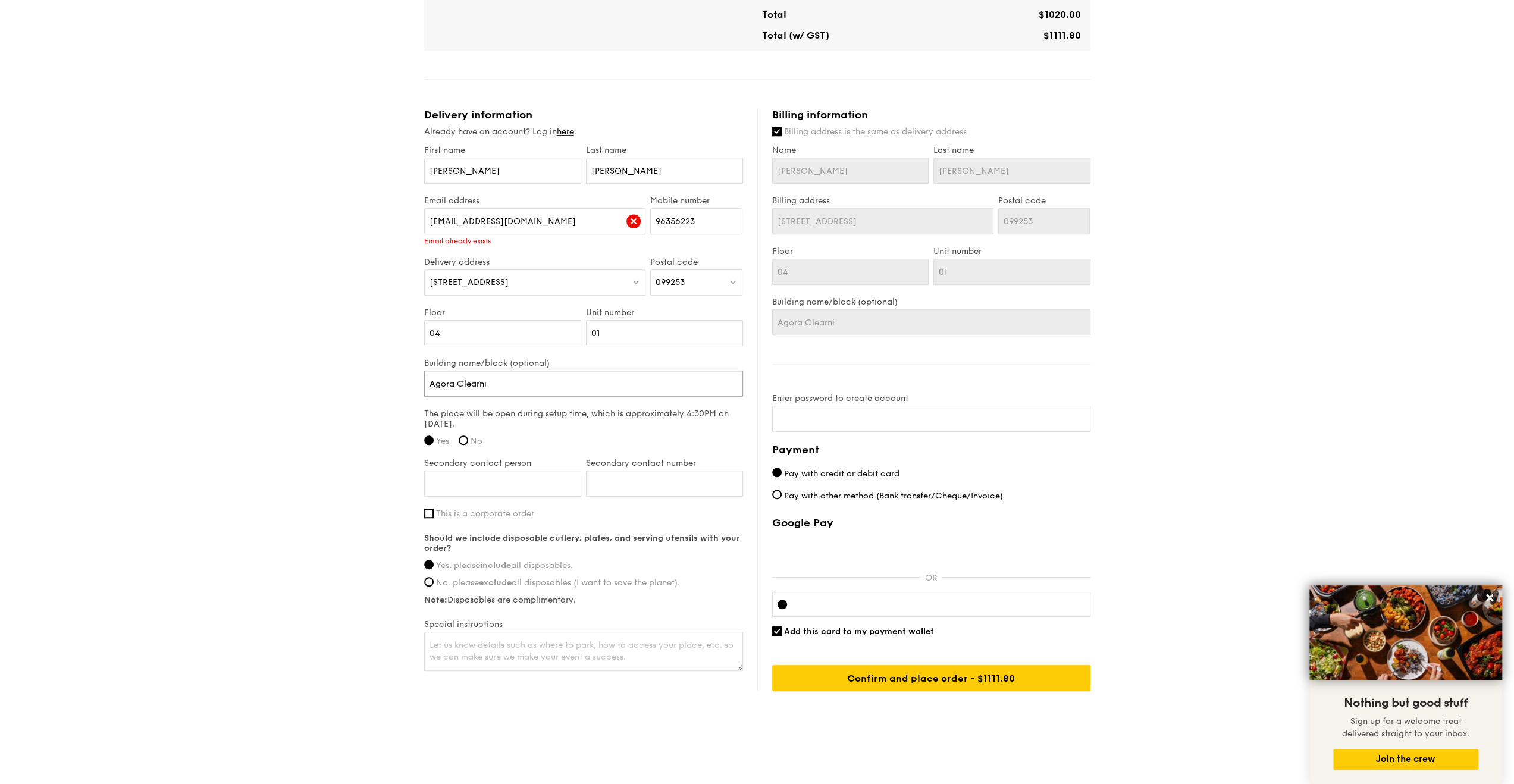
type input "Agora Clearnin"
type input "Agora Clearning"
type input "Agora Clearning."
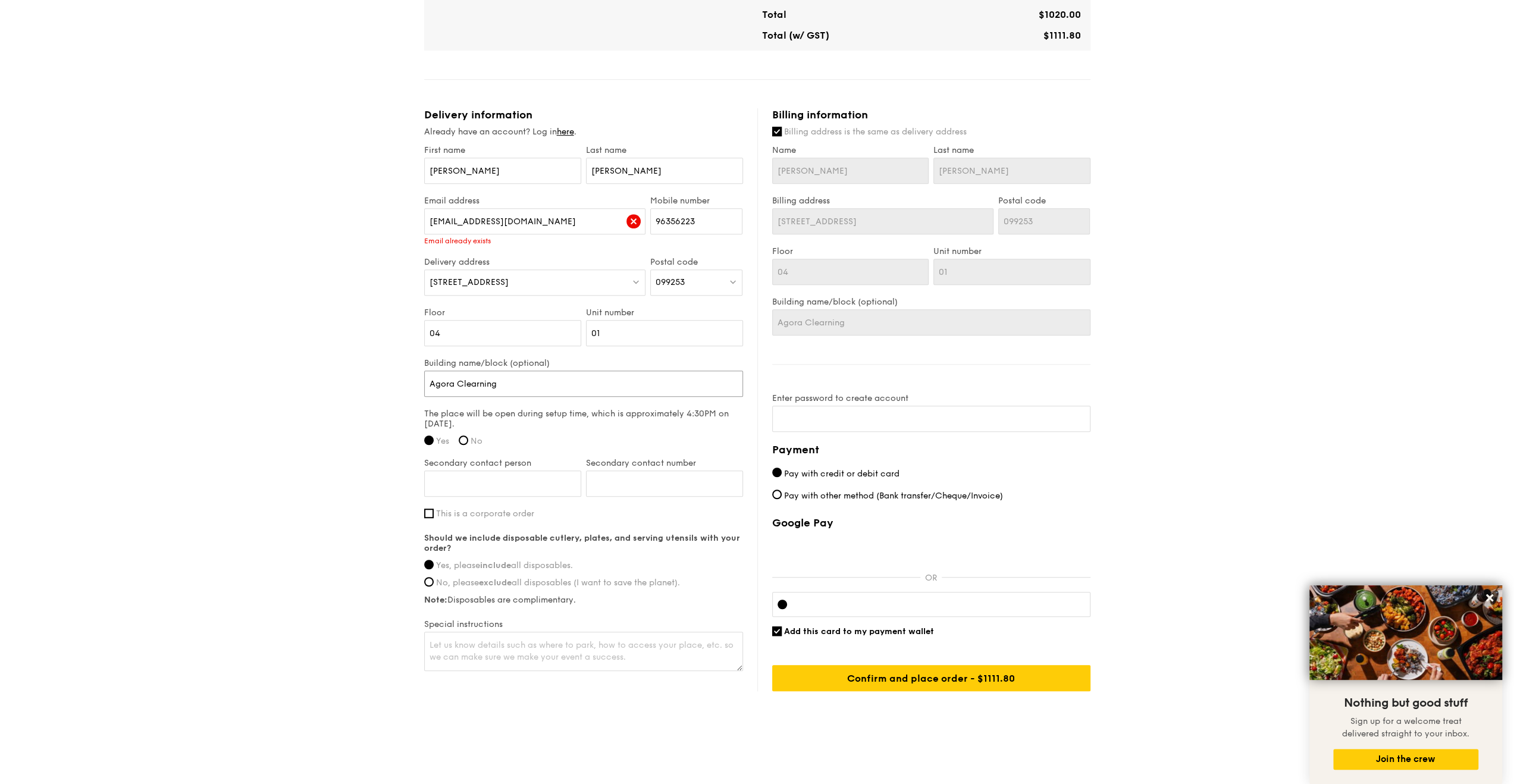
type input "Agora Clearning."
type input "Agora Clearning. A"
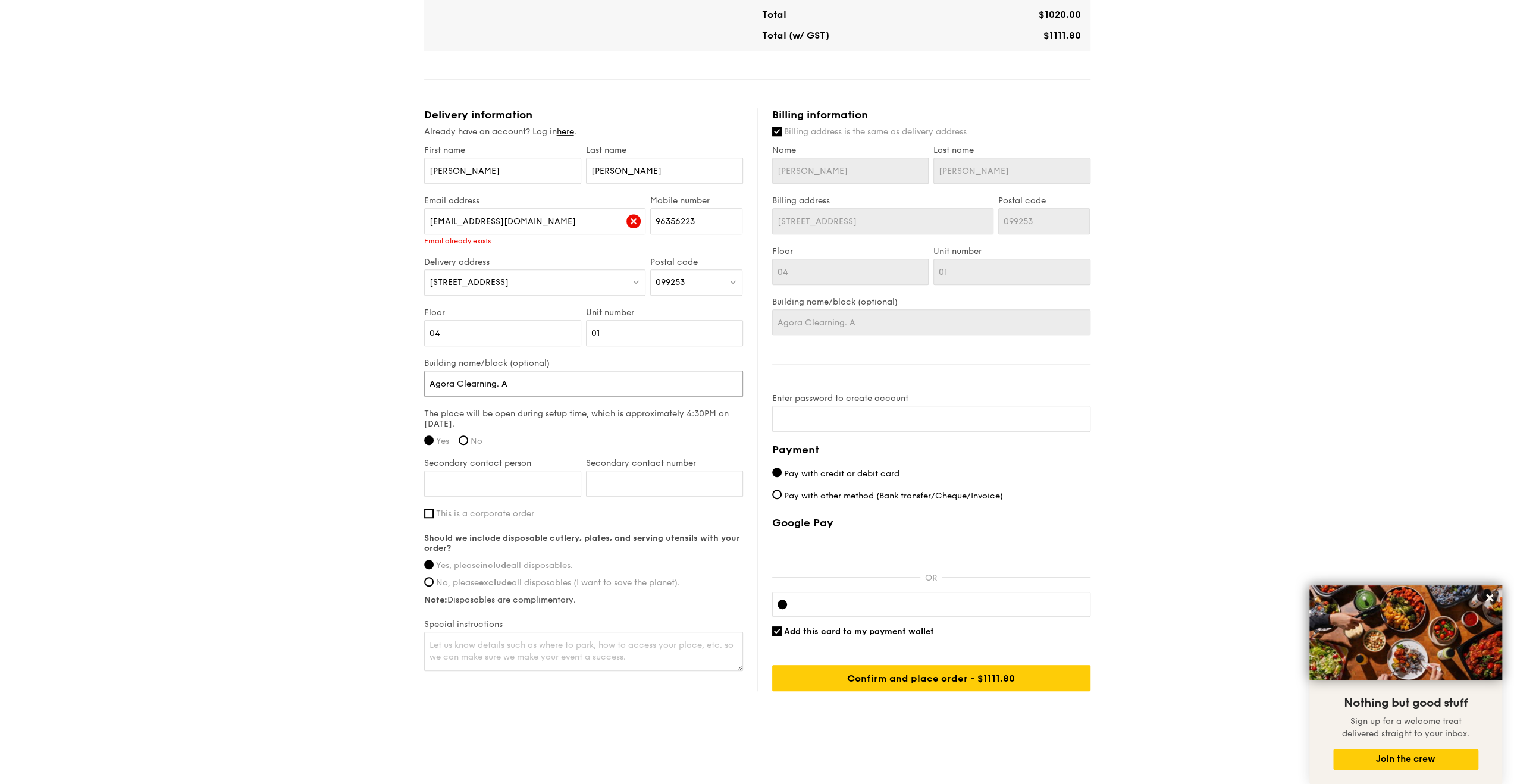
type input "Agora Clearning. Ac"
type input "Agora Clearning. Acc"
type input "Agora Clearning. Acce"
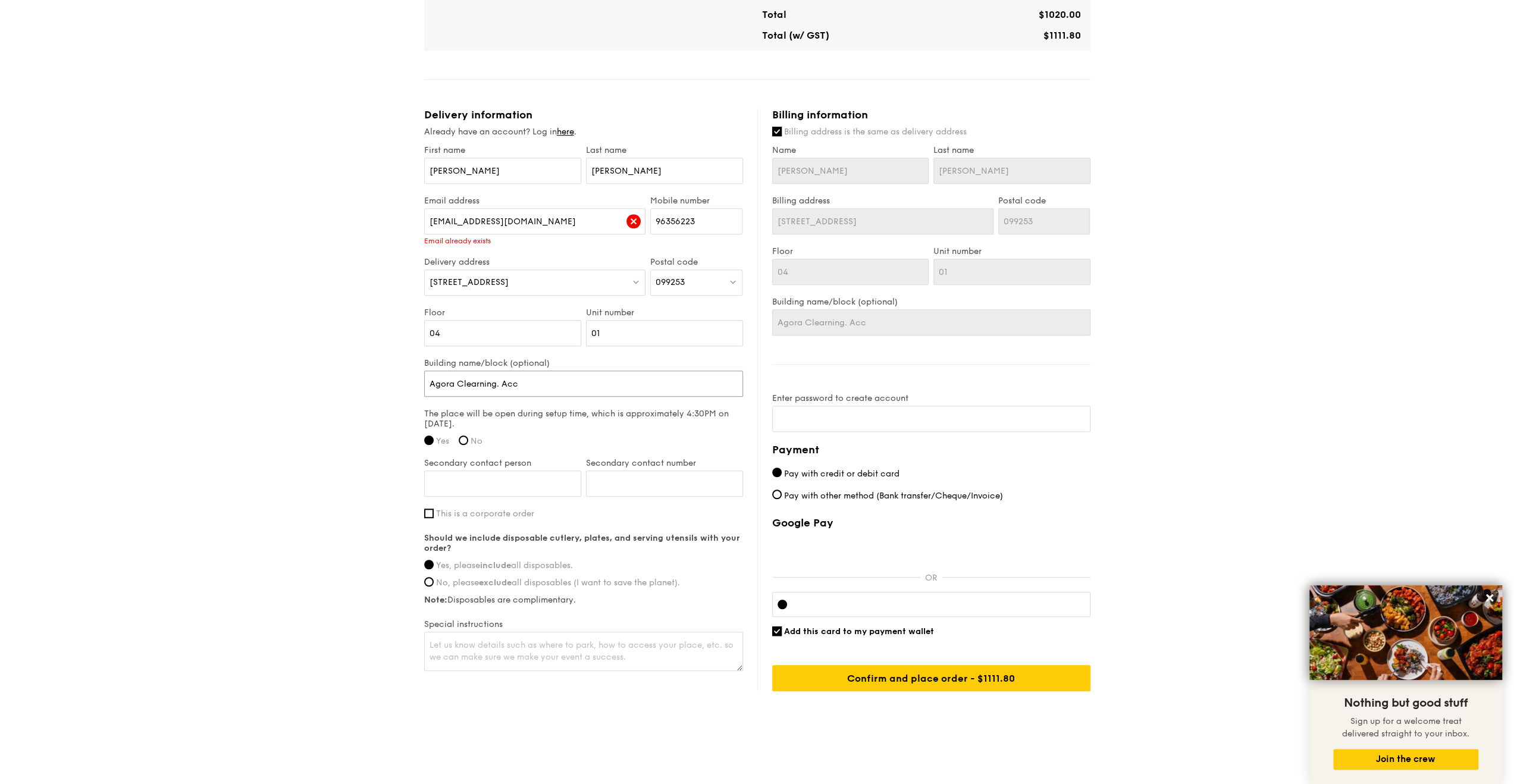
type input "Agora Clearning. Acce"
type input "Agora Clearning. Acces"
type input "Agora Clearning. Access"
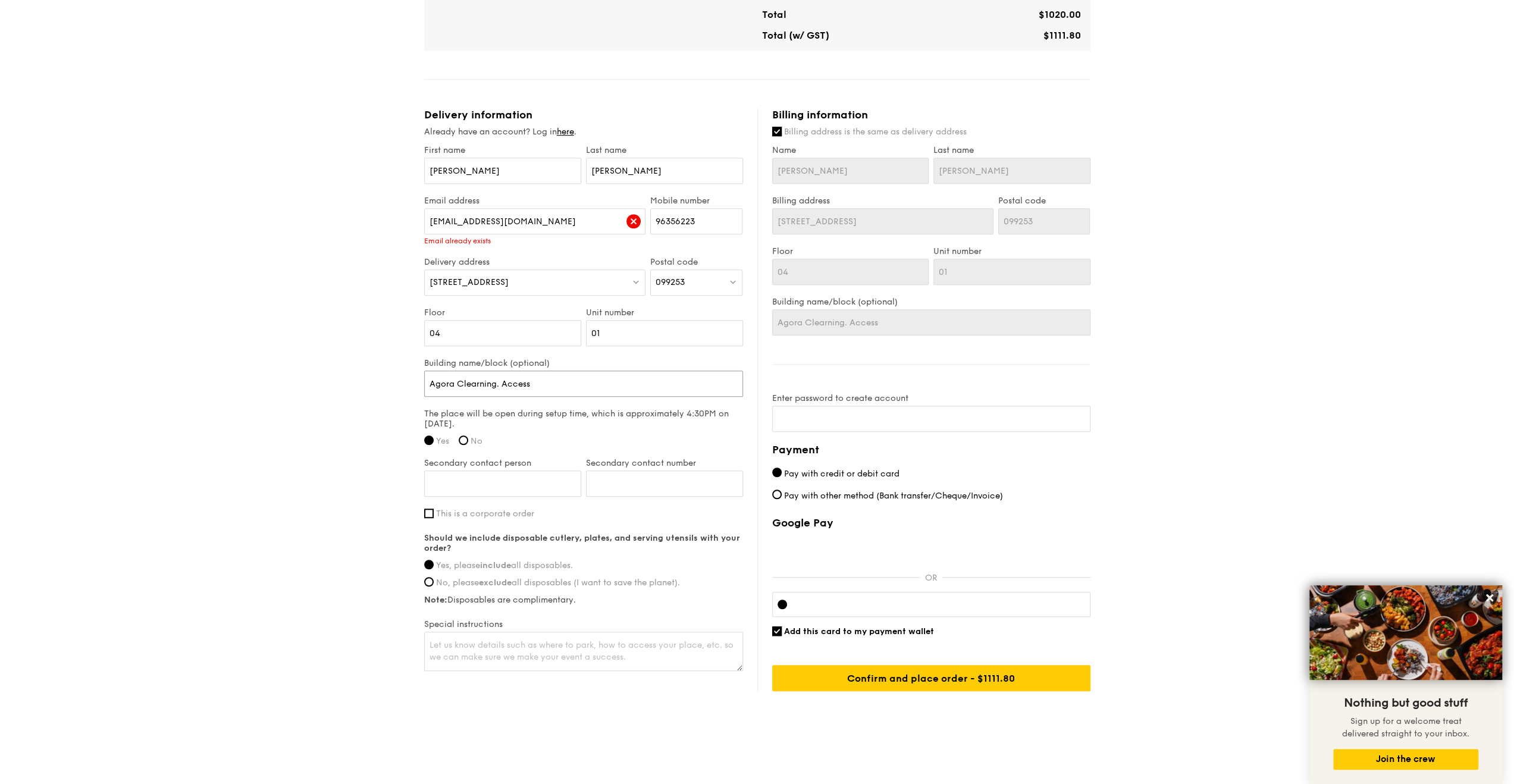
type input "Agora Clearning. Access"
type input "Agora Clearning. Access b"
type input "Agora Clearning. Access bi"
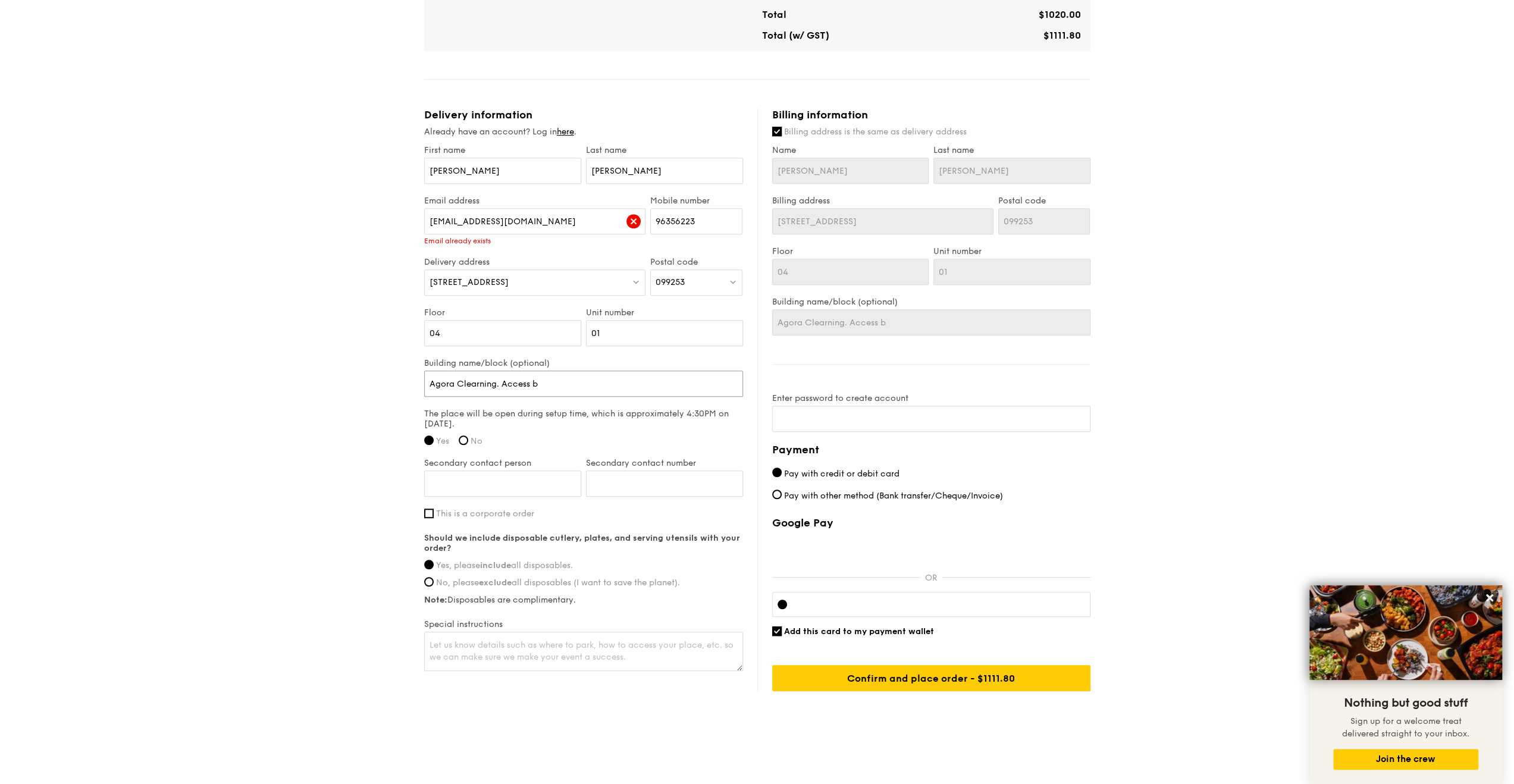
type input "Agora Clearning. Access bi"
type input "Agora Clearning. Access bia"
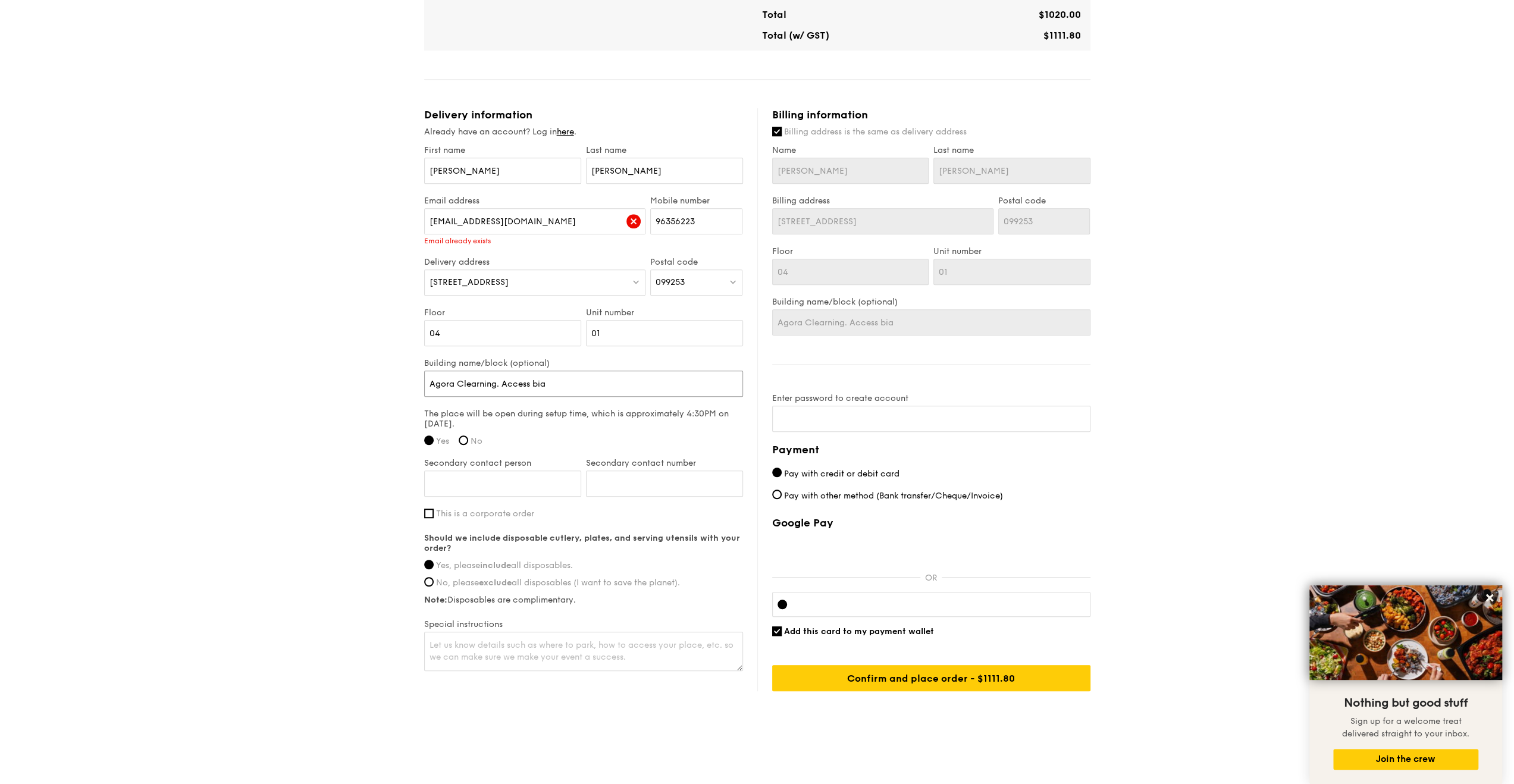
type input "Agora Clearning. Access bia"
type input "Agora Clearning. Access bi"
type input "Agora Clearning. Access b"
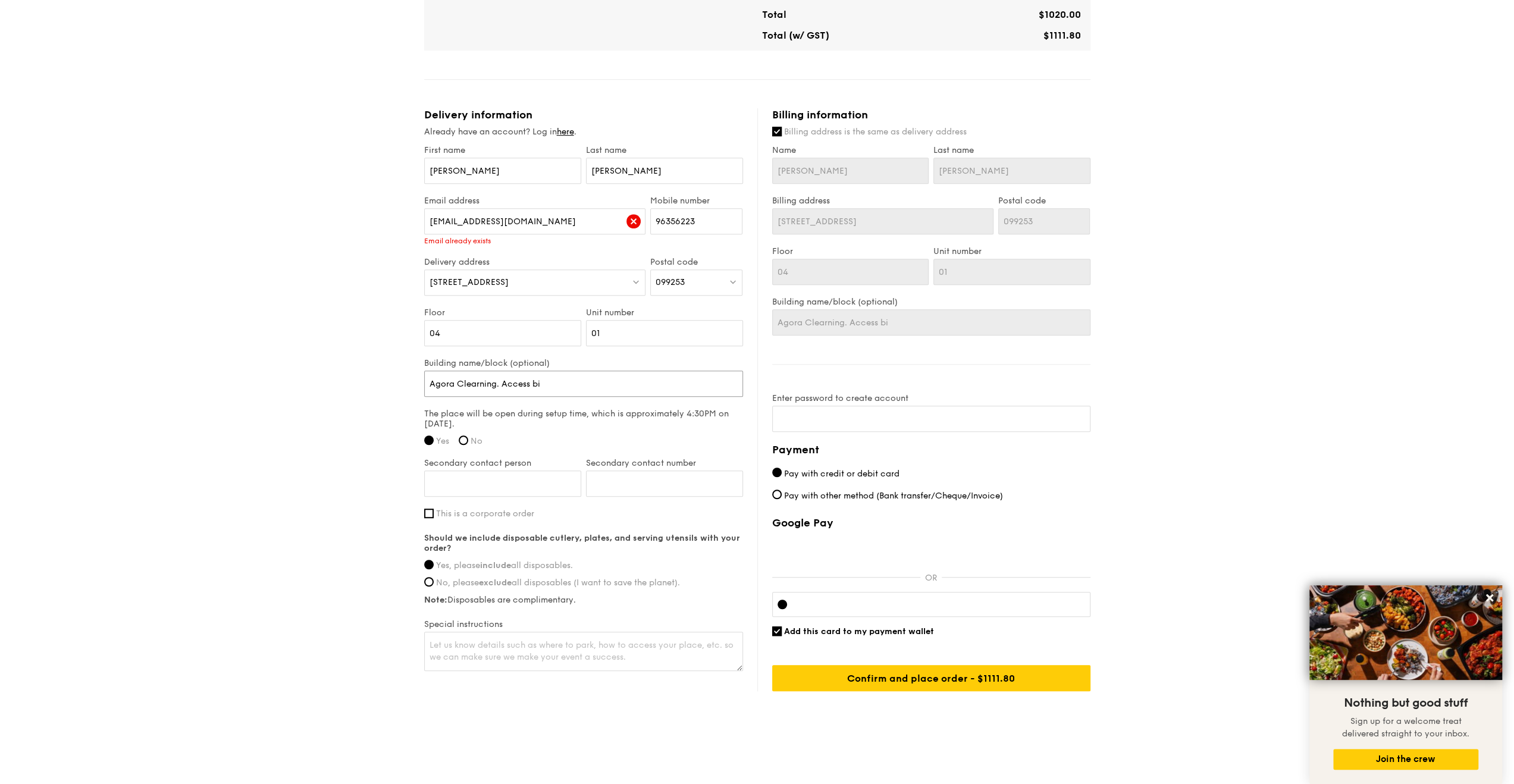
type input "Agora Clearning. Access b"
type input "Agora Clearning. Access"
type input "Agora Clearning. Access v"
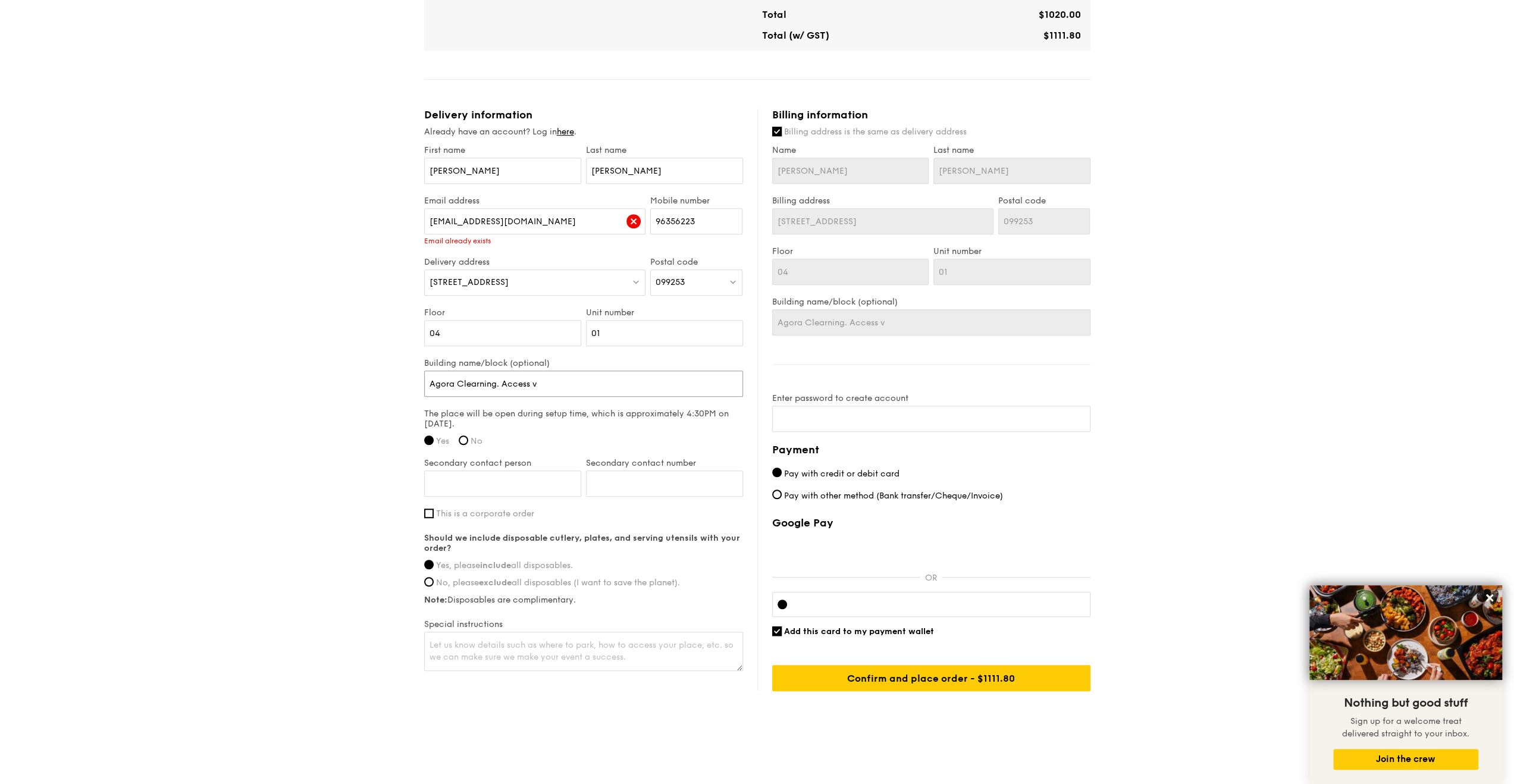
type input "Agora Clearning. Access vi"
type input "Agora Clearning. Access via"
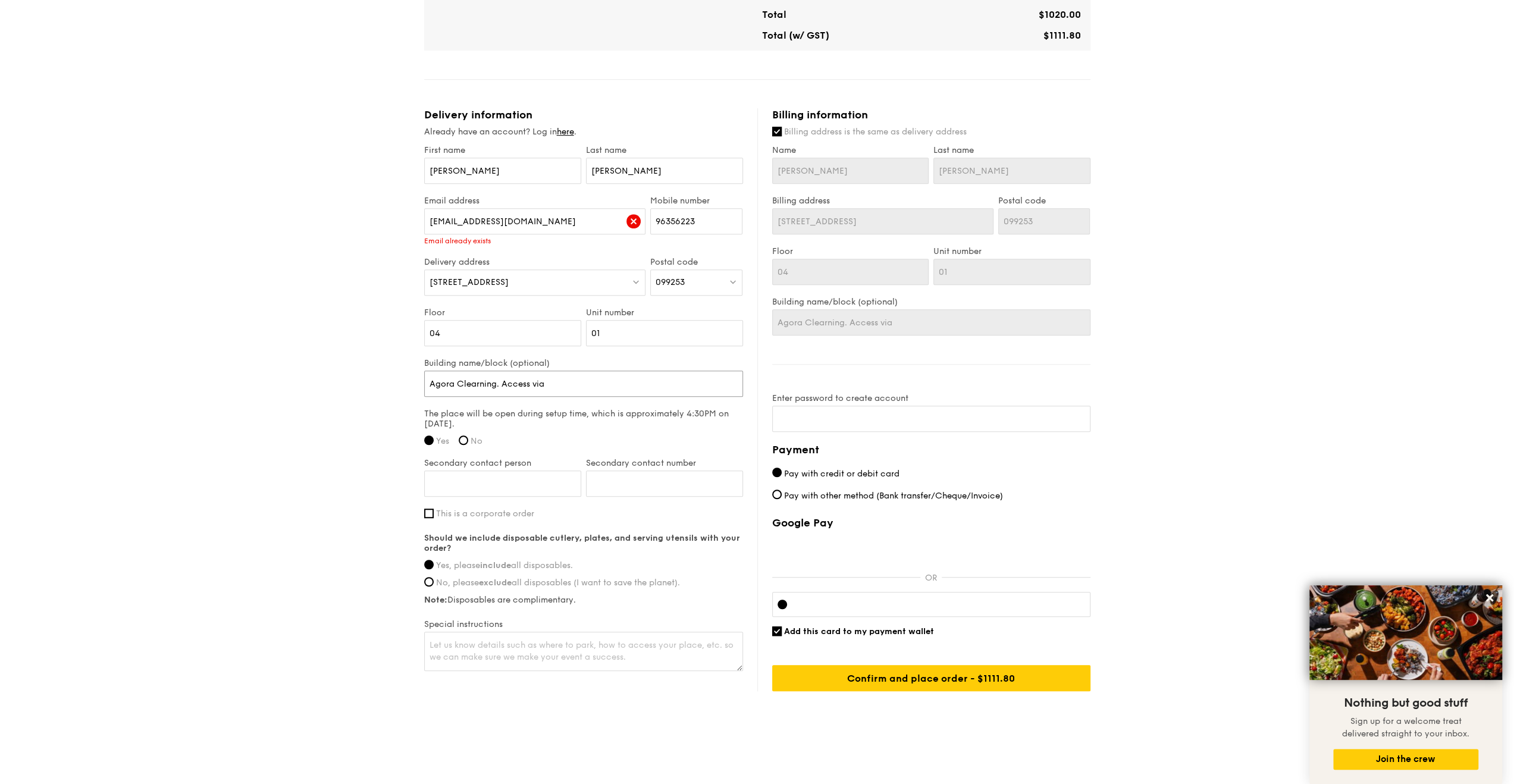
type input "Agora Clearning. Access via"
type input "Agora Clearning. Access via l"
type input "Agora Clearning. Access via lo"
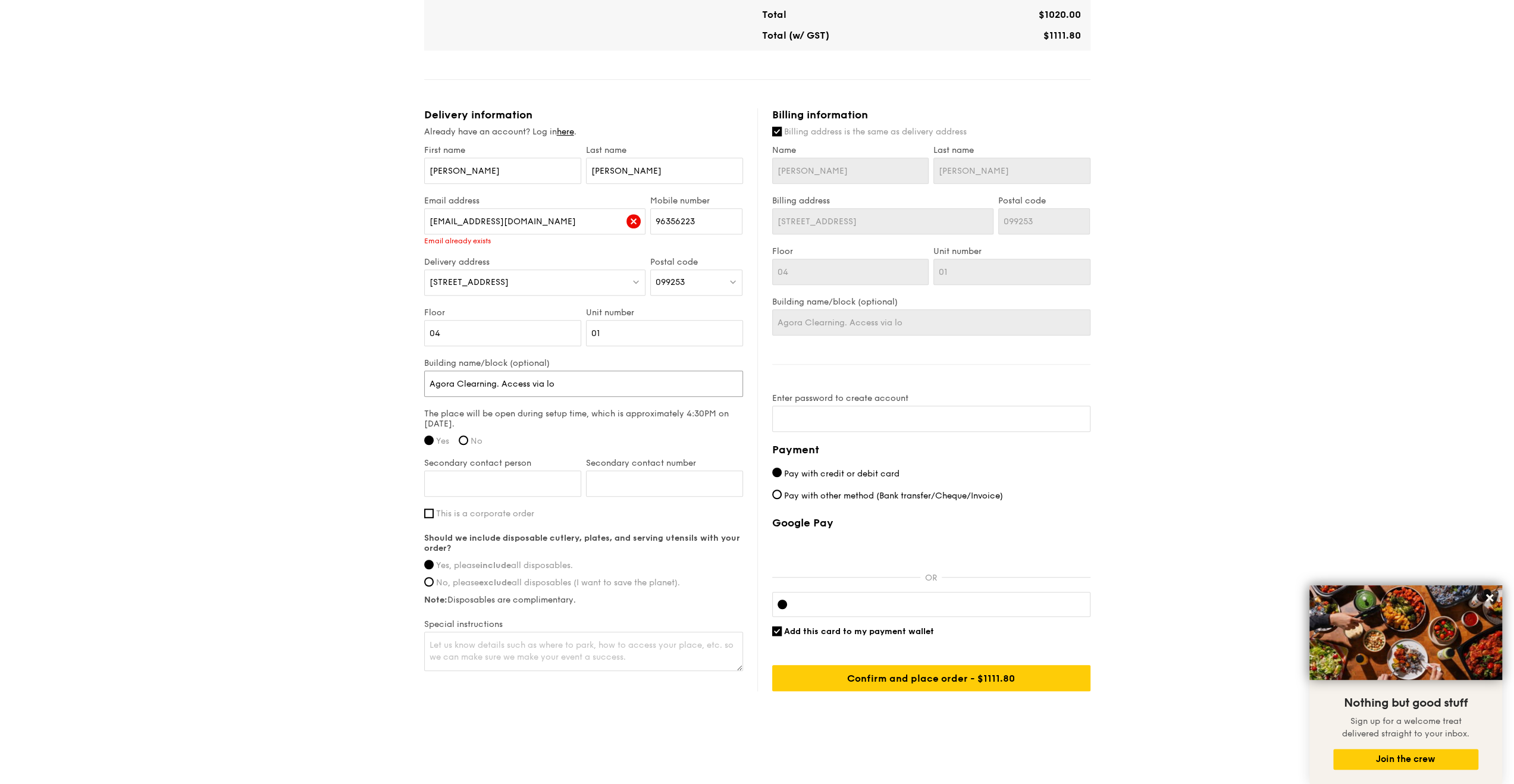
type input "Agora Clearning. Access via lob"
type input "Agora Clearning. Access via [PERSON_NAME]"
type input "Agora Clearning. Access via lobby"
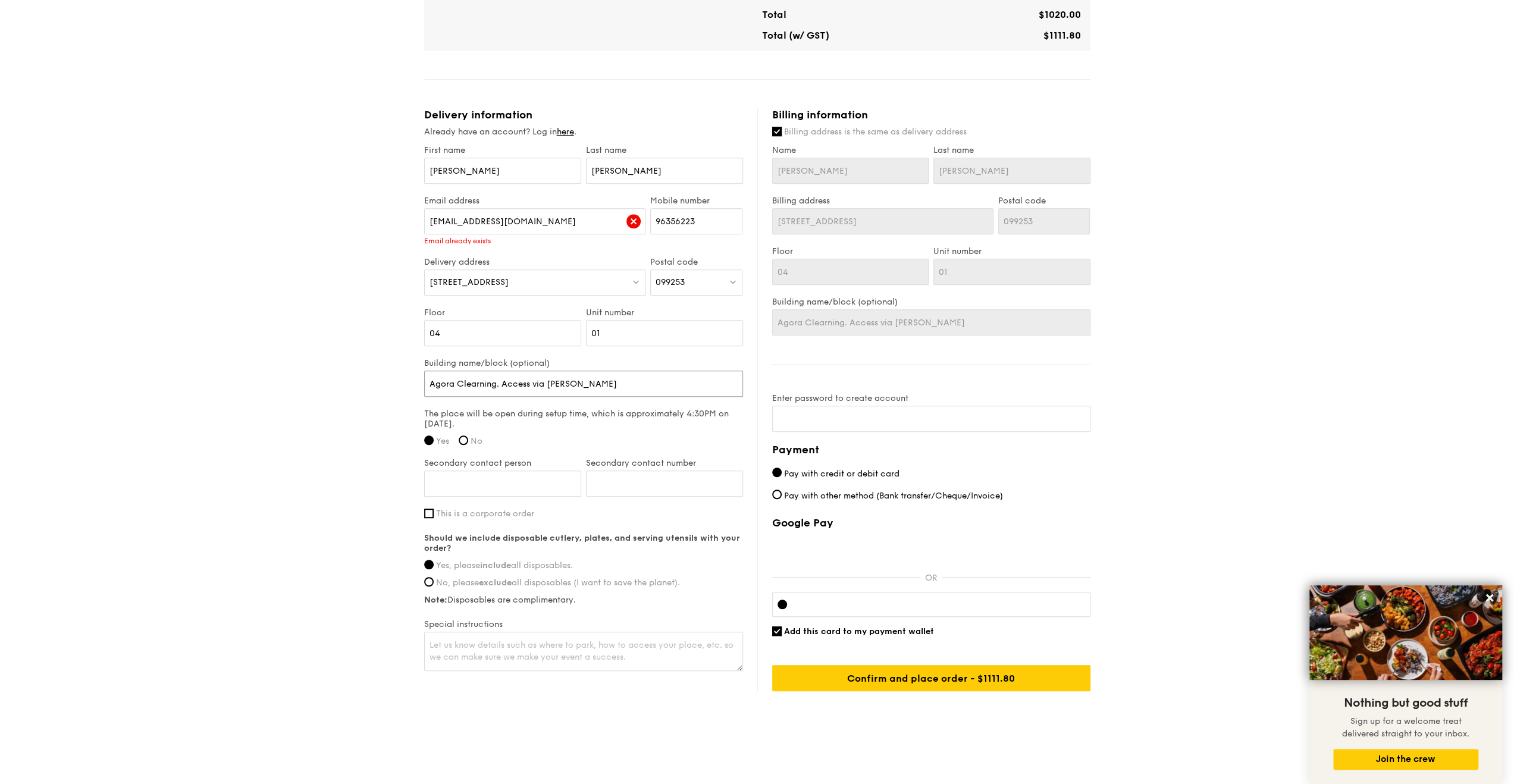
type input "Agora Clearning. Access via lobby"
type input "Agora Clearning. Access via lobby C"
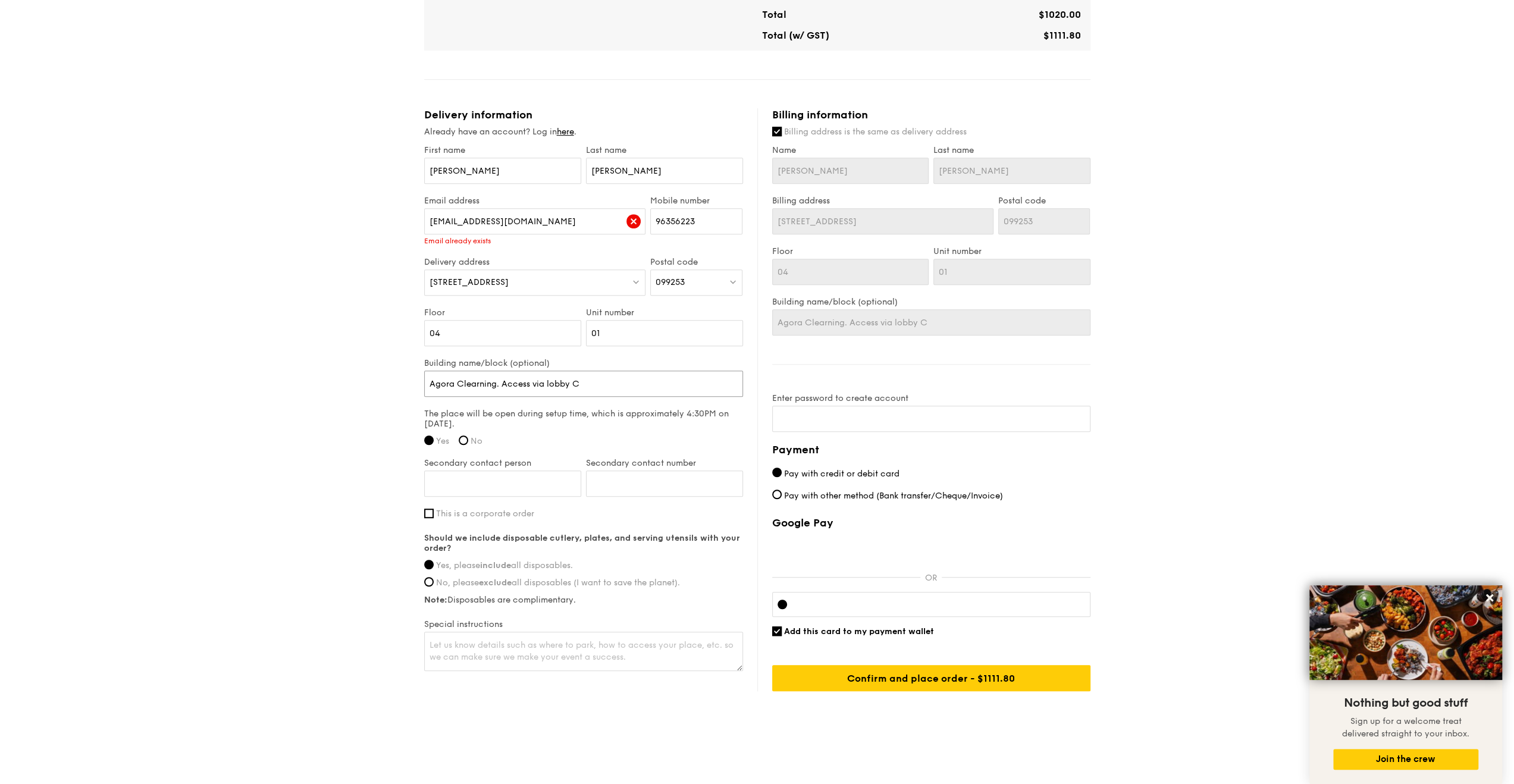
type input "Agora Clearning. Access via lobby C."
click at [480, 471] on input "Secondary contact person" at bounding box center [503, 484] width 157 height 26
type input "[PERSON_NAME]"
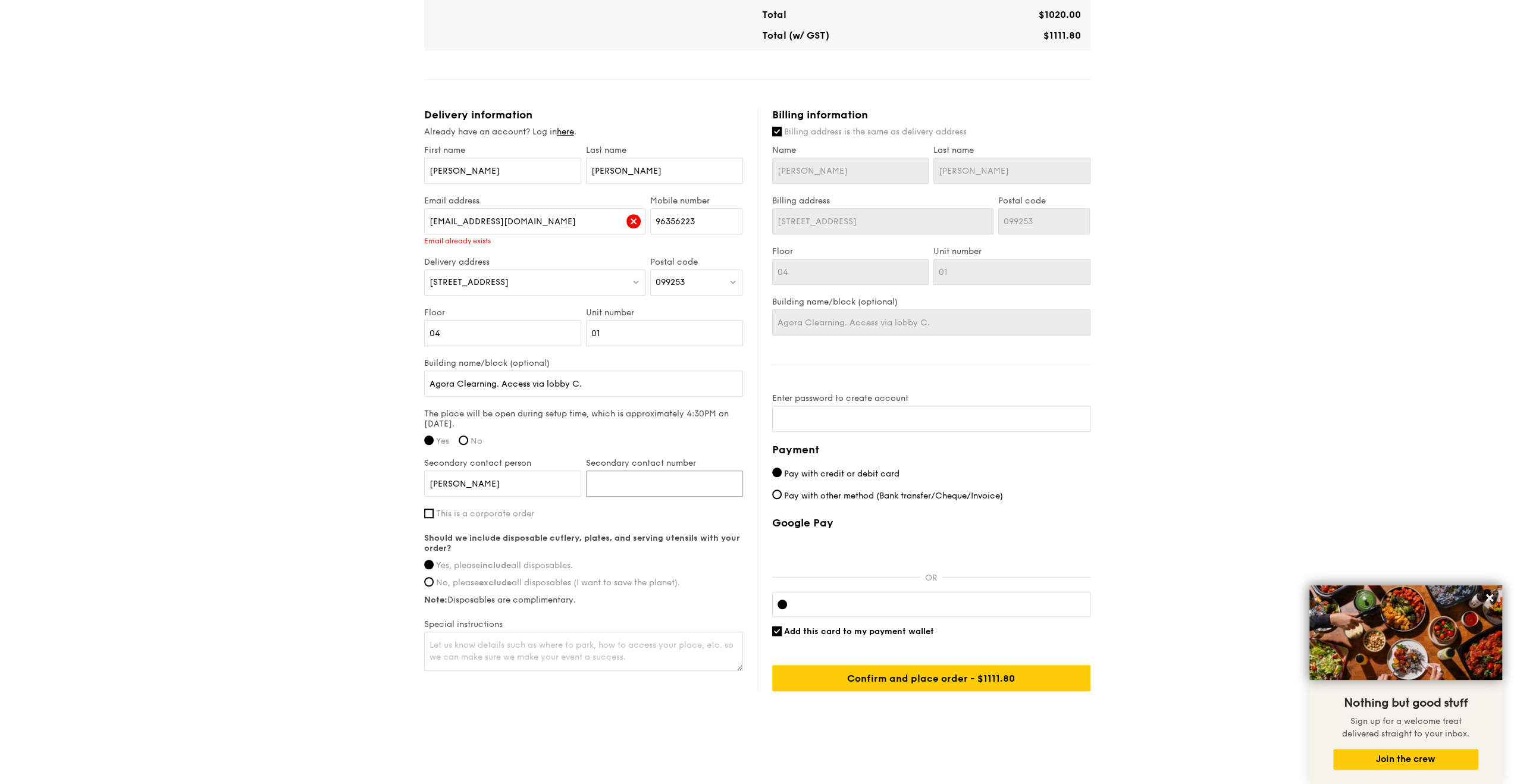
type input "90276756"
click at [486, 636] on textarea at bounding box center [583, 651] width 319 height 39
type textarea "Hi, can I please request 2 to 3 pax worth of extra pasta for the mains?"
click at [842, 464] on div "Payment Pay with credit or debit card Pay with other method (Bank transfer/Cheq…" at bounding box center [931, 567] width 319 height 250
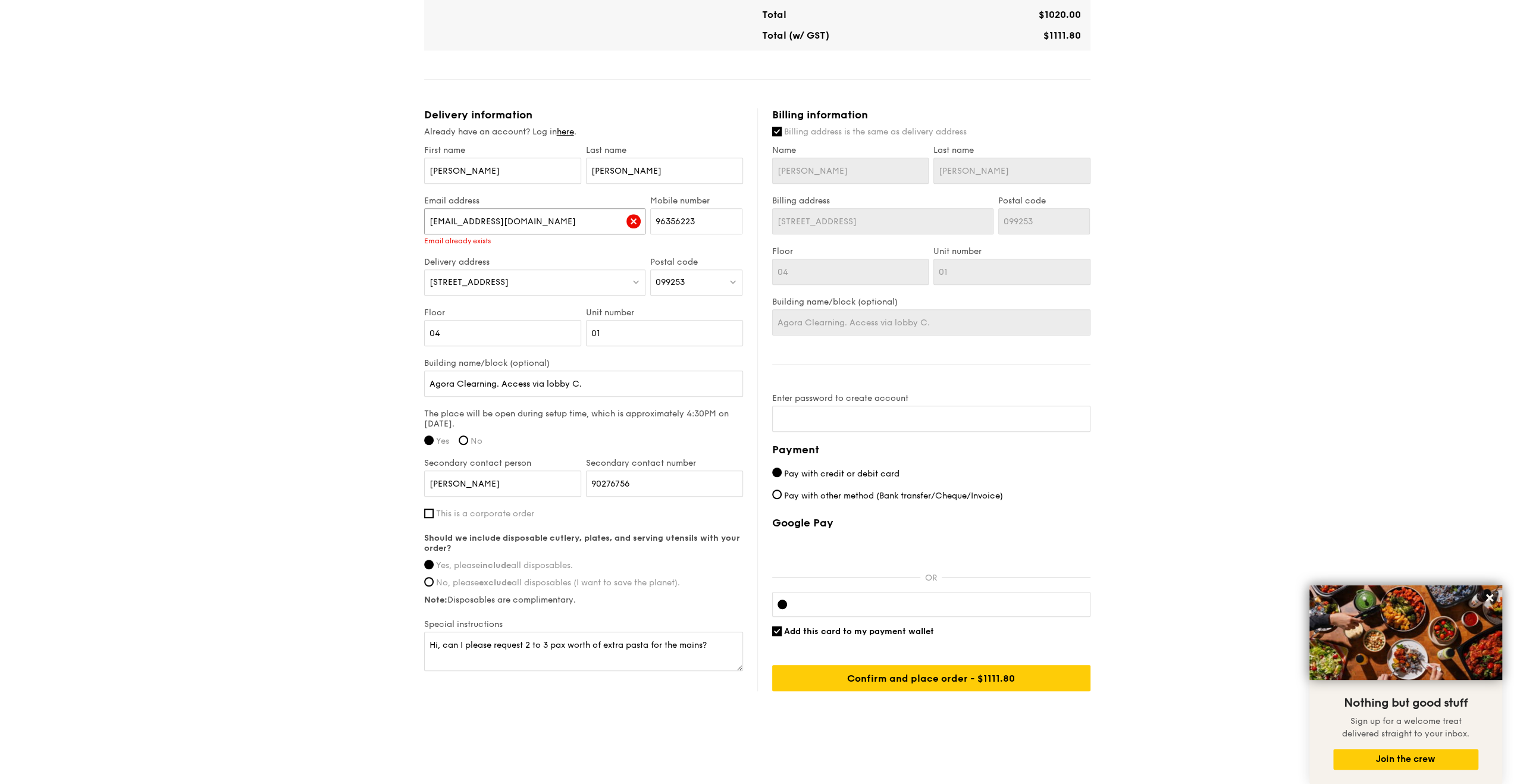
click at [511, 211] on input "[EMAIL_ADDRESS][DOMAIN_NAME]" at bounding box center [535, 221] width 222 height 26
click at [631, 223] on img at bounding box center [633, 221] width 14 height 14
click at [639, 218] on img at bounding box center [633, 221] width 14 height 14
click at [540, 219] on input "[EMAIL_ADDRESS][DOMAIN_NAME]" at bounding box center [535, 221] width 222 height 26
drag, startPoint x: 573, startPoint y: 222, endPoint x: 261, endPoint y: 197, distance: 313.0
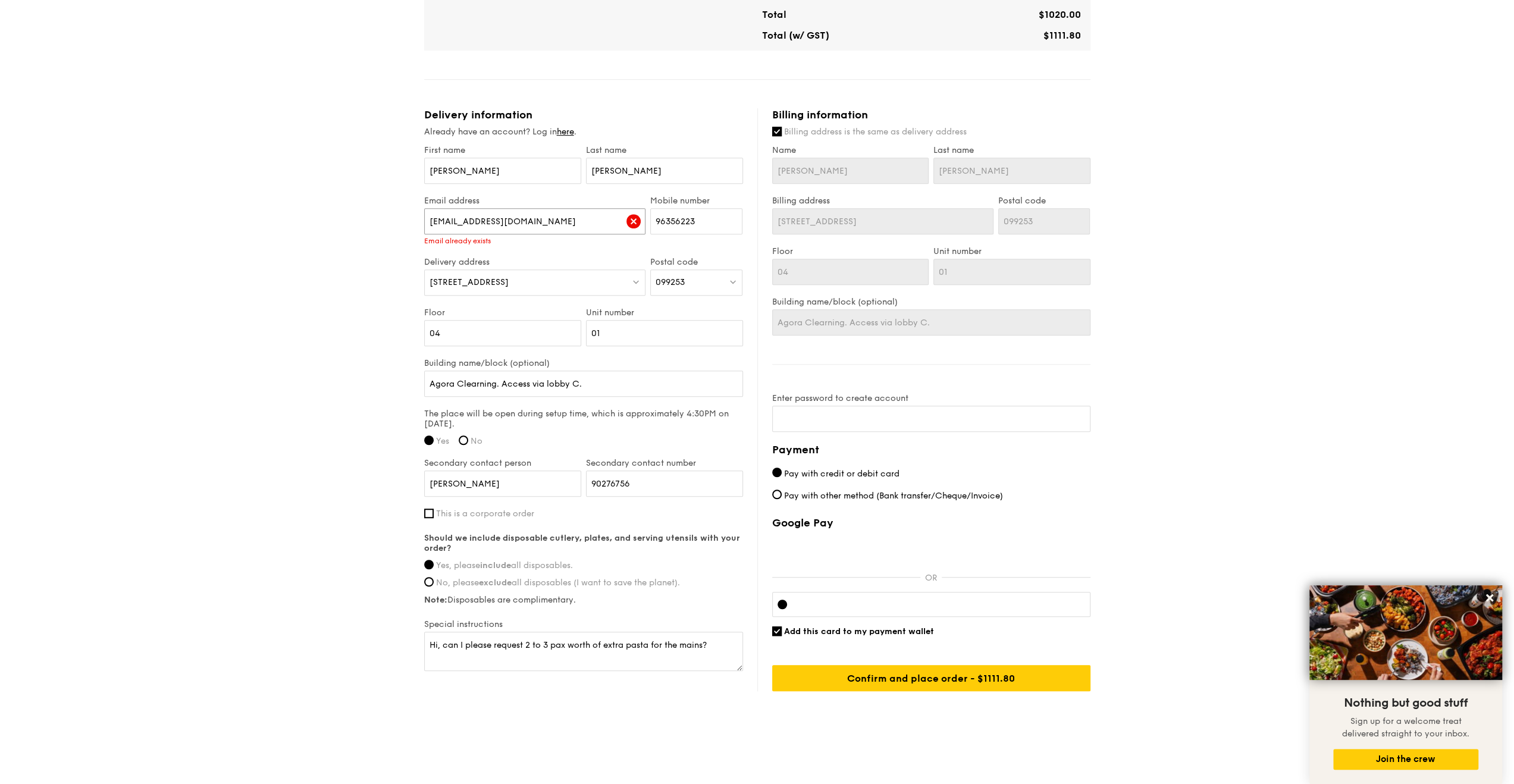
click at [261, 197] on div "1 - Select menu 2 - Select items 3 - Check out Classic Buffet $18.80 /guest ($2…" at bounding box center [757, 72] width 1514 height 1332
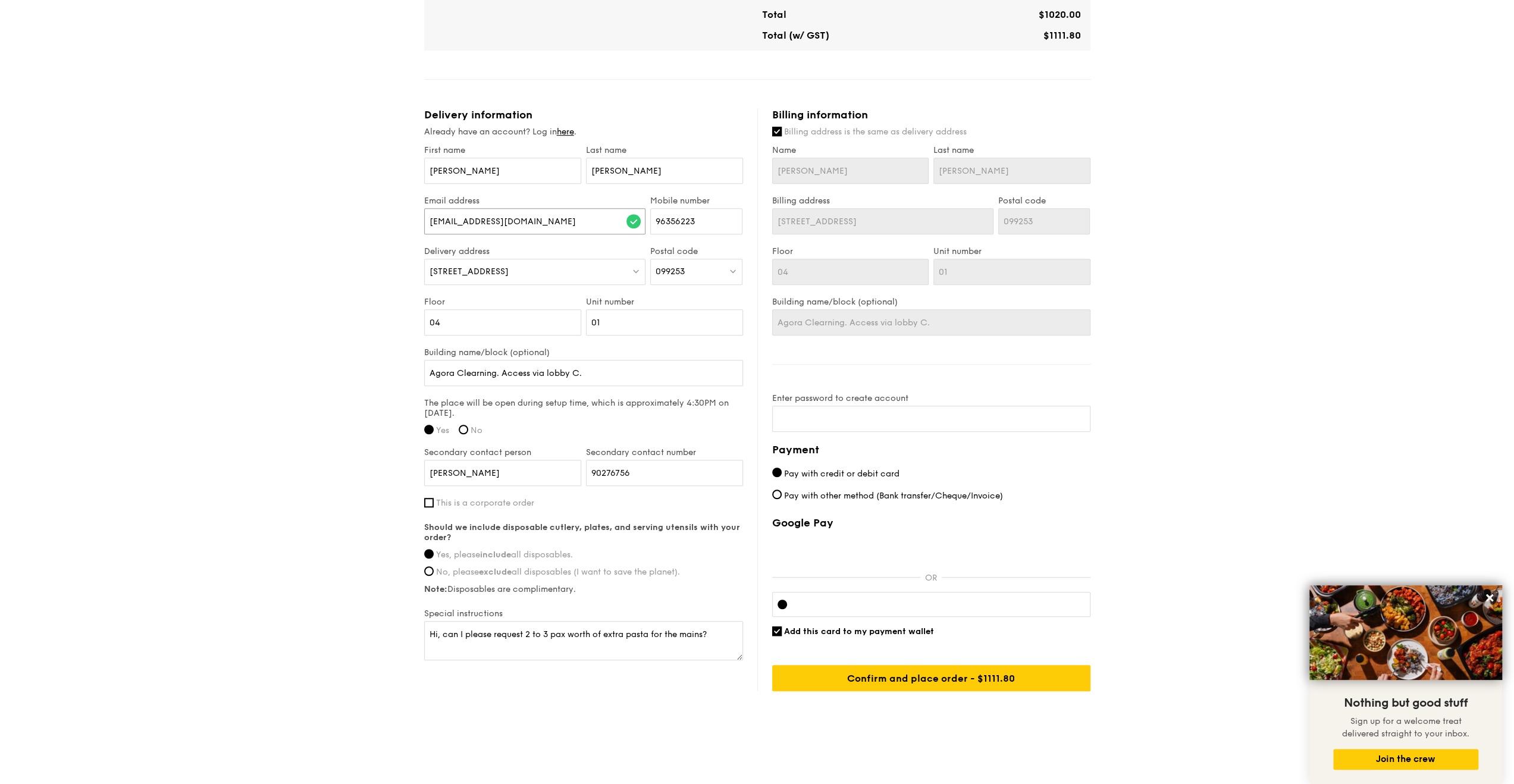
type input "[EMAIL_ADDRESS][DOMAIN_NAME]"
click at [321, 290] on div "1 - Select menu 2 - Select items 3 - Check out Classic Buffet $18.80 /guest ($2…" at bounding box center [757, 72] width 1514 height 1332
click at [530, 220] on input "[EMAIL_ADDRESS][DOMAIN_NAME]" at bounding box center [535, 221] width 222 height 26
click at [950, 676] on input "Confirm and place order - $1111.80" at bounding box center [931, 678] width 319 height 26
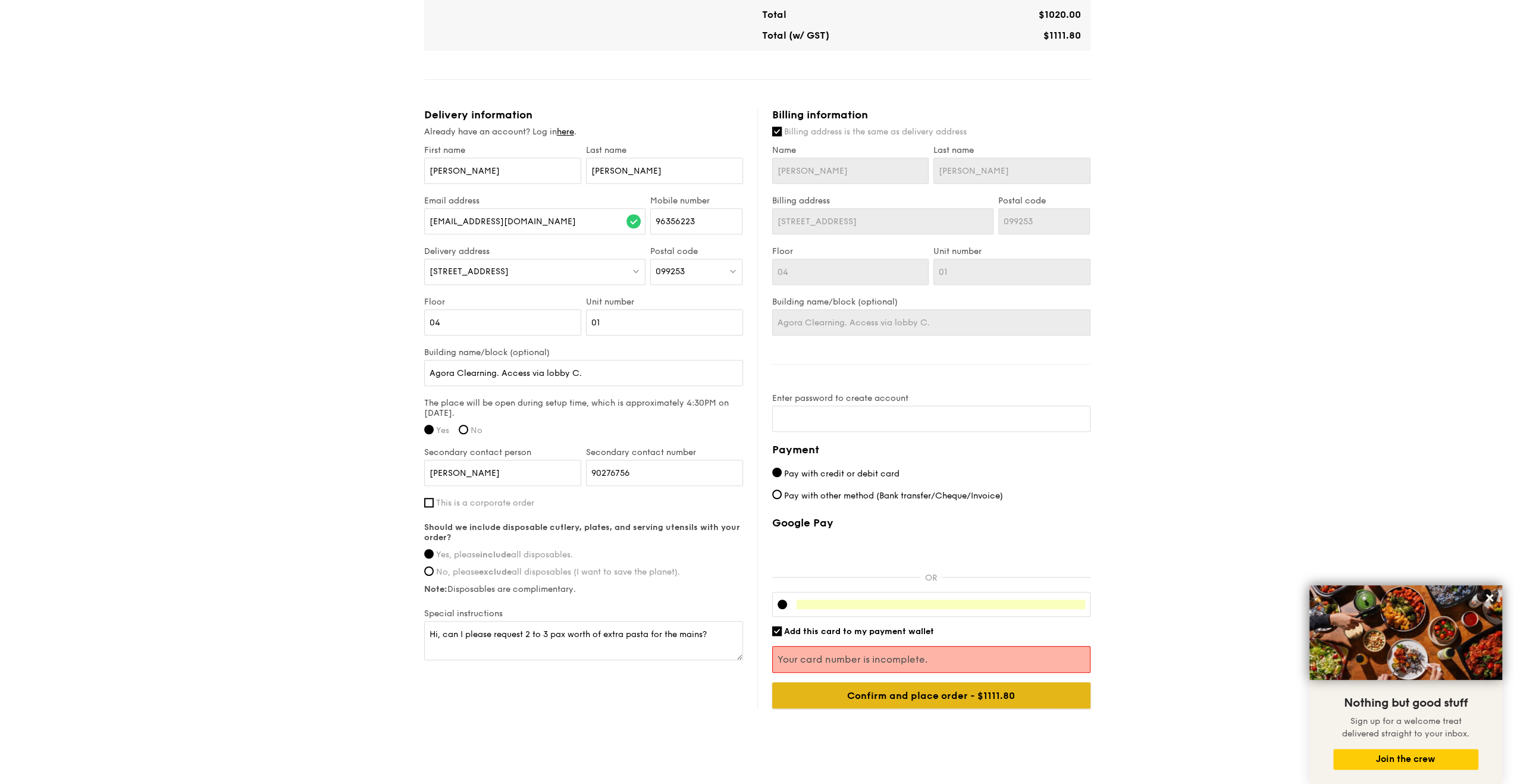
click at [920, 697] on input "Confirm and place order - $1111.80" at bounding box center [931, 695] width 319 height 26
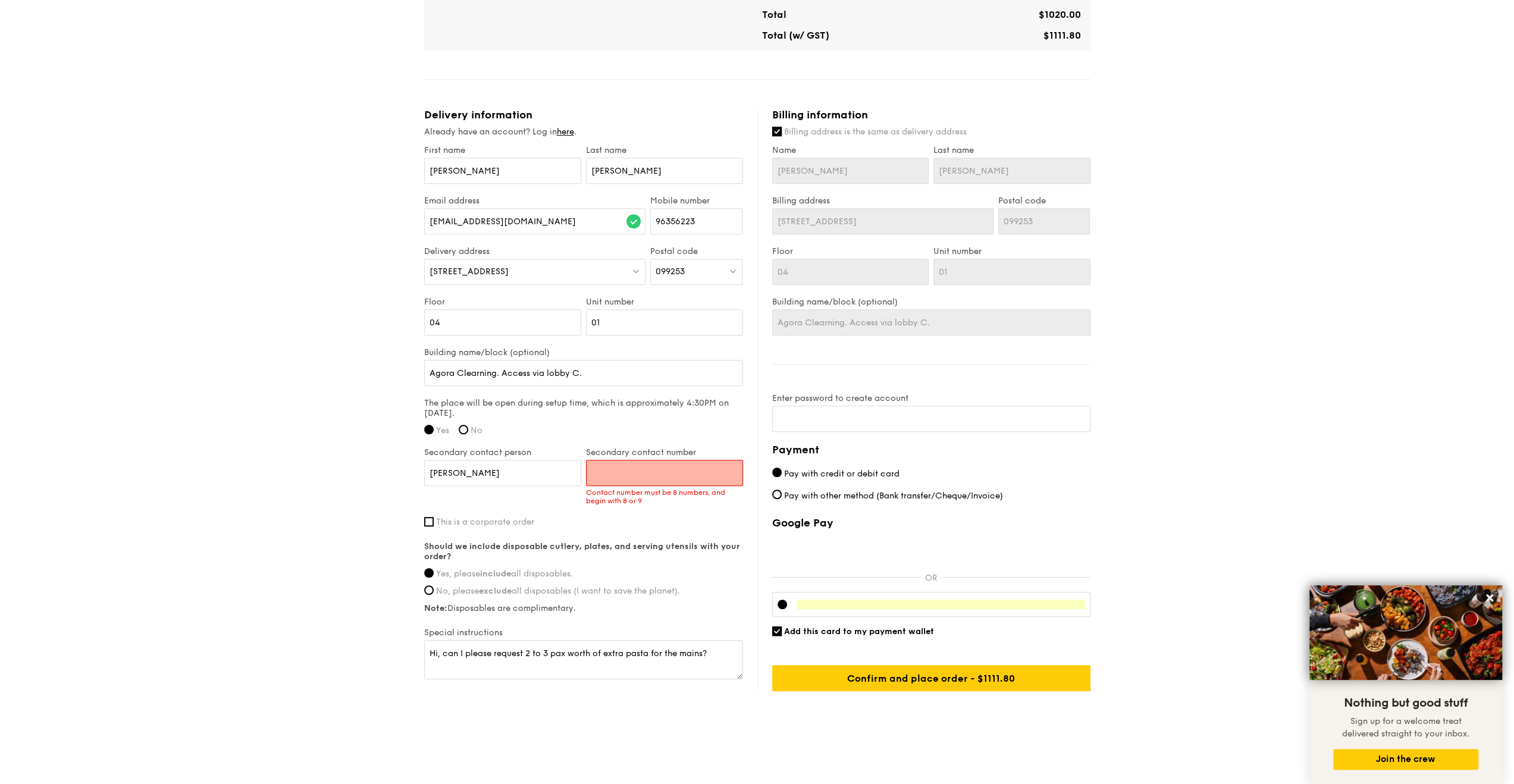
click at [637, 472] on input "Secondary contact number" at bounding box center [665, 473] width 157 height 26
type input "90276756"
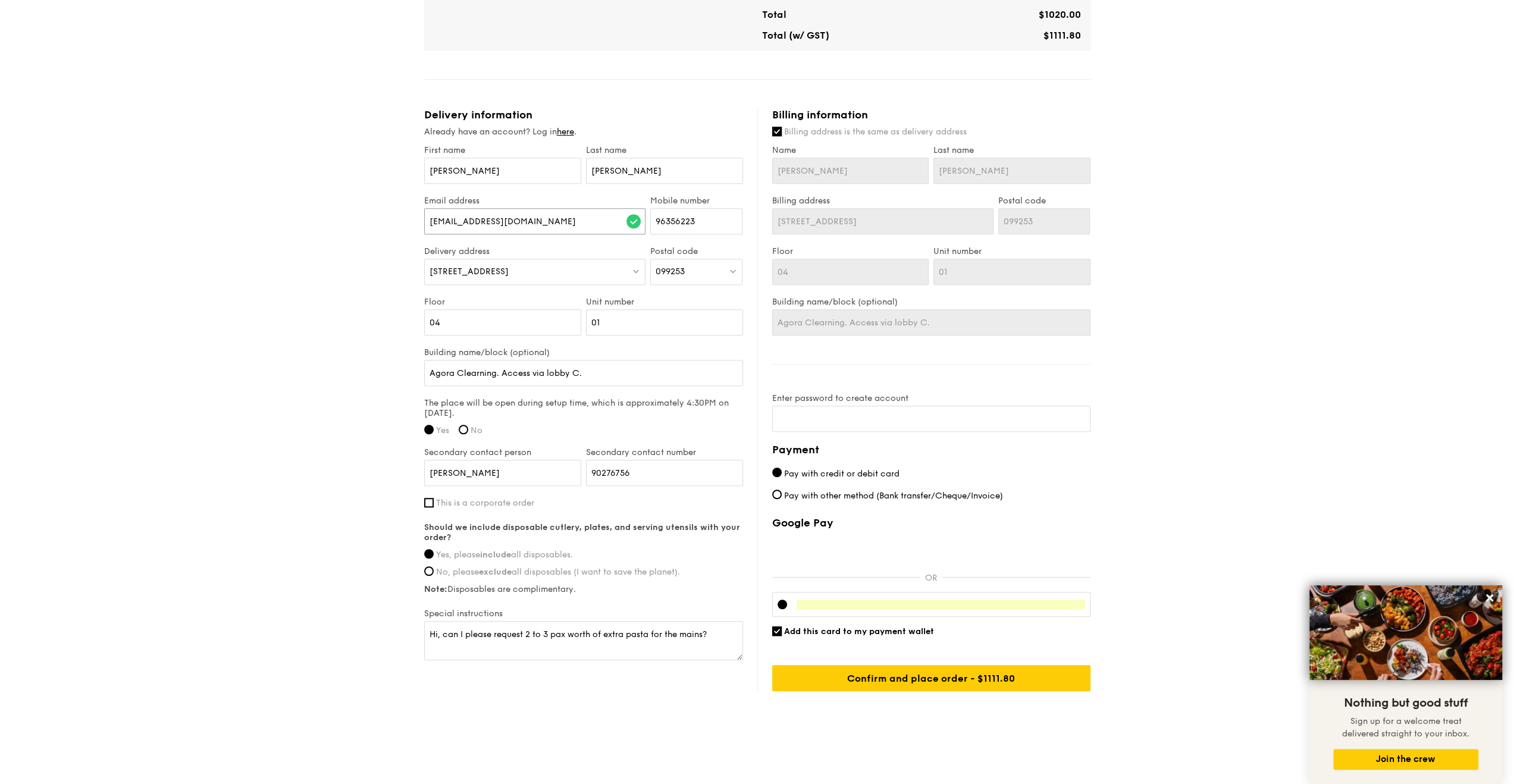
click at [542, 224] on input "[EMAIL_ADDRESS][DOMAIN_NAME]" at bounding box center [535, 221] width 222 height 26
drag, startPoint x: 562, startPoint y: 220, endPoint x: 109, endPoint y: 202, distance: 453.4
click at [108, 202] on div "1 - Select menu 2 - Select items 3 - Check out Classic Buffet $18.80 /guest ($2…" at bounding box center [757, 72] width 1514 height 1332
click at [569, 132] on link "here" at bounding box center [565, 133] width 17 height 10
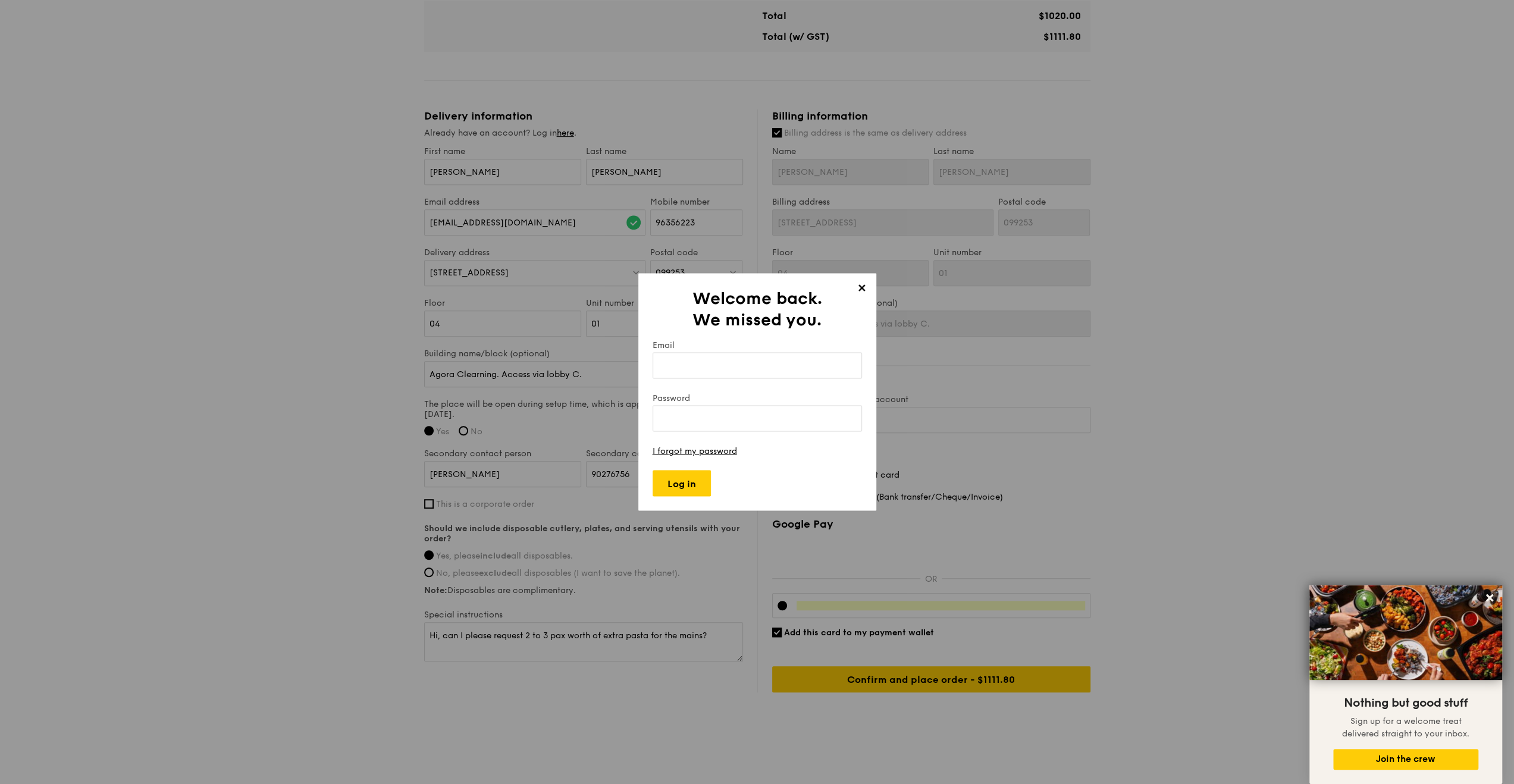
click at [704, 357] on input "Email" at bounding box center [757, 366] width 209 height 26
type input "[EMAIL_ADDRESS][DOMAIN_NAME]"
click at [664, 479] on input "Log in" at bounding box center [682, 484] width 58 height 26
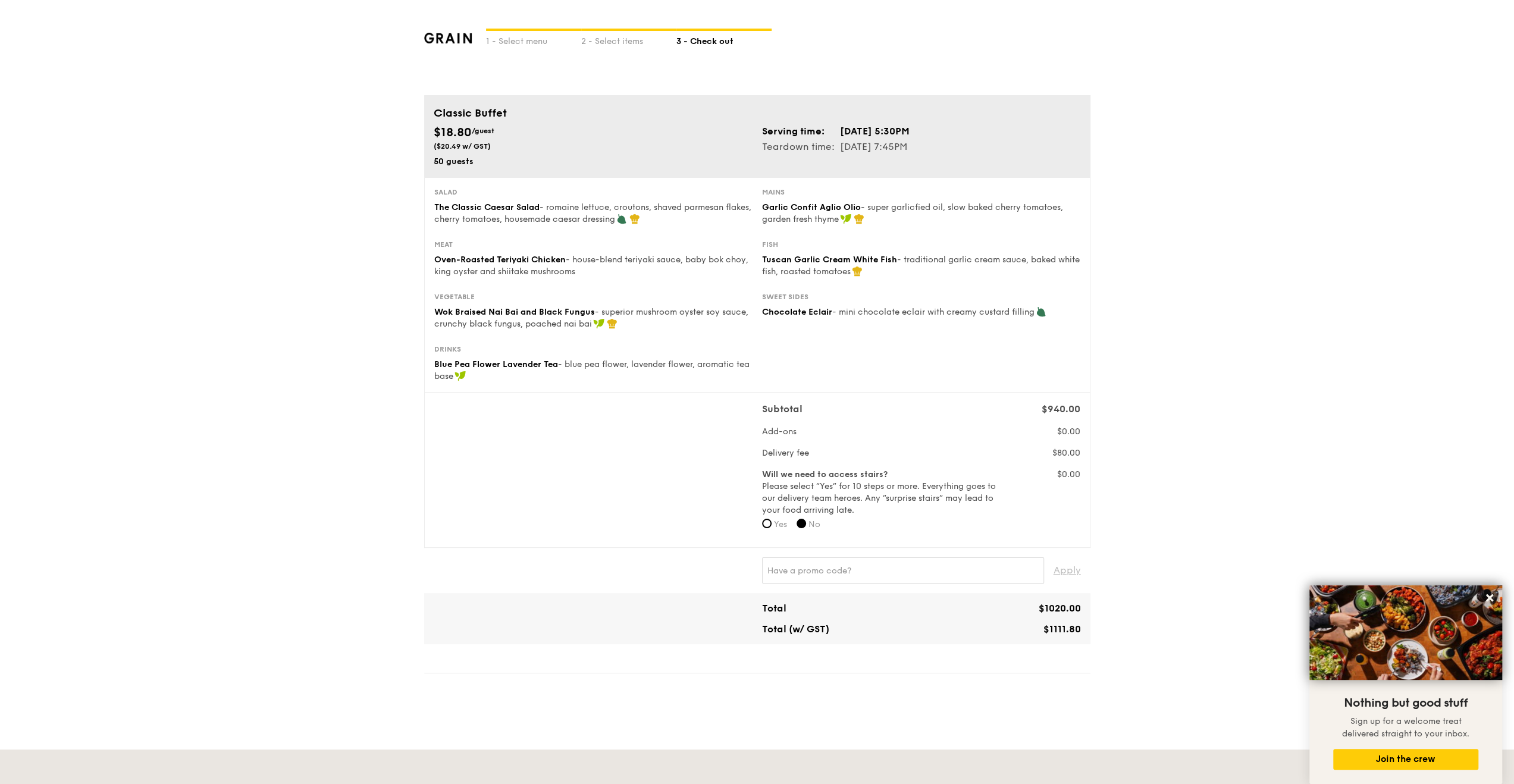
scroll to position [0, 0]
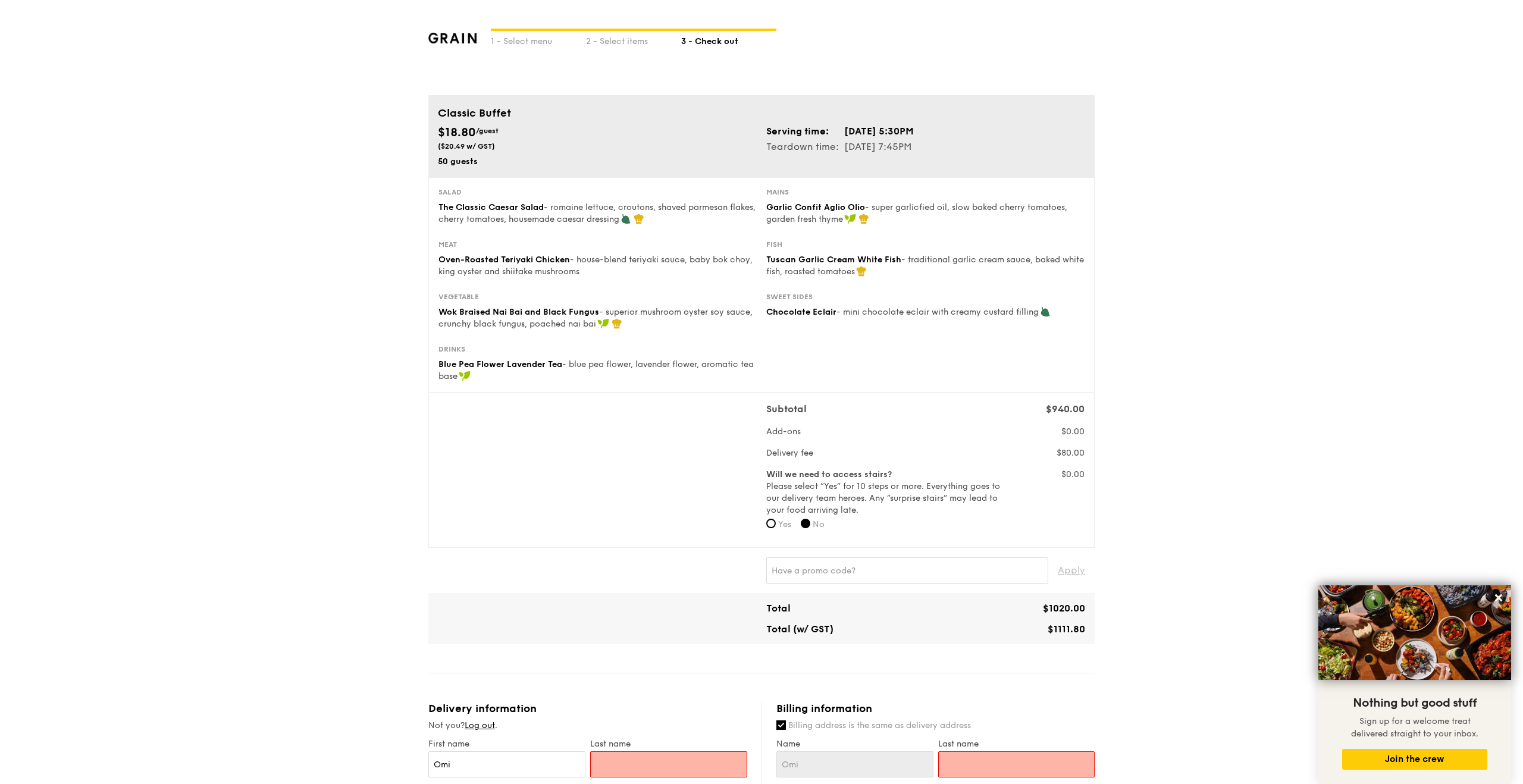
type input "[STREET_ADDRESS]"
type input "339780"
type input "N/A"
type input "[STREET_ADDRESS]"
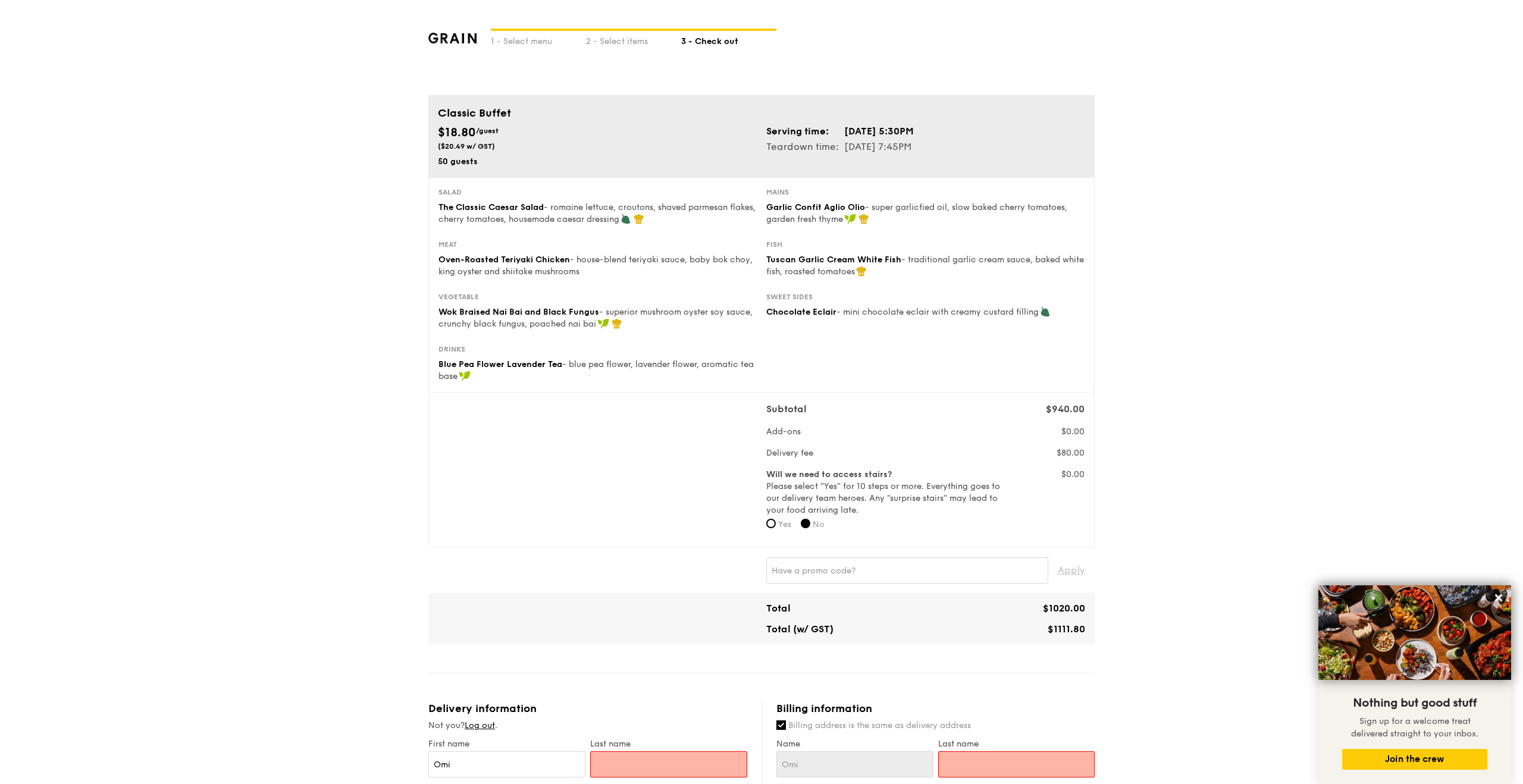
type input "339780"
type input "N/A"
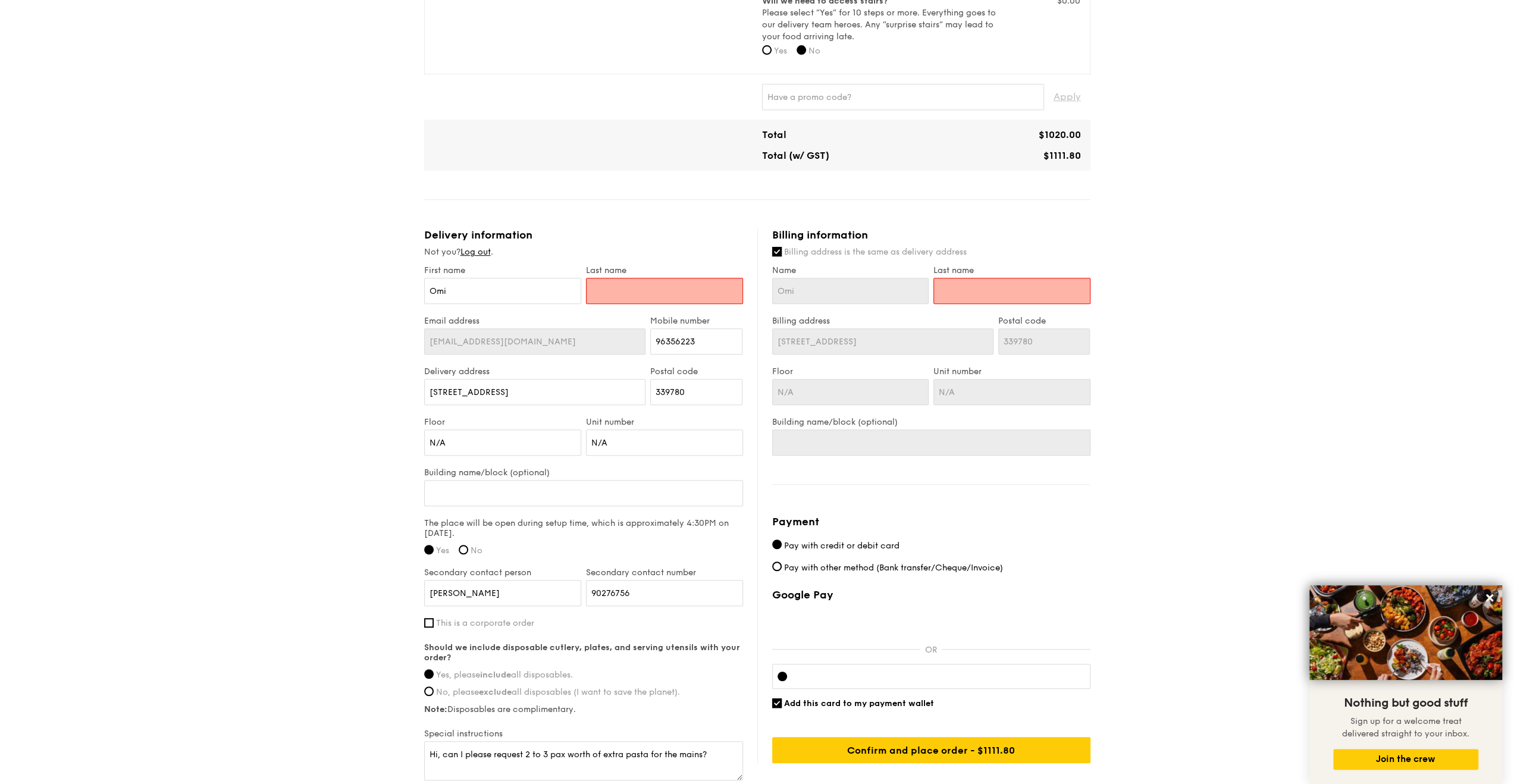
scroll to position [476, 0]
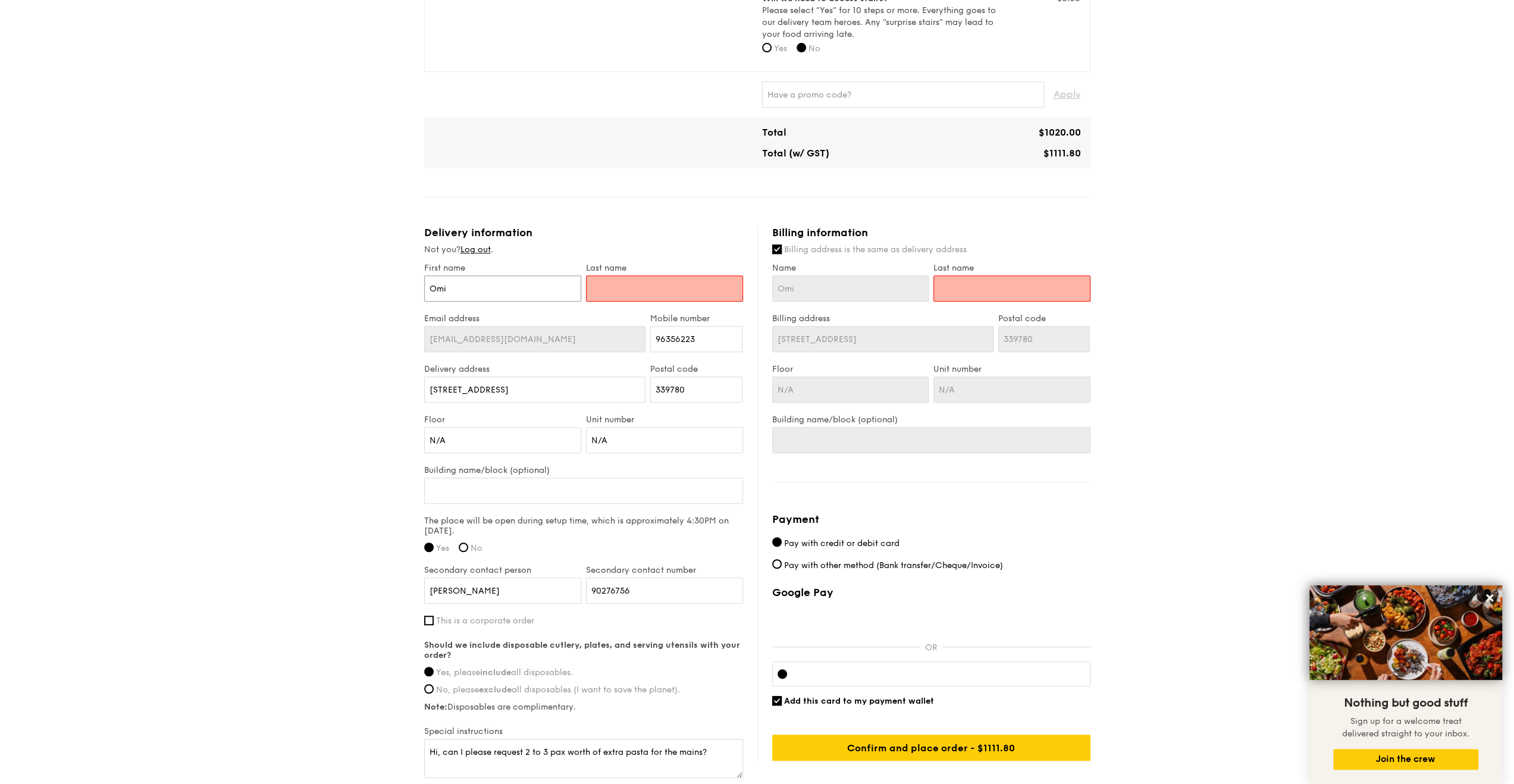
click at [498, 284] on input "Omi" at bounding box center [503, 288] width 157 height 26
click at [652, 283] on input "text" at bounding box center [665, 288] width 157 height 26
type input "[PERSON_NAME]"
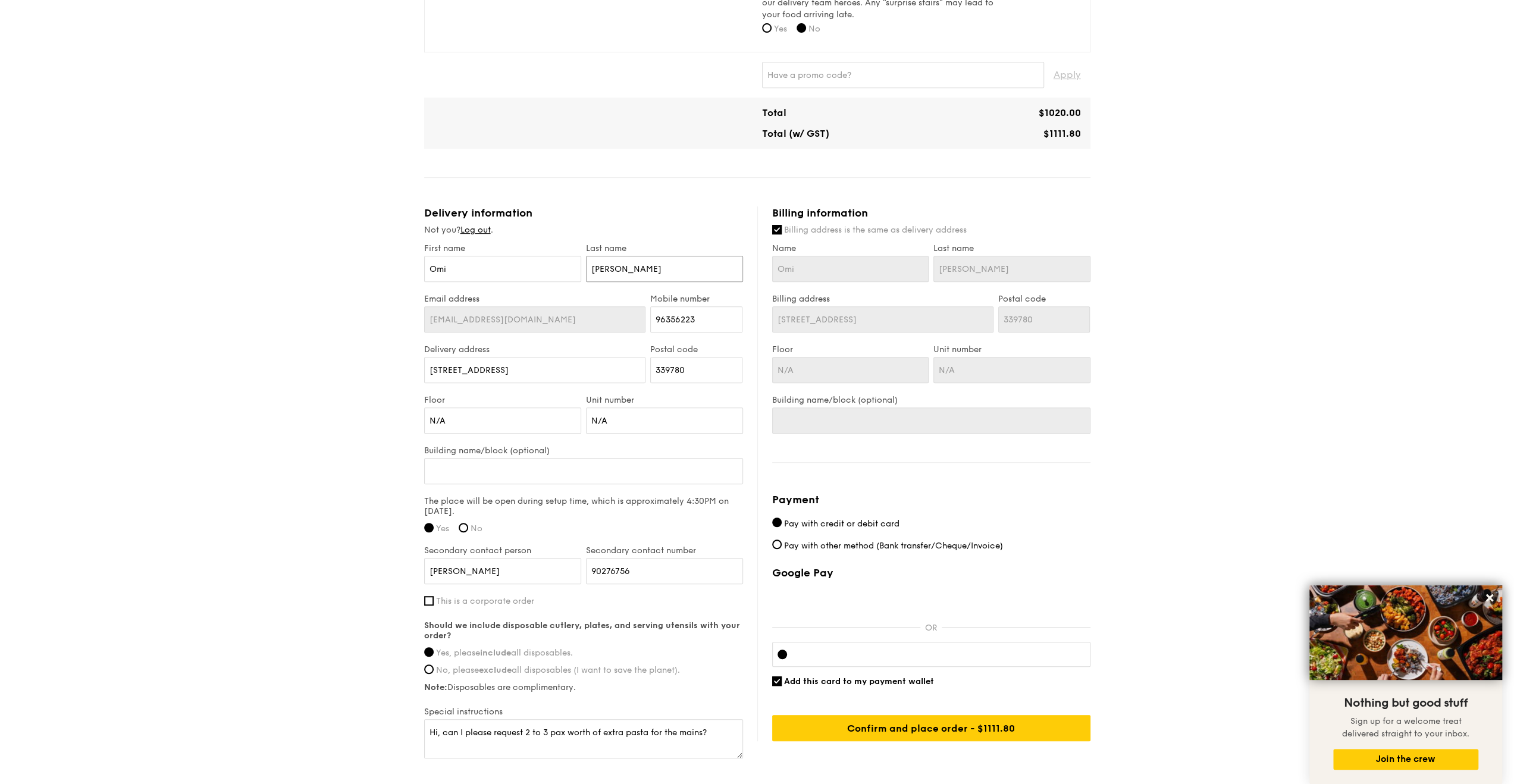
scroll to position [564, 0]
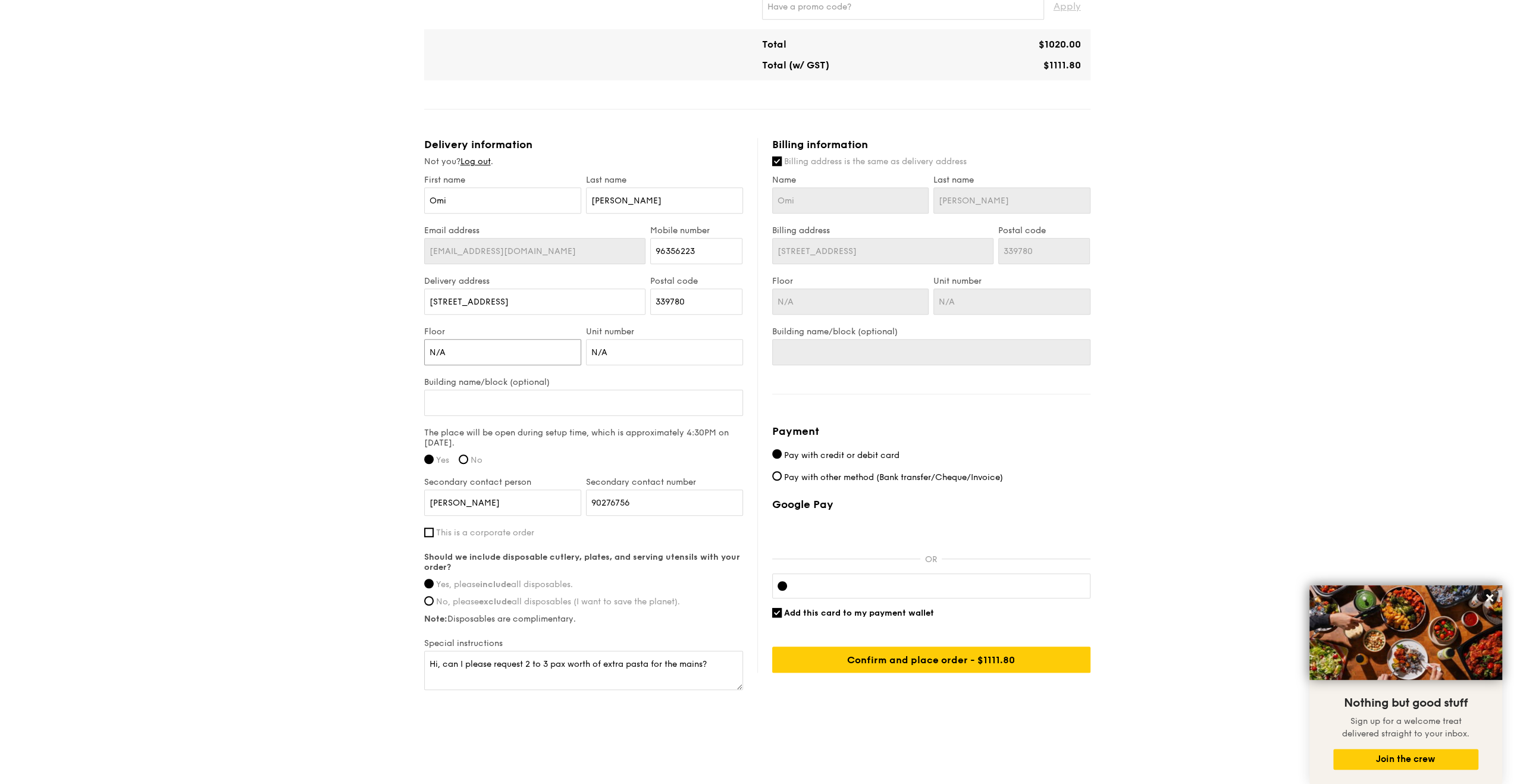
click at [530, 352] on input "N/A" at bounding box center [503, 352] width 157 height 26
click at [564, 300] on input "[STREET_ADDRESS]" at bounding box center [535, 302] width 222 height 26
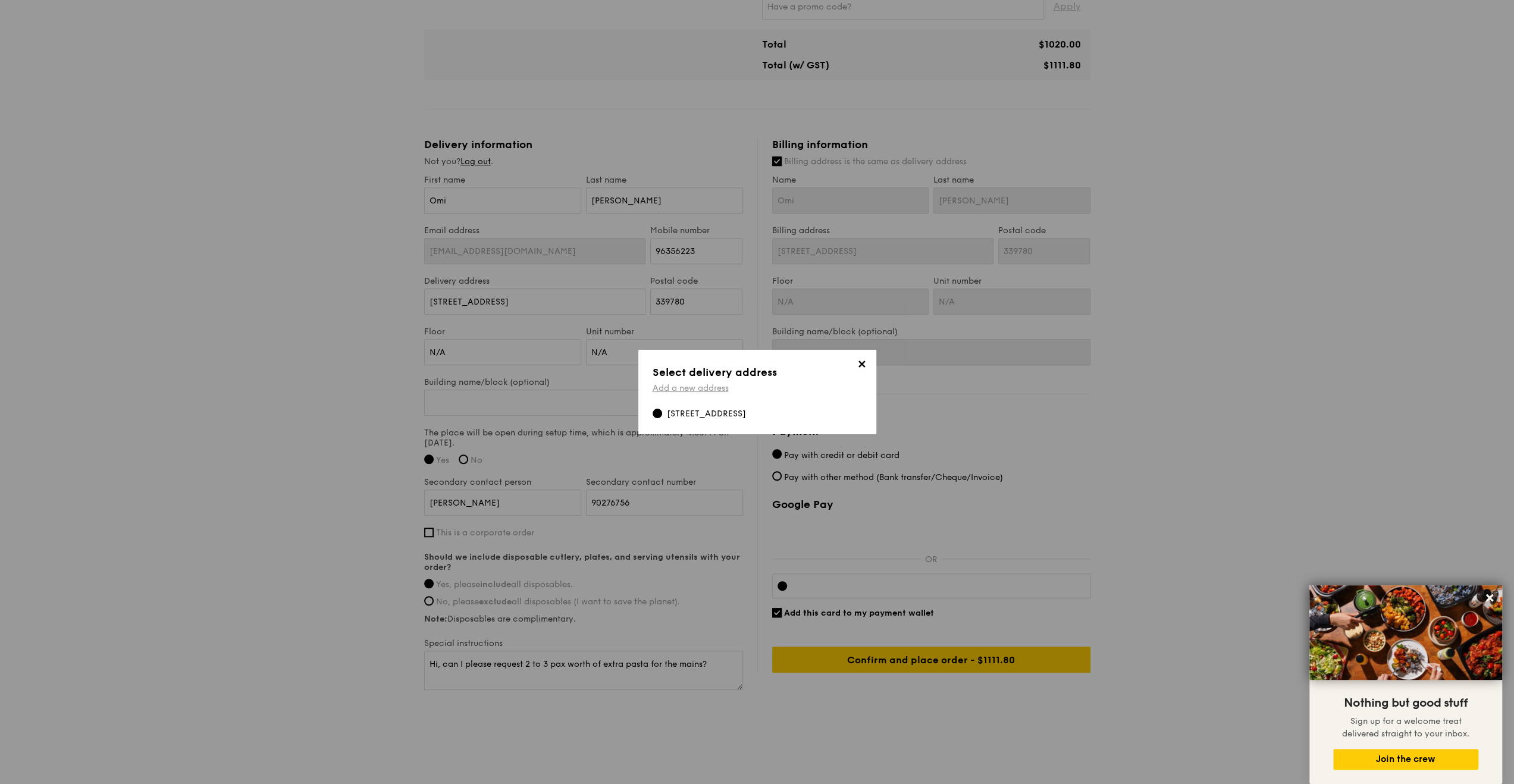
click at [699, 388] on link "Add a new address" at bounding box center [690, 388] width 76 height 10
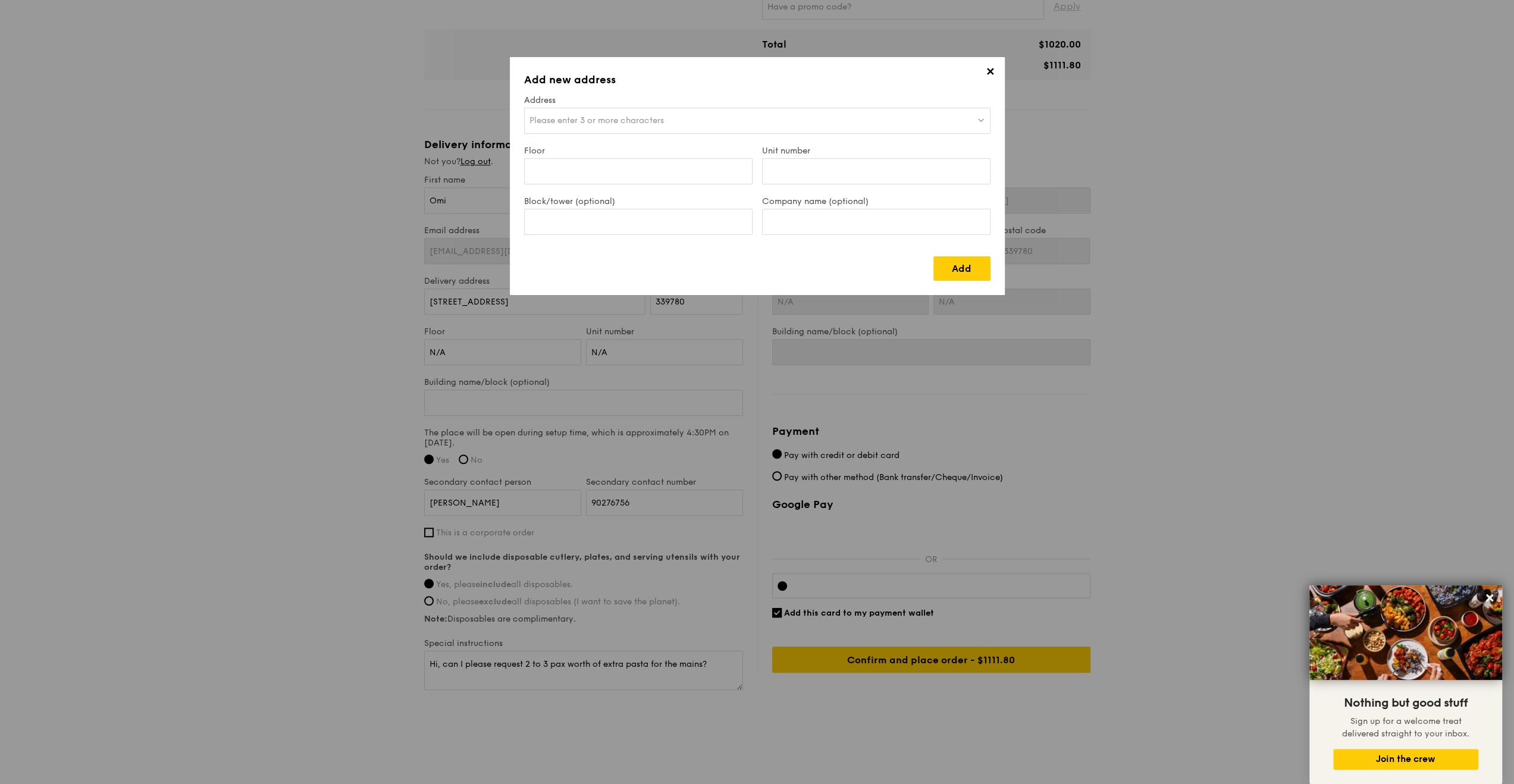
click at [772, 114] on div "Please enter 3 or more characters" at bounding box center [757, 121] width 466 height 26
click at [772, 114] on input "search" at bounding box center [757, 121] width 465 height 26
click at [825, 218] on input "Company name (optional)" at bounding box center [876, 222] width 229 height 26
click at [809, 169] on input "Unit number" at bounding box center [876, 172] width 229 height 26
click at [819, 221] on input "Company name (optional)" at bounding box center [876, 222] width 229 height 26
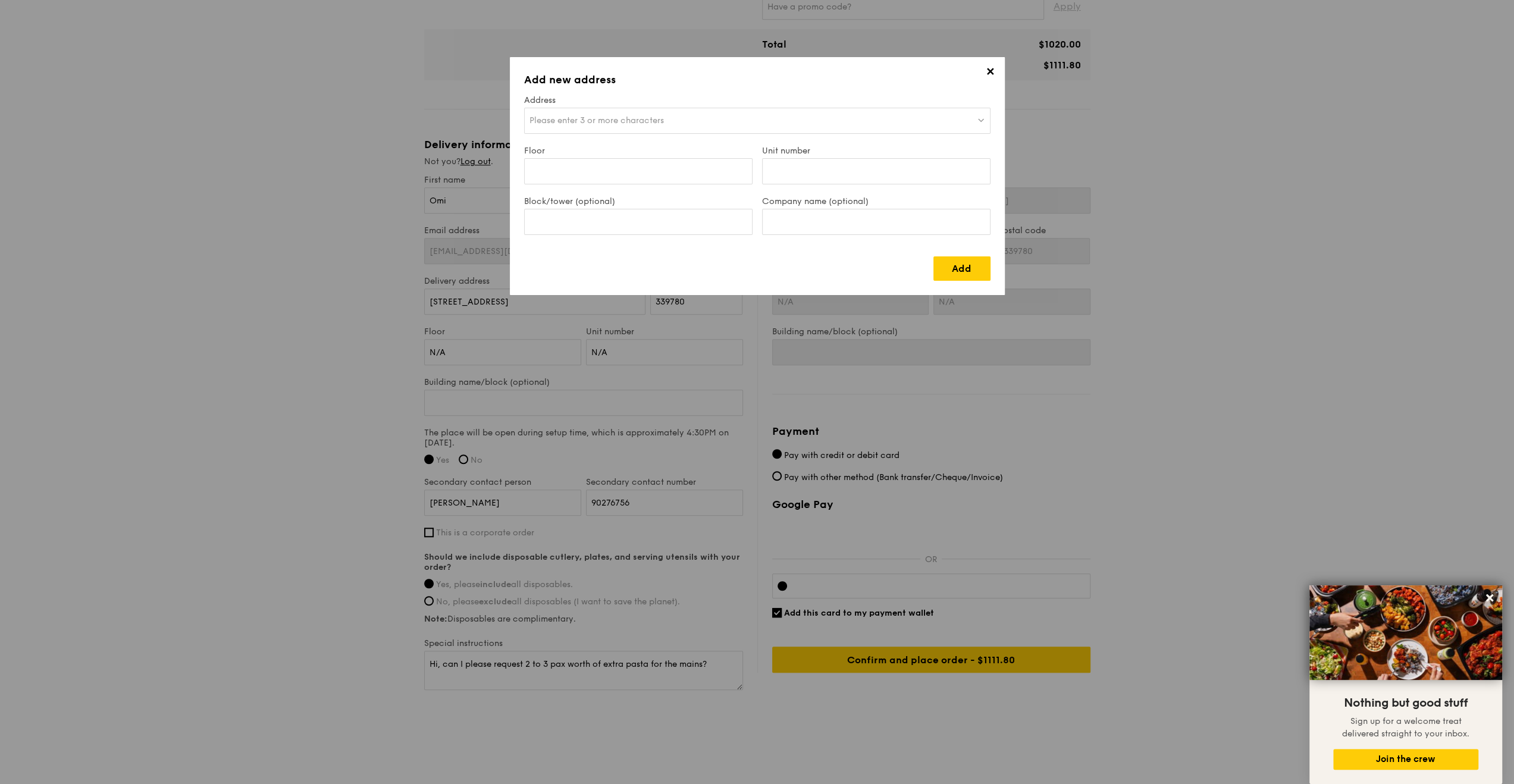
click at [798, 117] on div "Please enter 3 or more characters" at bounding box center [757, 121] width 466 height 26
click at [630, 117] on input "search" at bounding box center [757, 121] width 465 height 26
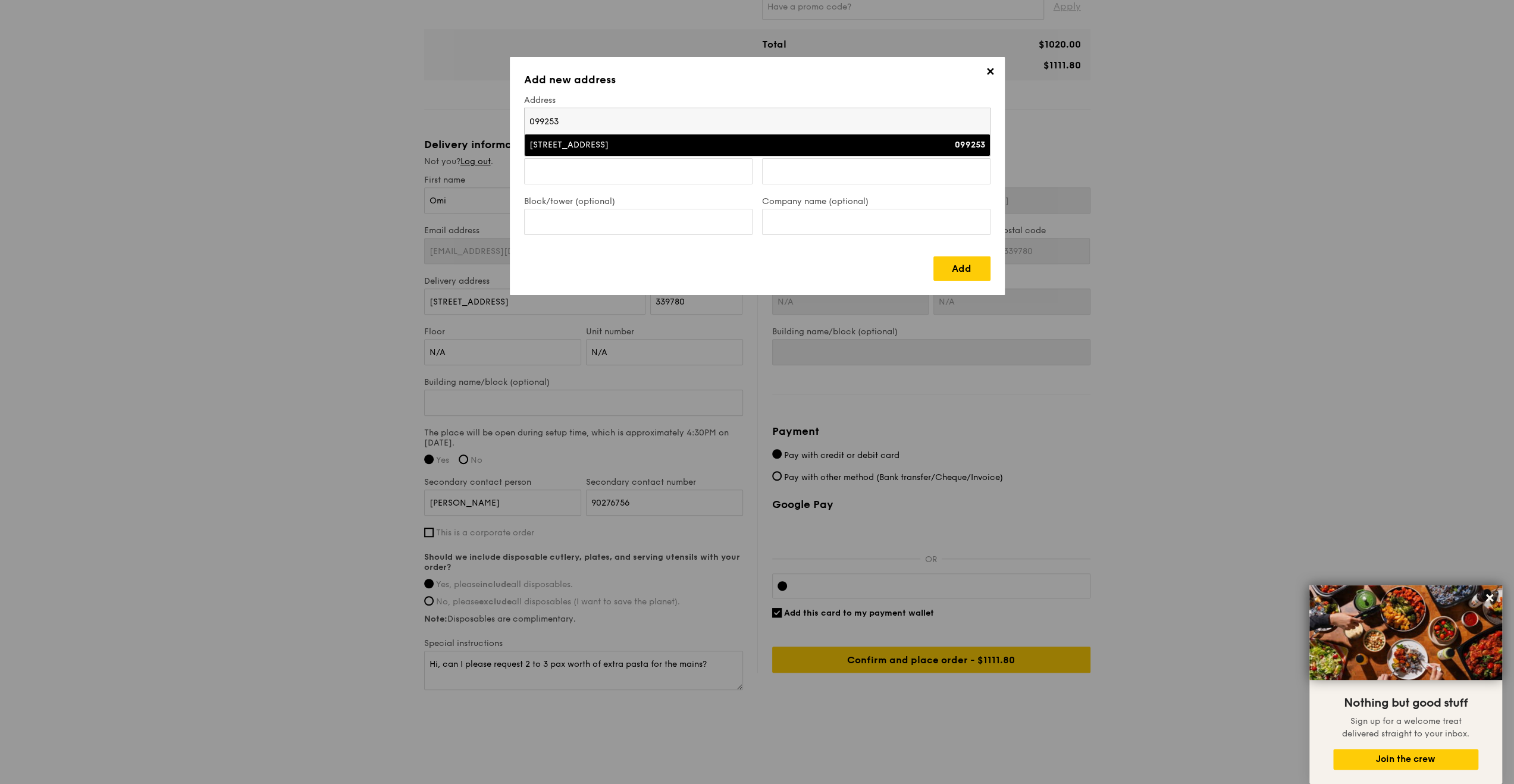
type input "099253"
click at [628, 151] on li "[STREET_ADDRESS] 099253" at bounding box center [757, 145] width 465 height 21
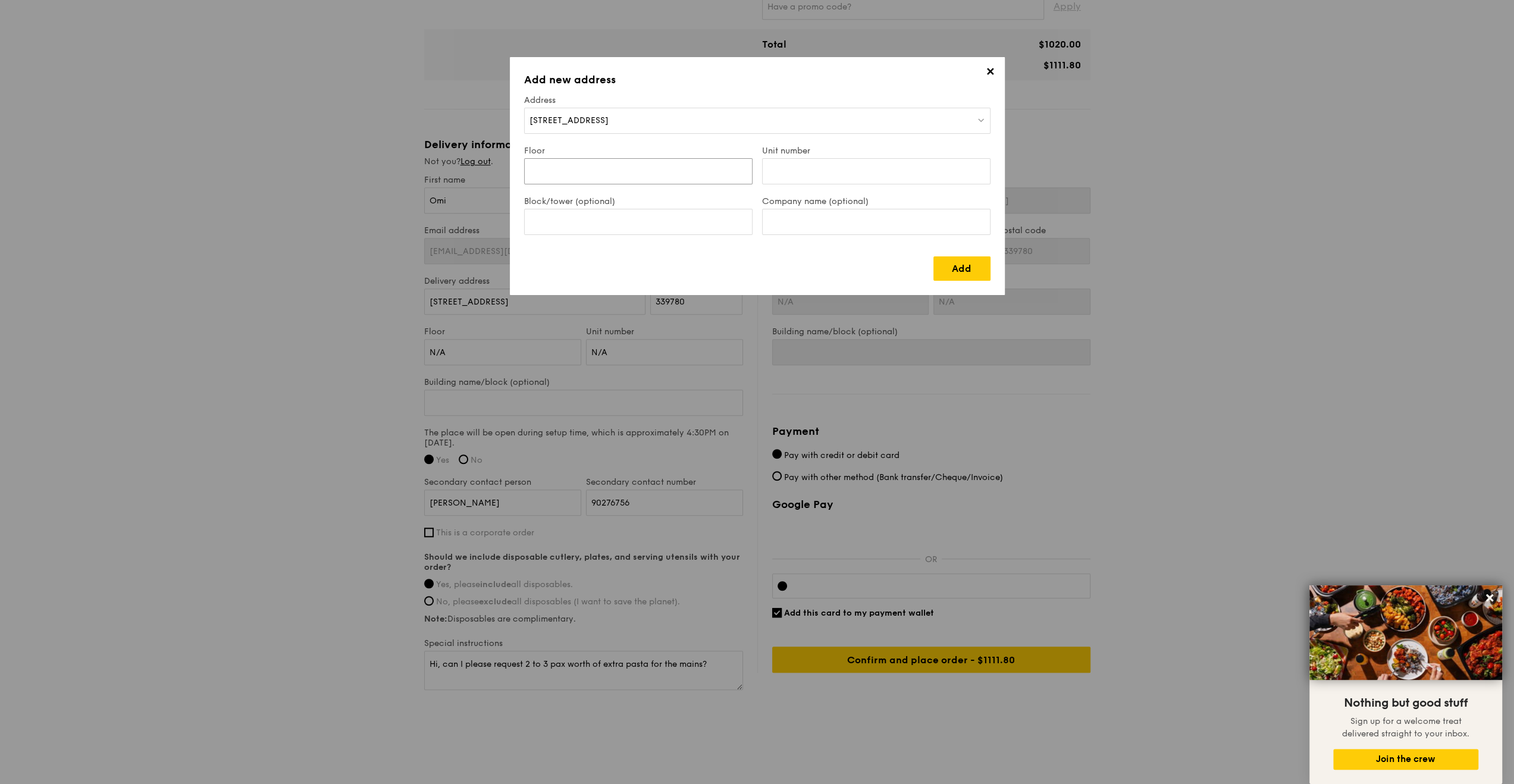
click at [606, 175] on input "Floor" at bounding box center [638, 172] width 229 height 26
type input "04"
click at [798, 178] on input "Unit number" at bounding box center [876, 172] width 229 height 26
type input "01"
click at [824, 224] on input "Company name (optional)" at bounding box center [876, 222] width 229 height 26
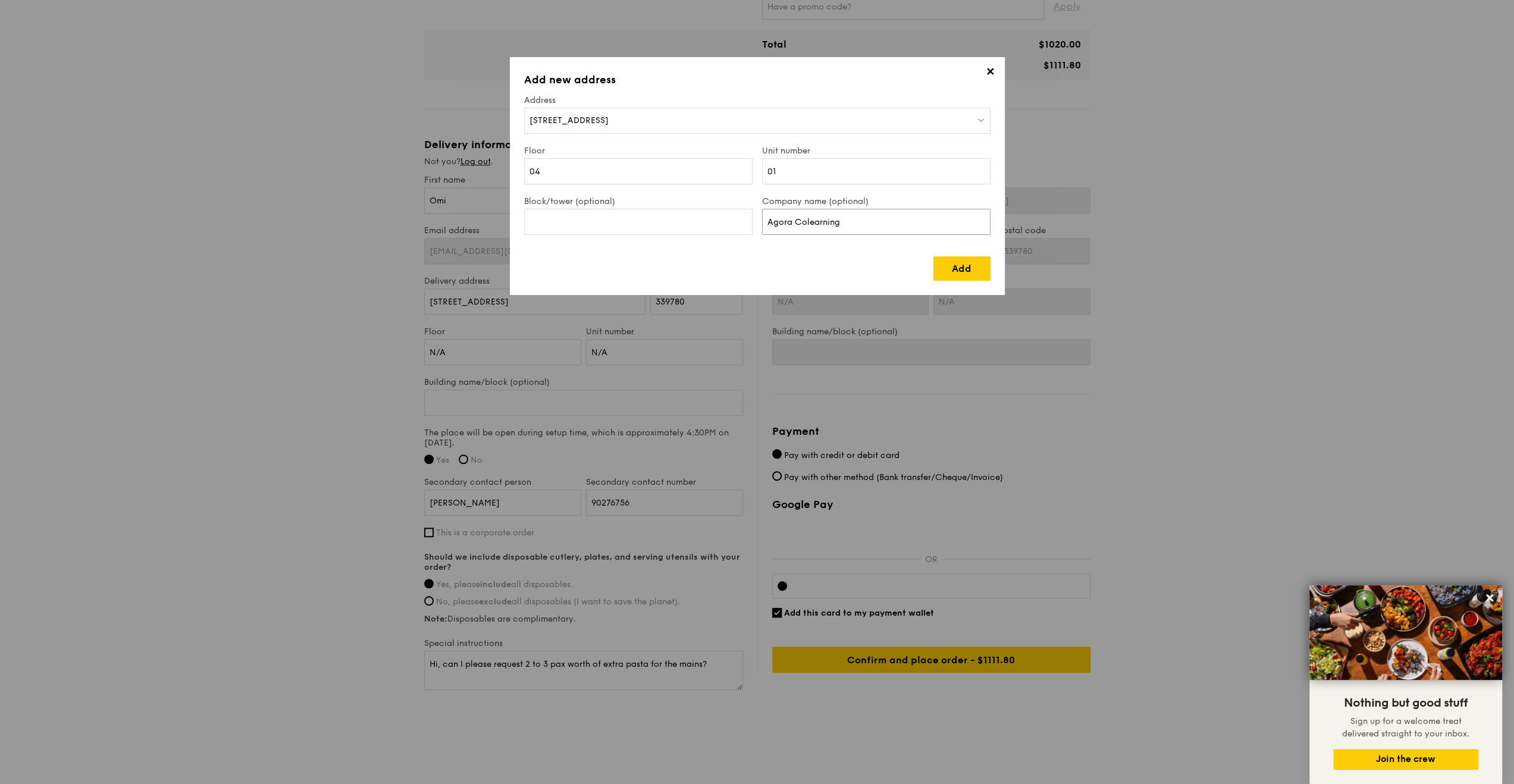
type input "Agora Colearning"
click at [672, 217] on input "Block/tower (optional)" at bounding box center [638, 222] width 229 height 26
click at [587, 222] on input "Access via block C" at bounding box center [638, 222] width 229 height 26
type input "Access via lobby C"
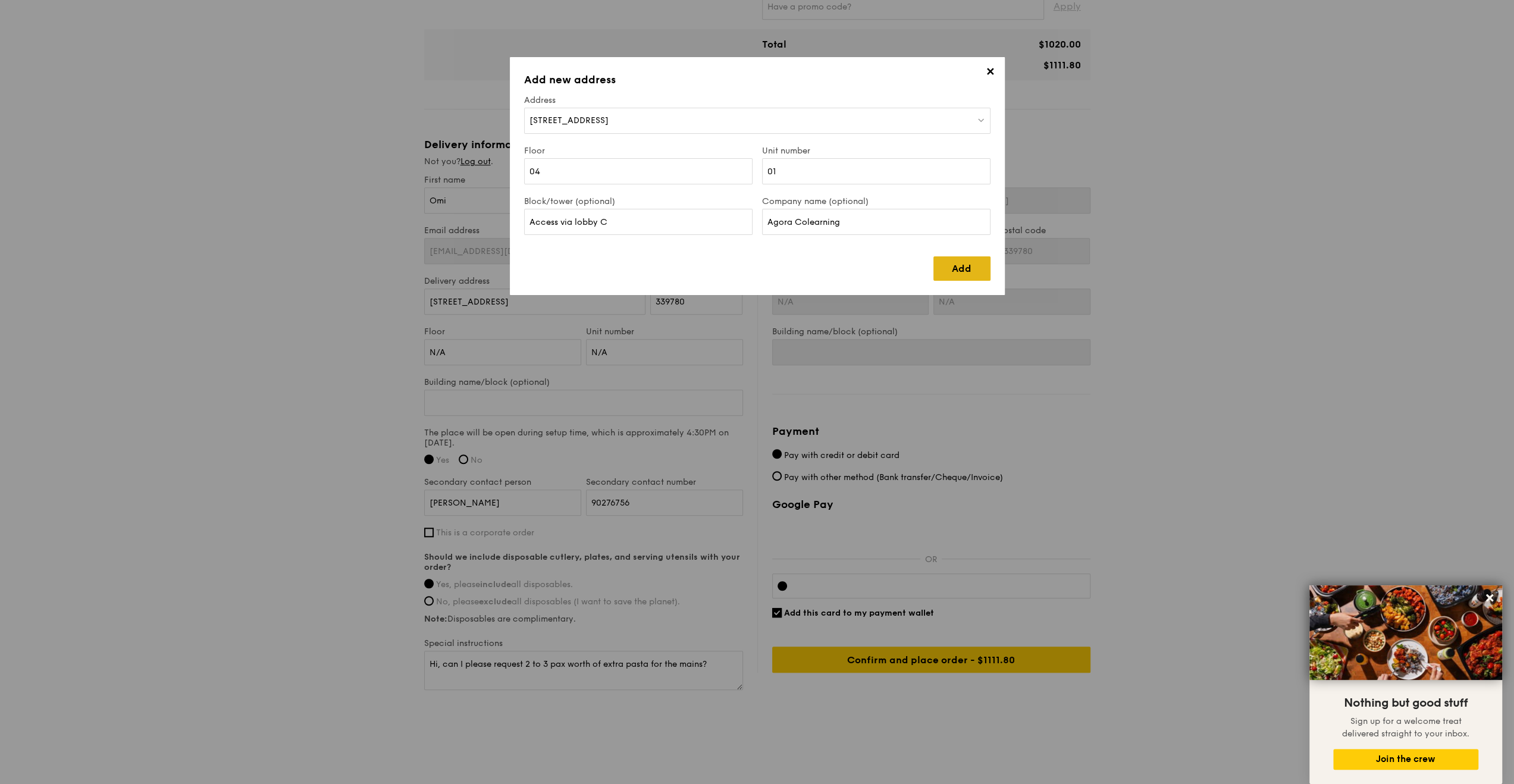
click at [950, 261] on link "Add" at bounding box center [961, 268] width 57 height 24
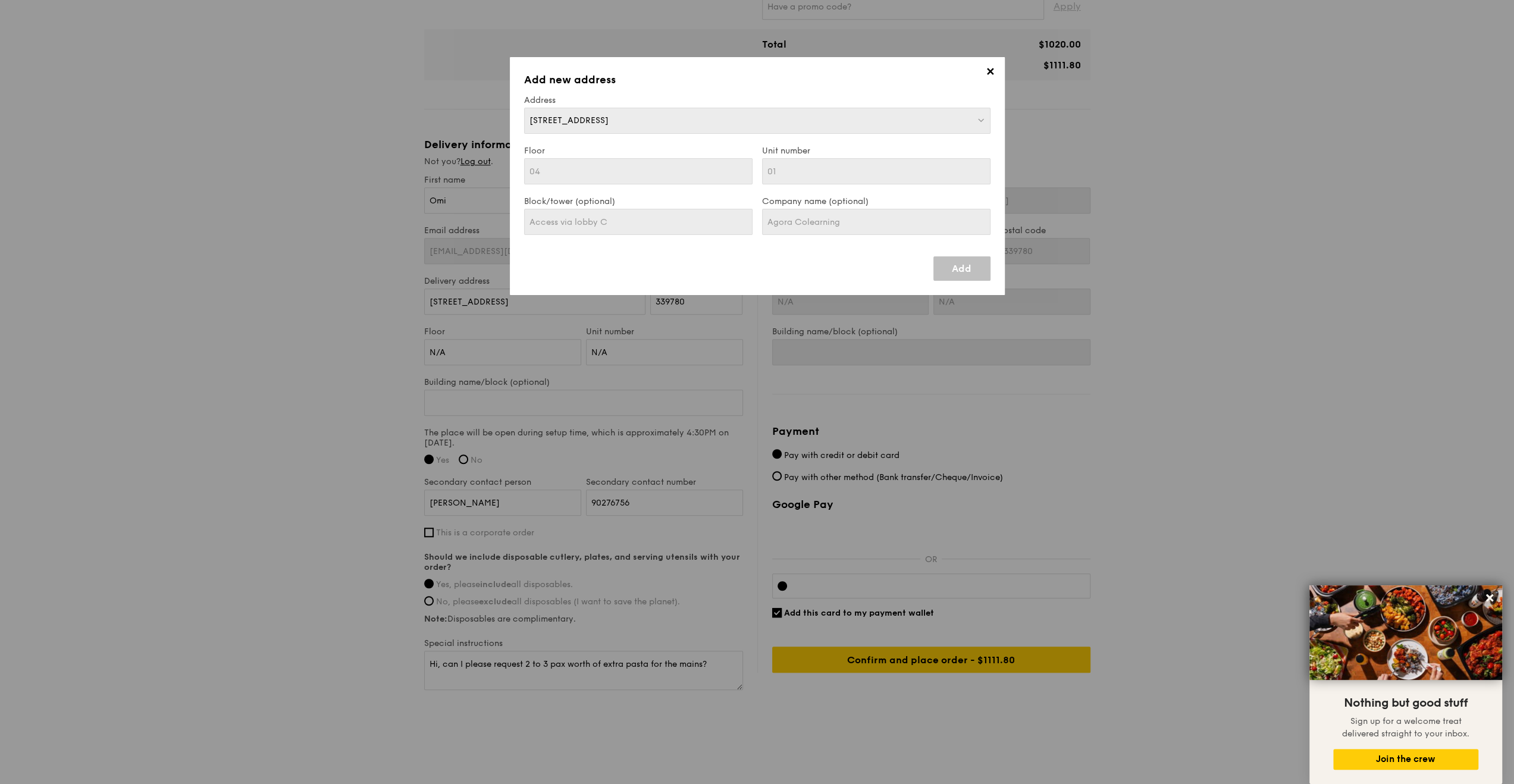
type input "[STREET_ADDRESS]"
type input "099253"
type input "04"
type input "01"
type input "Access via lobby C"
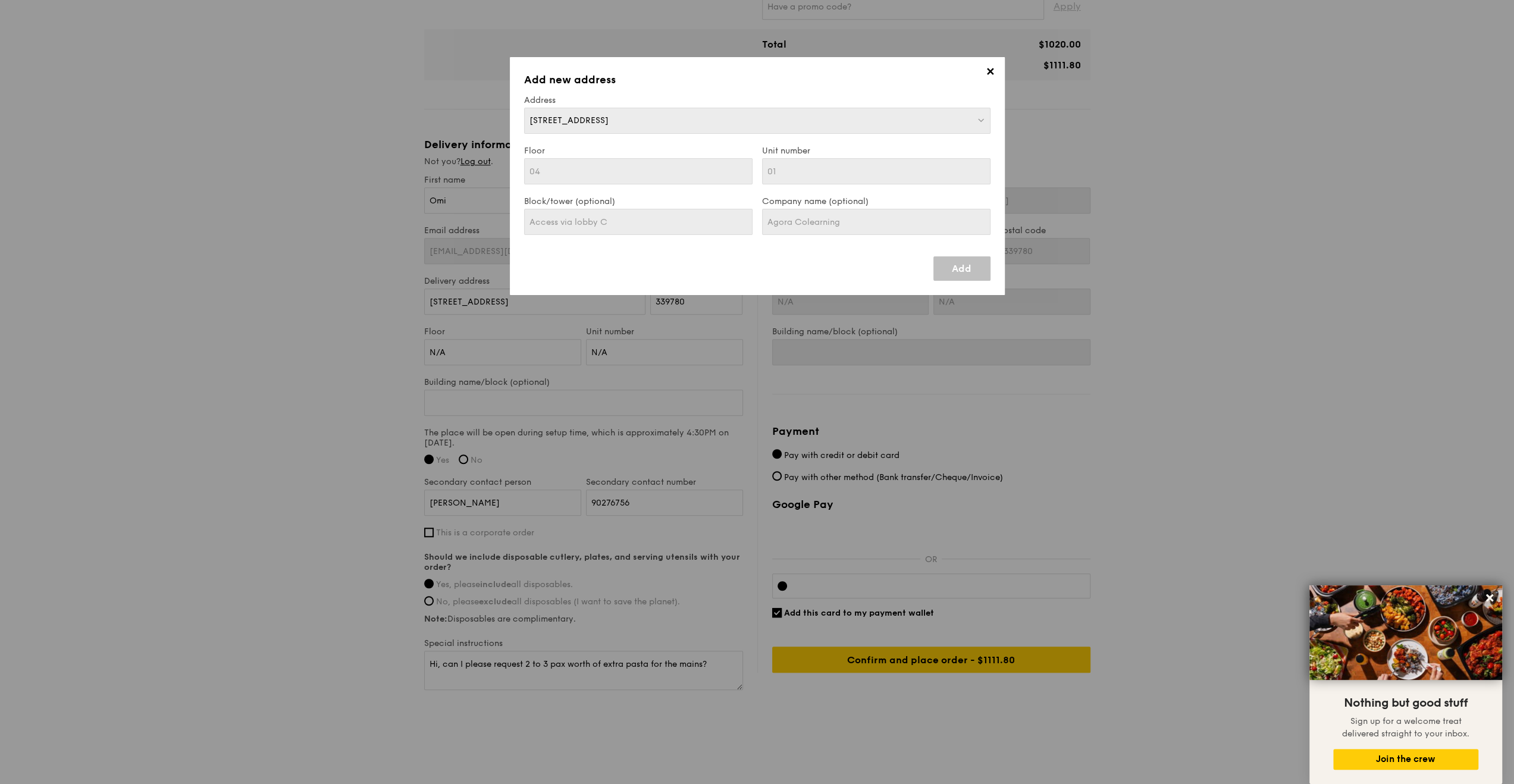
type input "[STREET_ADDRESS]"
type input "099253"
type input "04"
type input "01"
type input "Access via lobby C"
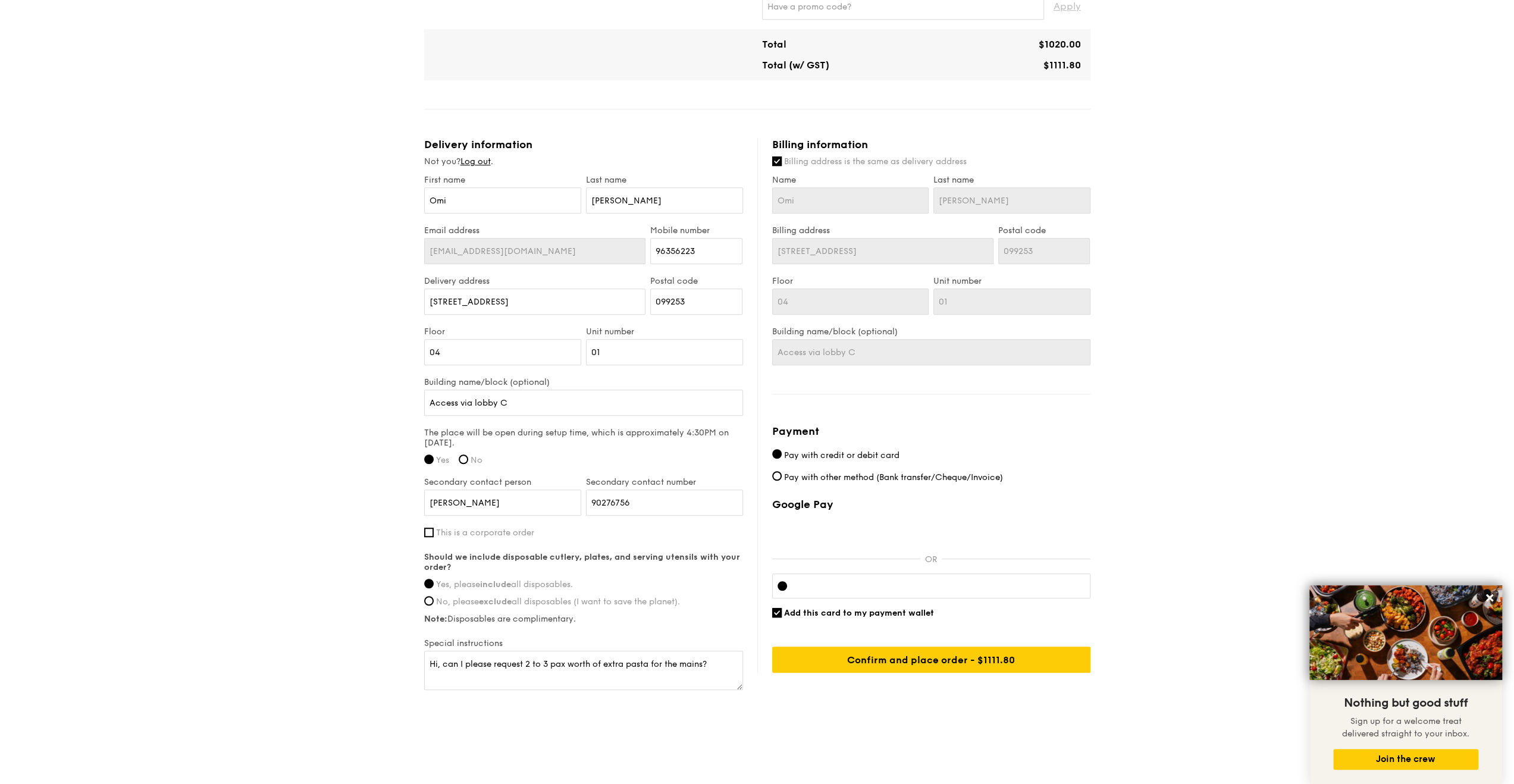
click at [925, 641] on div "Google Pay OR Add this card to my payment wallet Confirm and place order - $111…" at bounding box center [931, 585] width 319 height 175
click at [927, 655] on input "Confirm and place order - $1111.80" at bounding box center [931, 660] width 319 height 26
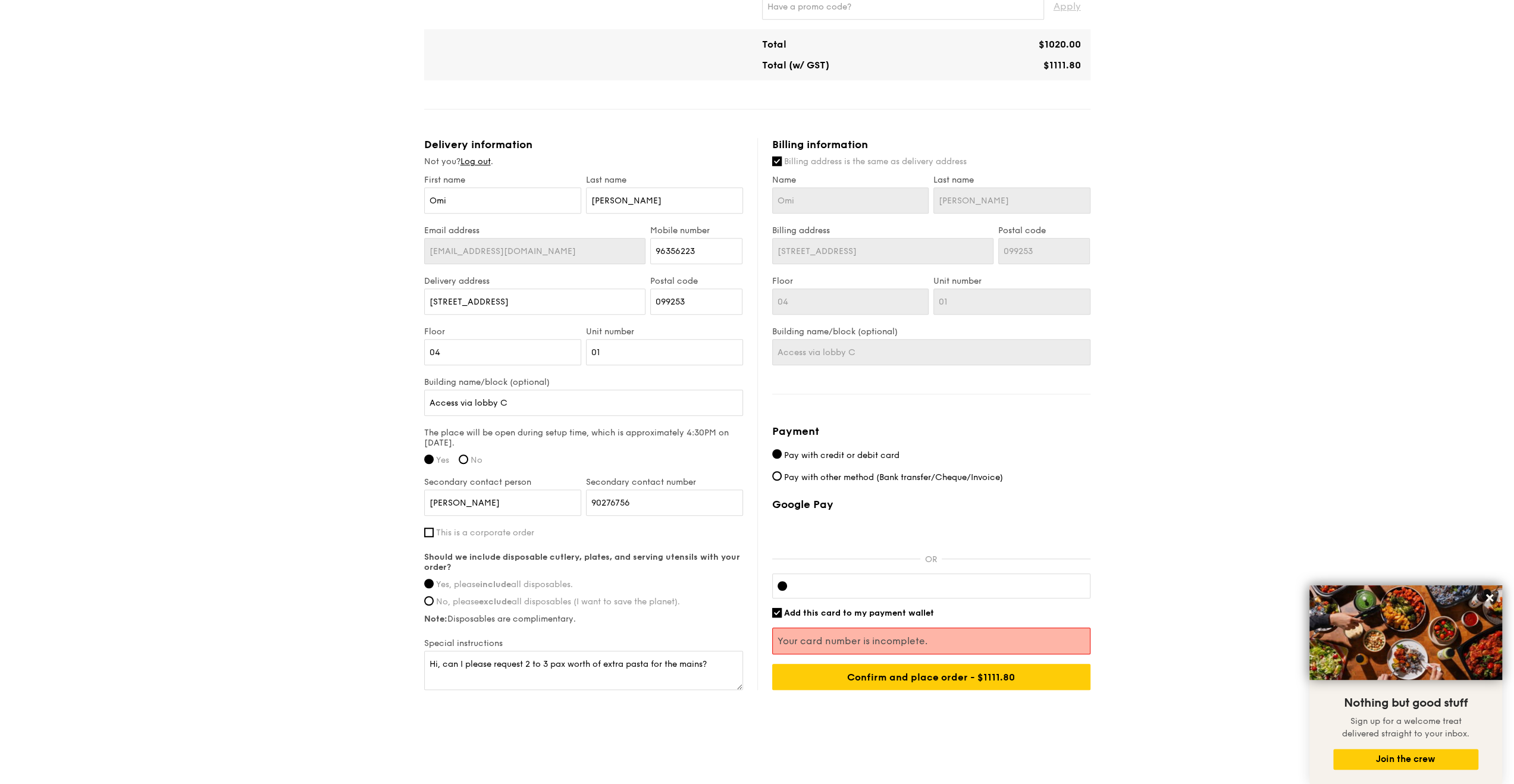
click at [888, 577] on div at bounding box center [931, 586] width 319 height 25
click at [932, 577] on div at bounding box center [931, 586] width 319 height 25
click at [871, 575] on div at bounding box center [931, 586] width 319 height 25
click at [789, 588] on div at bounding box center [931, 586] width 319 height 25
click at [808, 588] on div at bounding box center [931, 586] width 319 height 25
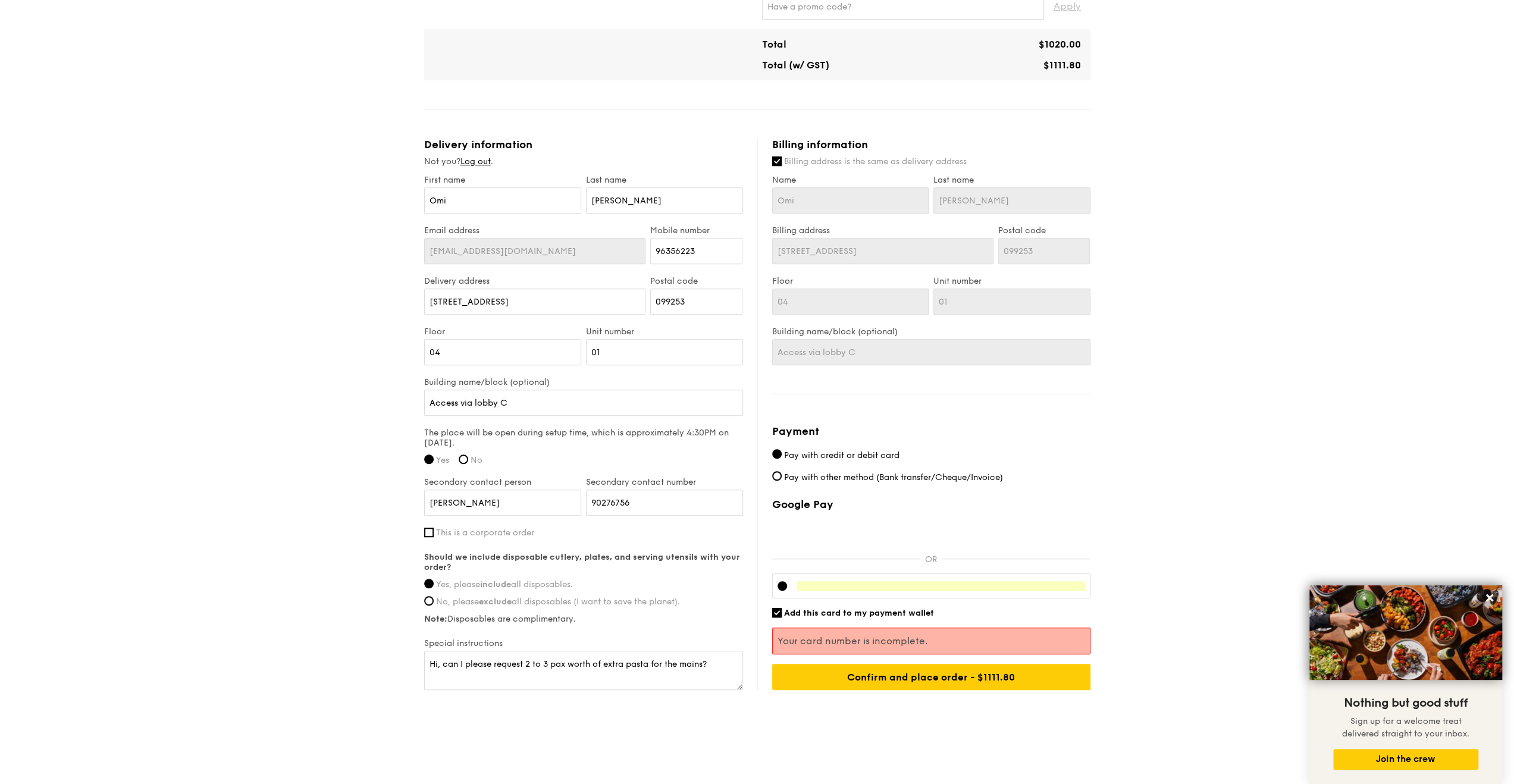
click at [849, 592] on div at bounding box center [931, 586] width 319 height 25
click at [867, 589] on div at bounding box center [931, 586] width 319 height 25
click at [948, 664] on input "Confirm and place order - $1111.80" at bounding box center [931, 677] width 319 height 26
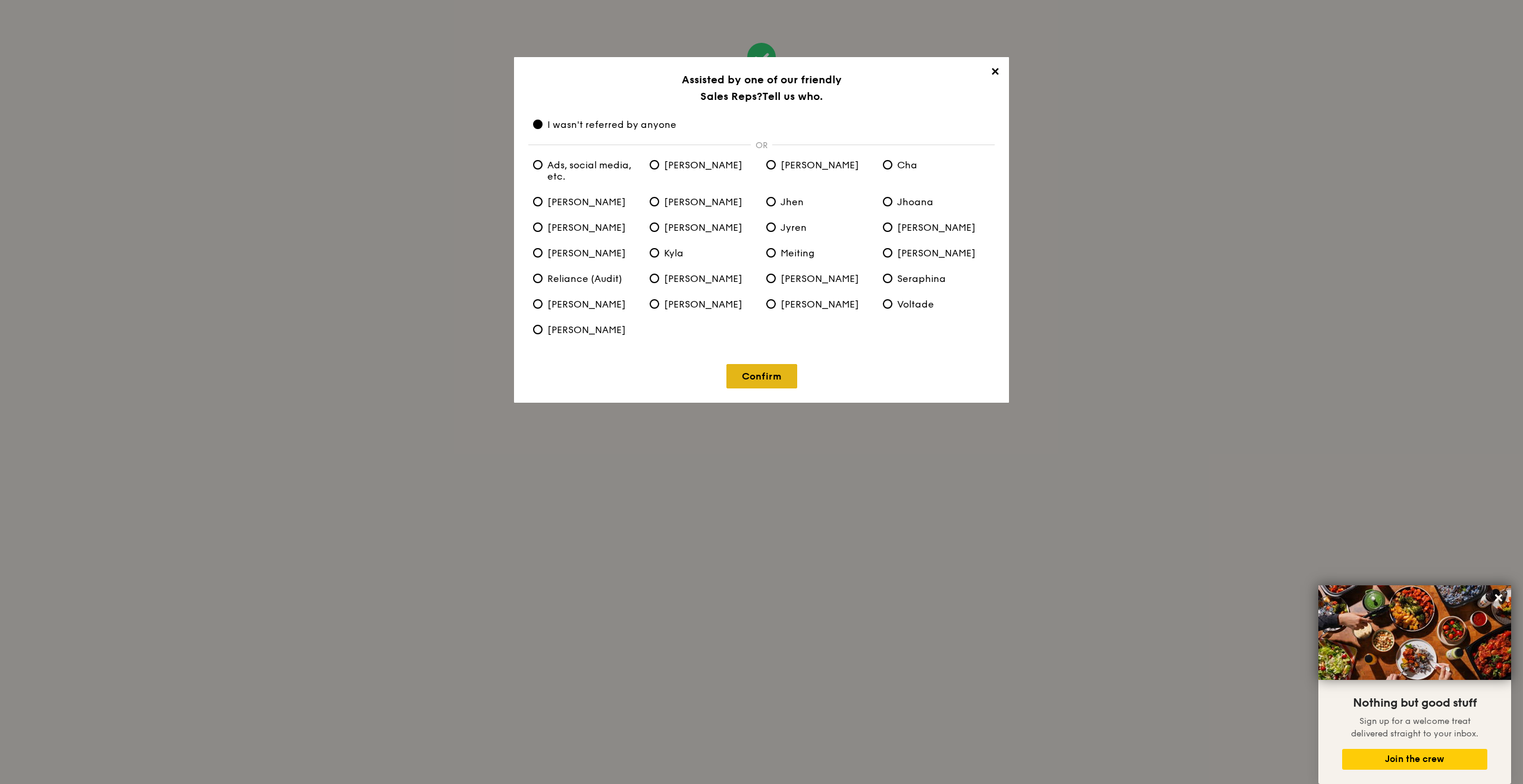
click at [758, 384] on link "Confirm" at bounding box center [762, 376] width 71 height 24
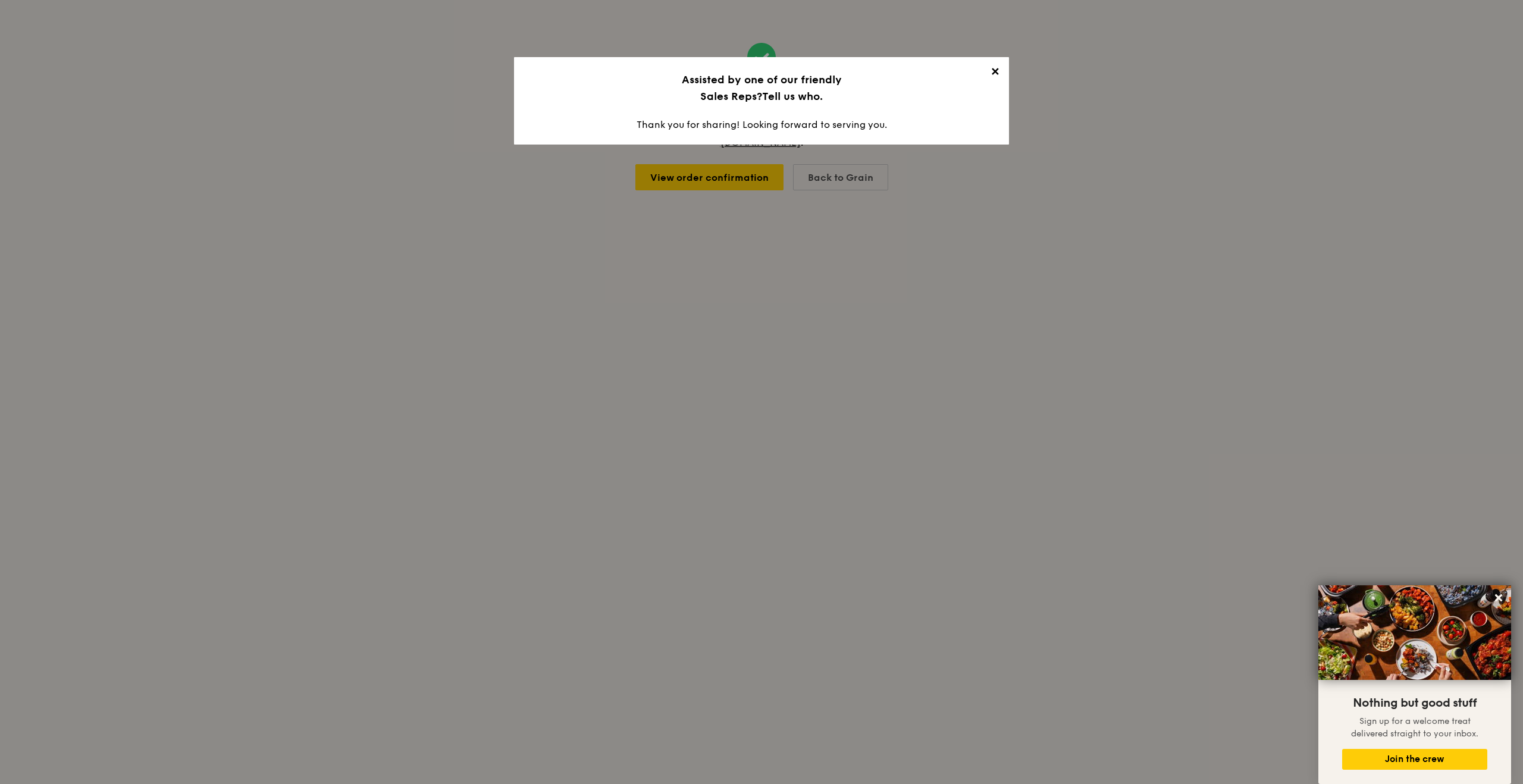
click at [995, 66] on span "✕" at bounding box center [995, 74] width 17 height 17
